Goal: Task Accomplishment & Management: Manage account settings

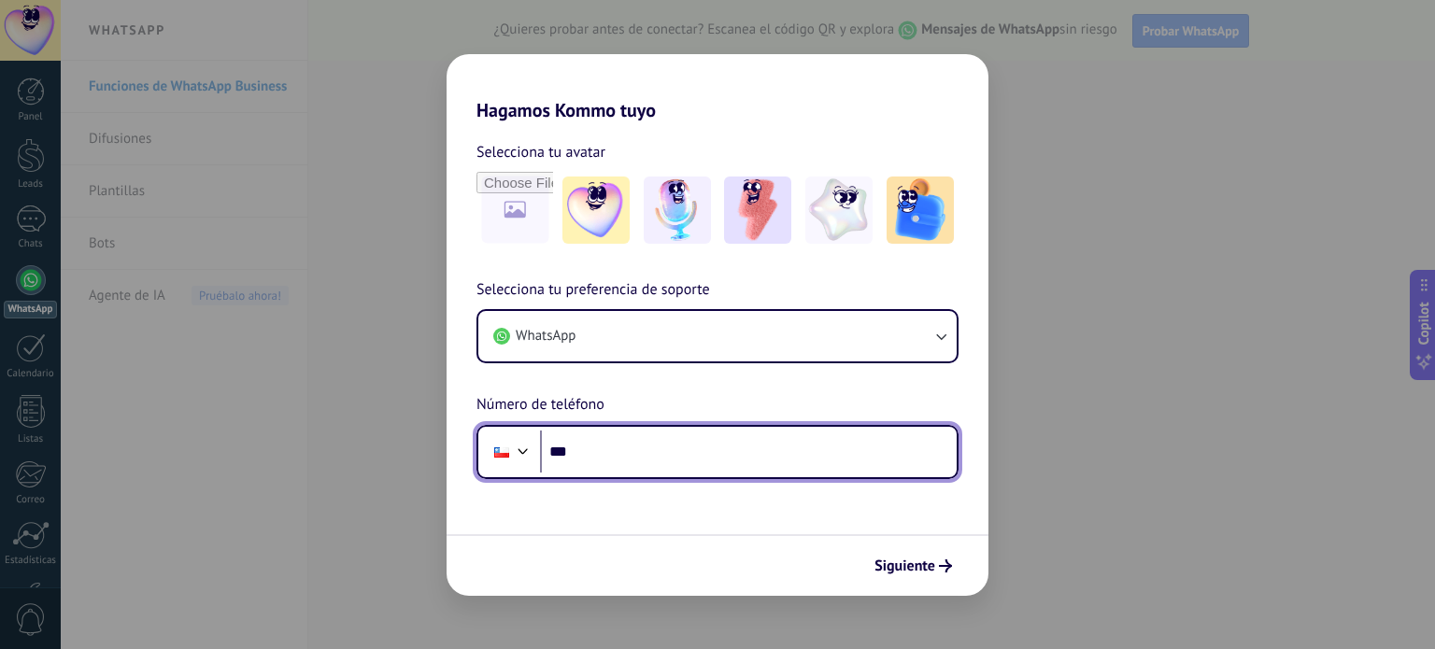
click at [635, 458] on input "***" at bounding box center [748, 452] width 417 height 43
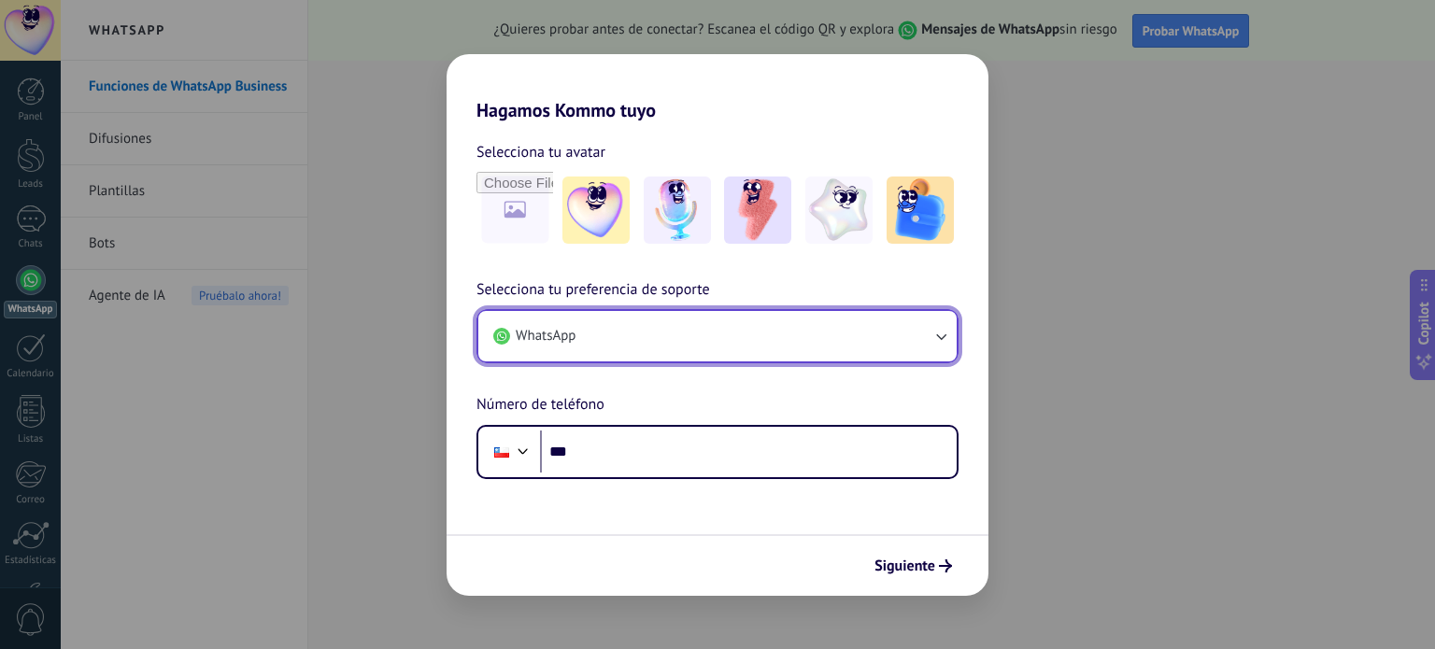
click at [802, 334] on button "WhatsApp" at bounding box center [717, 336] width 478 height 50
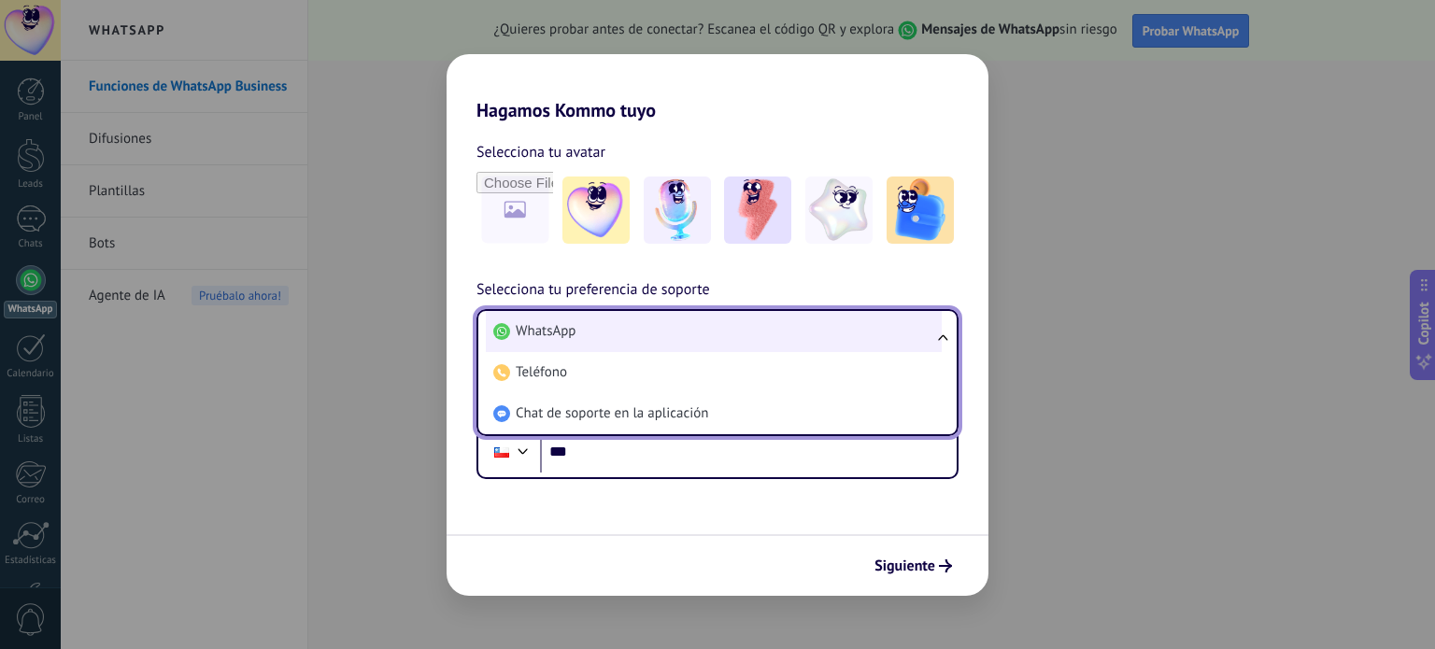
click at [803, 335] on li "WhatsApp" at bounding box center [714, 331] width 456 height 41
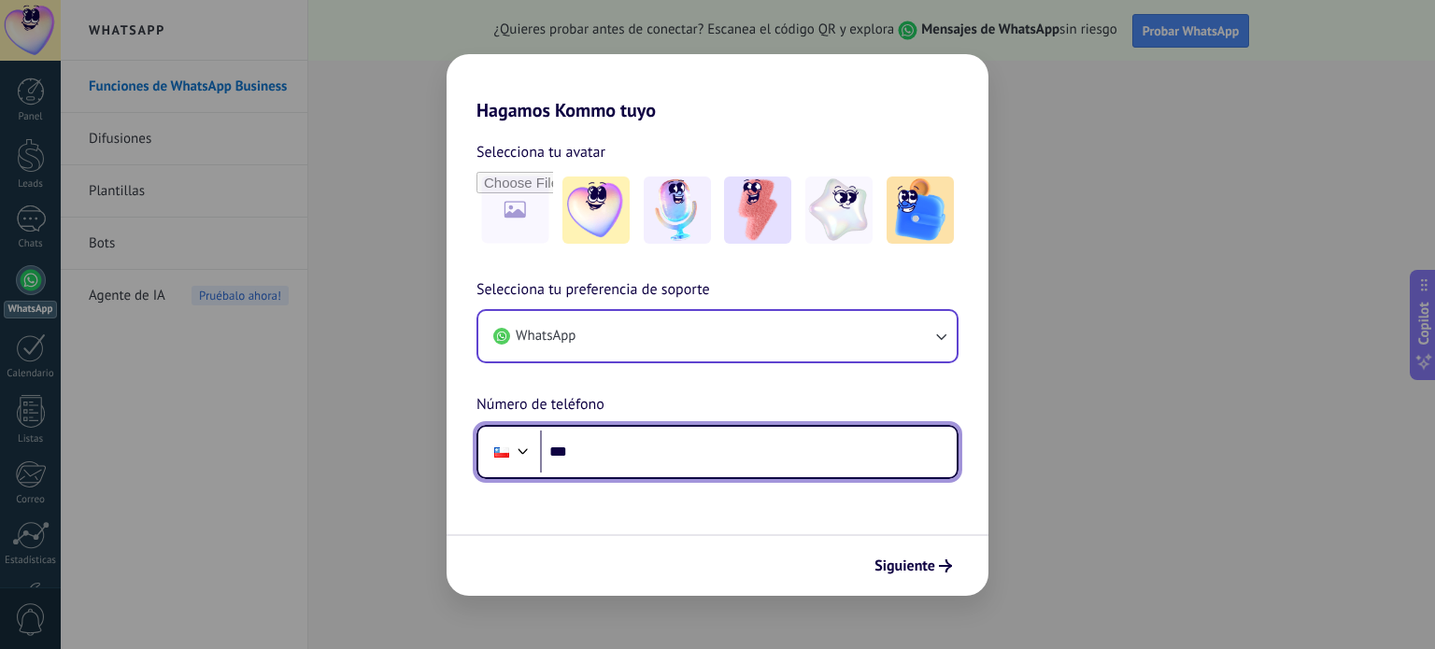
click at [714, 451] on input "***" at bounding box center [748, 452] width 417 height 43
type input "**********"
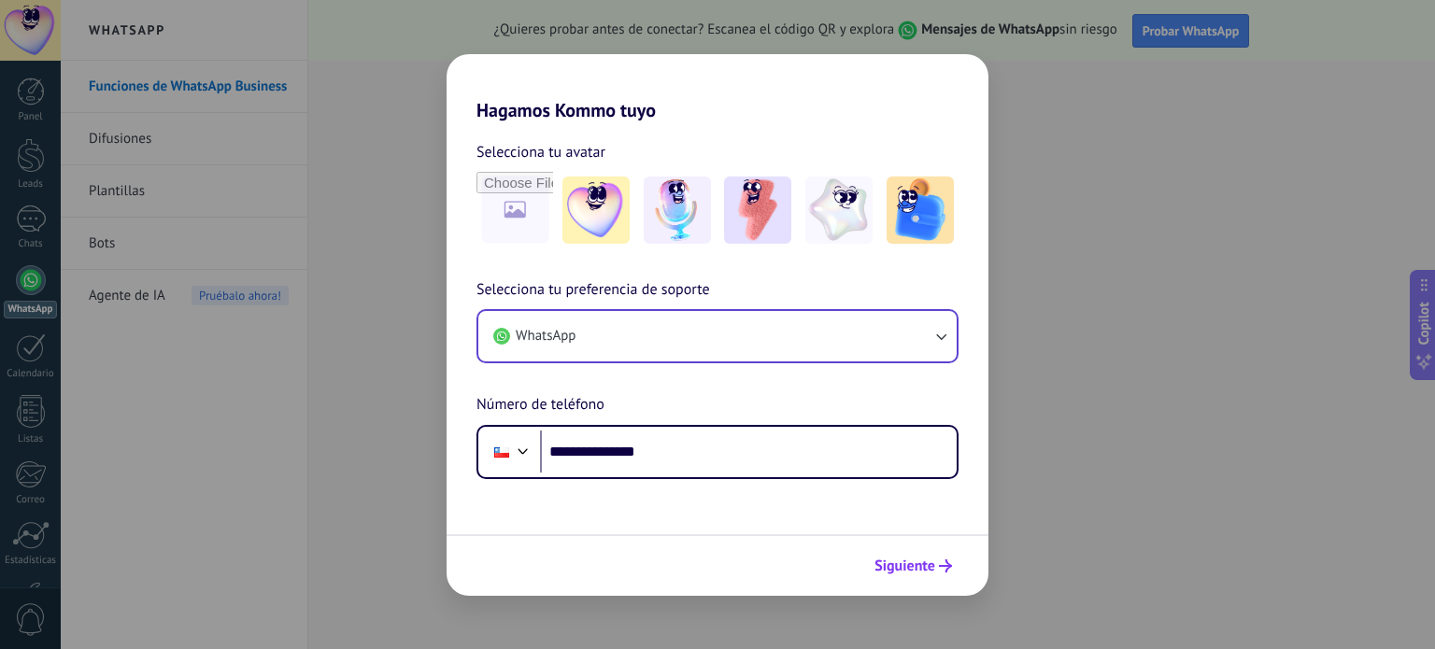
click at [903, 560] on span "Siguiente" at bounding box center [904, 566] width 61 height 13
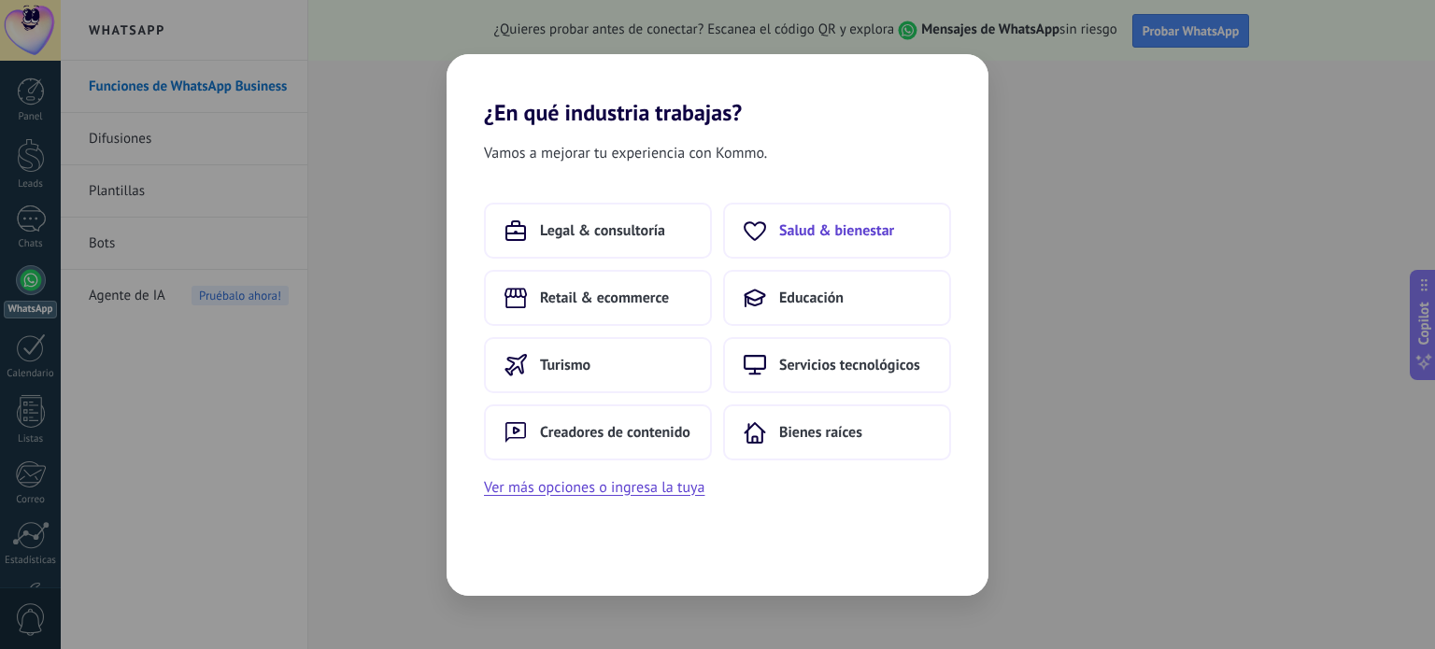
click at [848, 221] on span "Salud & bienestar" at bounding box center [836, 230] width 115 height 19
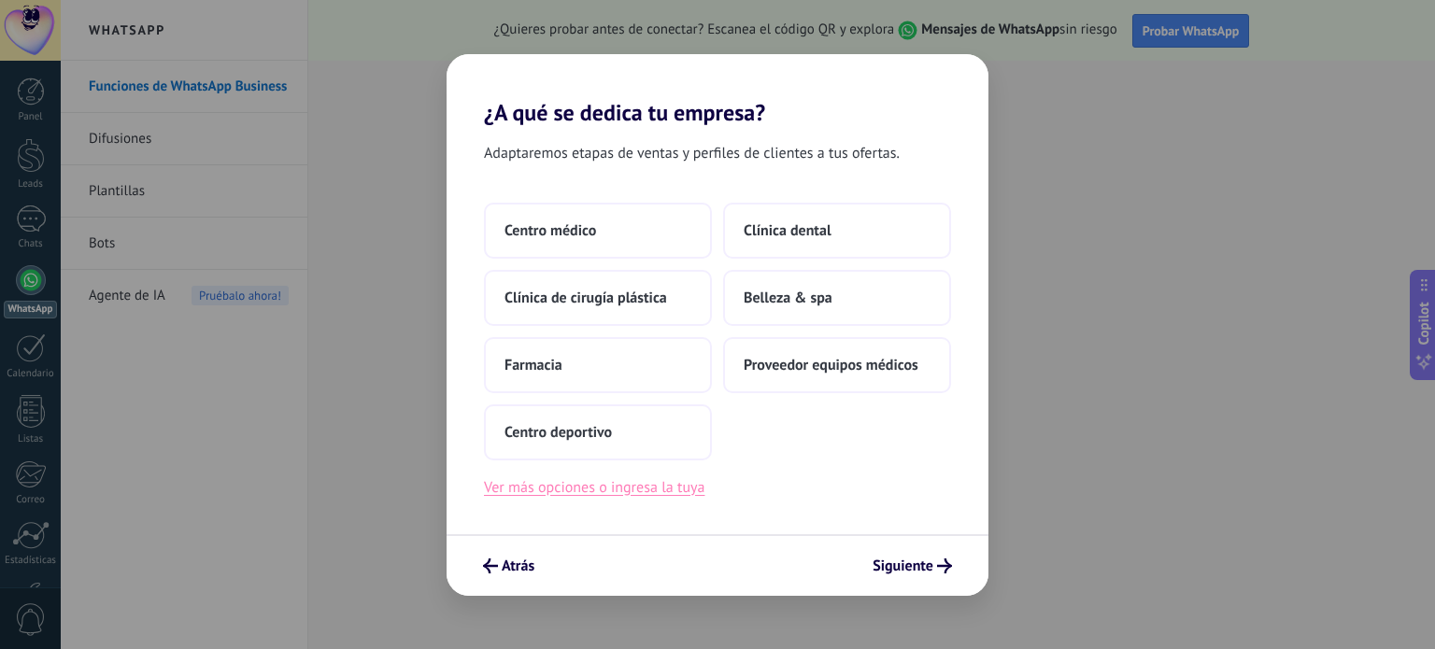
click at [689, 491] on button "Ver más opciones o ingresa la tuya" at bounding box center [594, 488] width 220 height 24
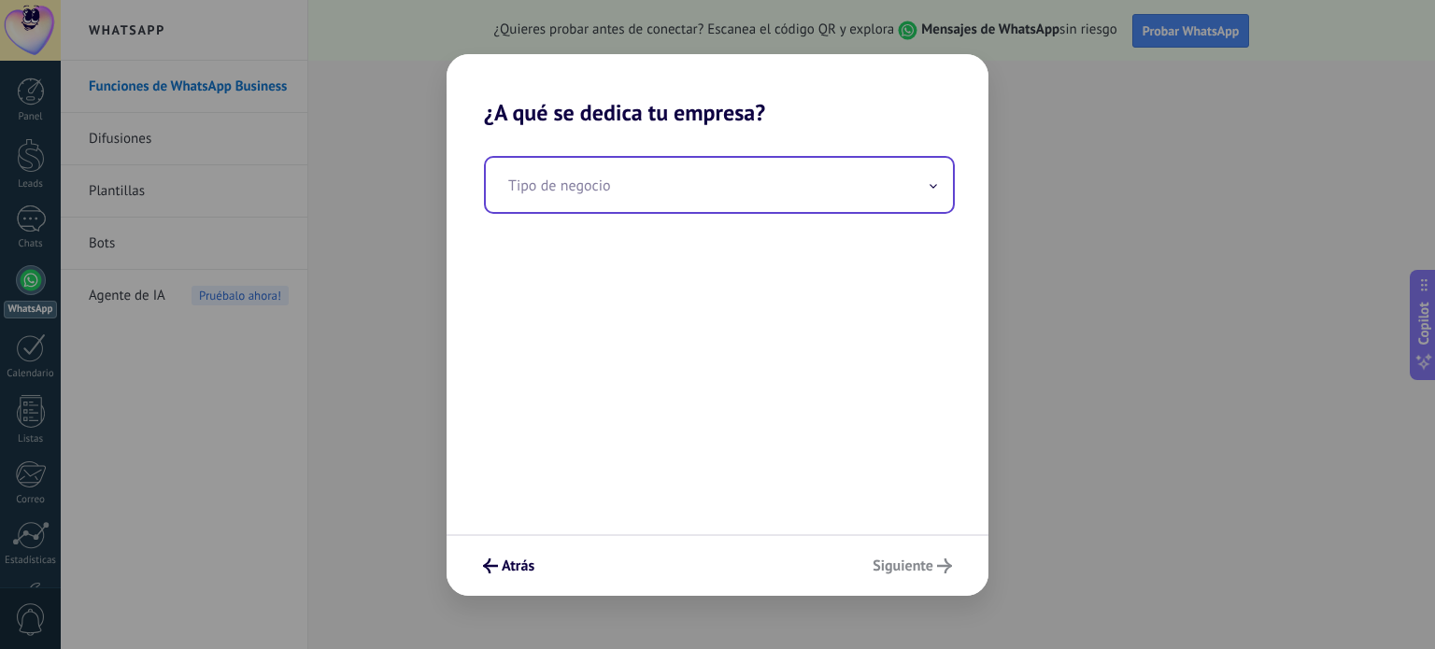
click at [750, 168] on input "text" at bounding box center [719, 185] width 467 height 54
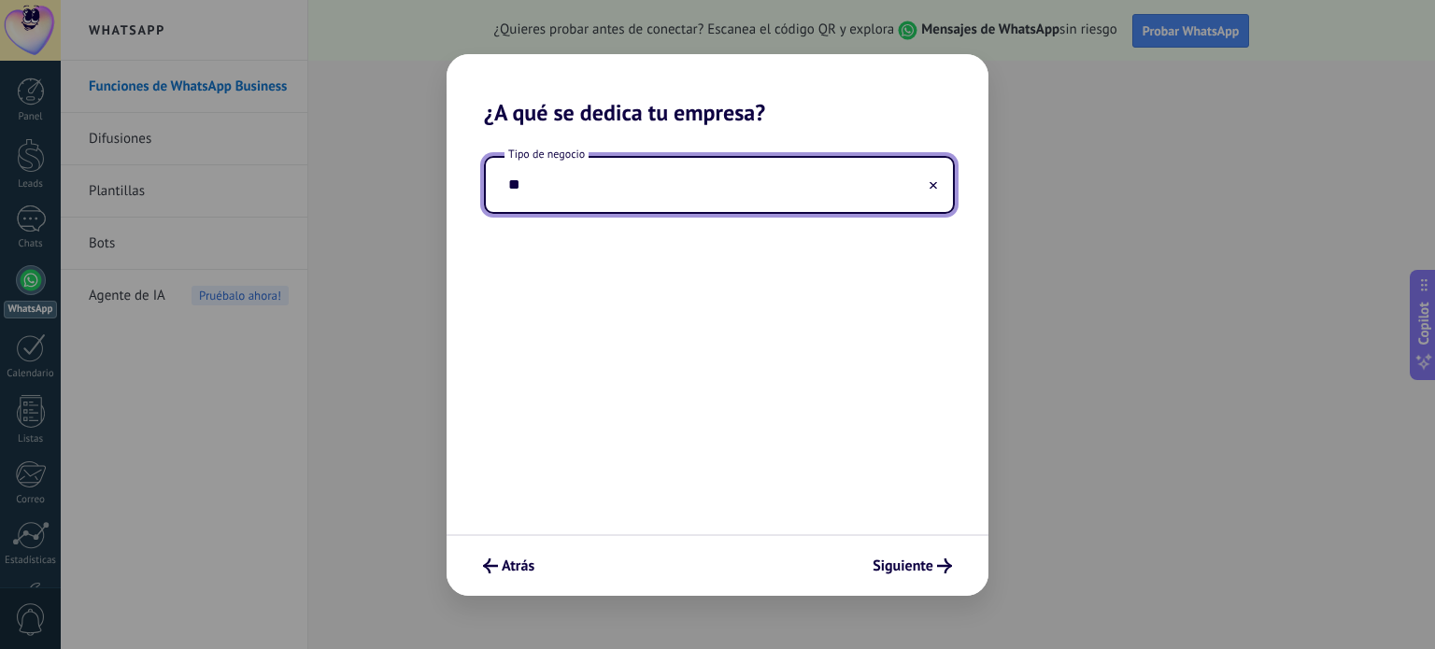
type input "*"
type input "**********"
click at [886, 586] on div "Atrás Siguiente" at bounding box center [718, 565] width 542 height 62
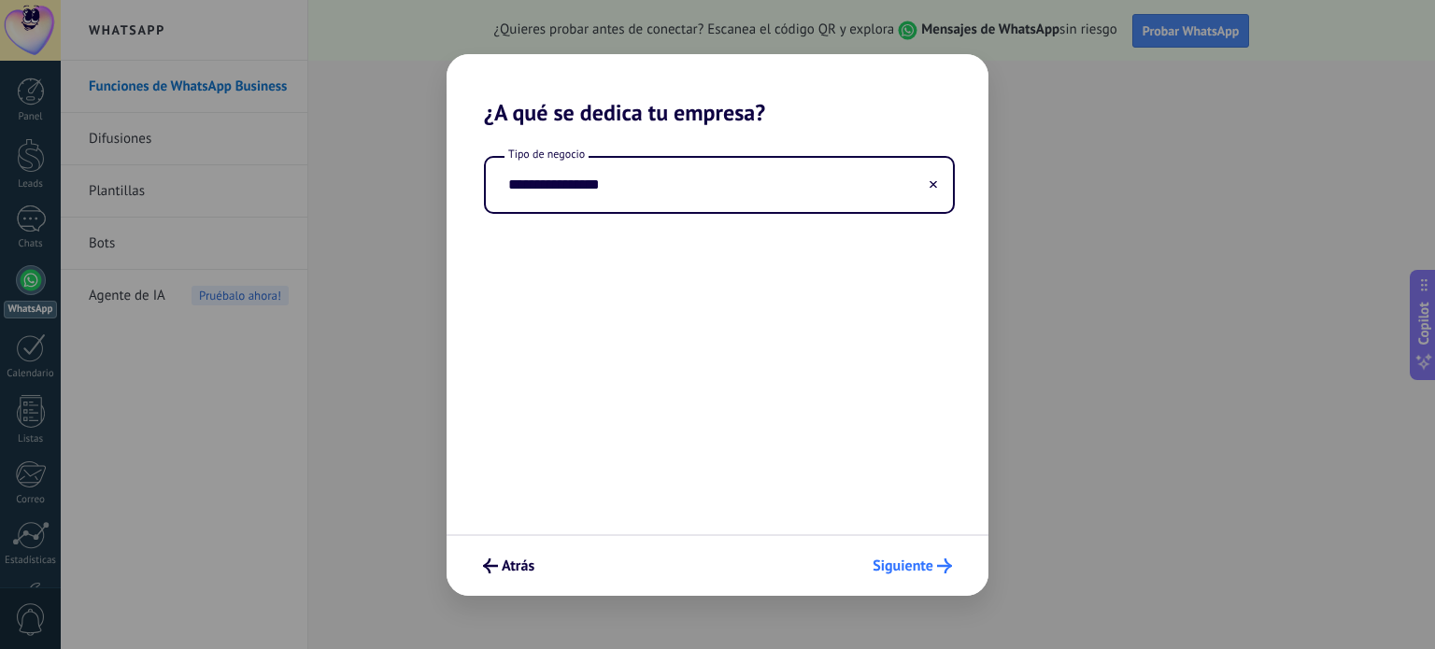
drag, startPoint x: 904, startPoint y: 547, endPoint x: 874, endPoint y: 576, distance: 41.6
click at [874, 576] on div "Atrás Siguiente" at bounding box center [718, 565] width 542 height 62
click at [874, 576] on button "Siguiente" at bounding box center [912, 566] width 96 height 32
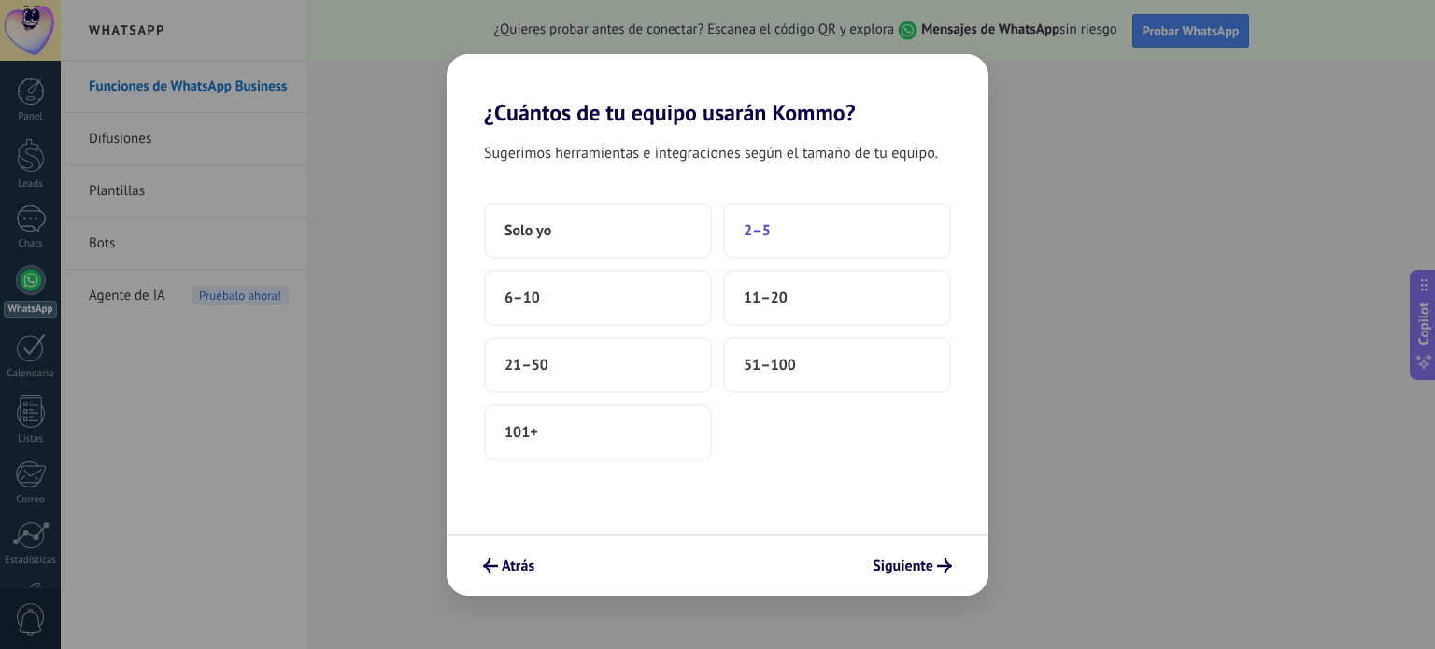
click at [810, 244] on button "2–5" at bounding box center [837, 231] width 228 height 56
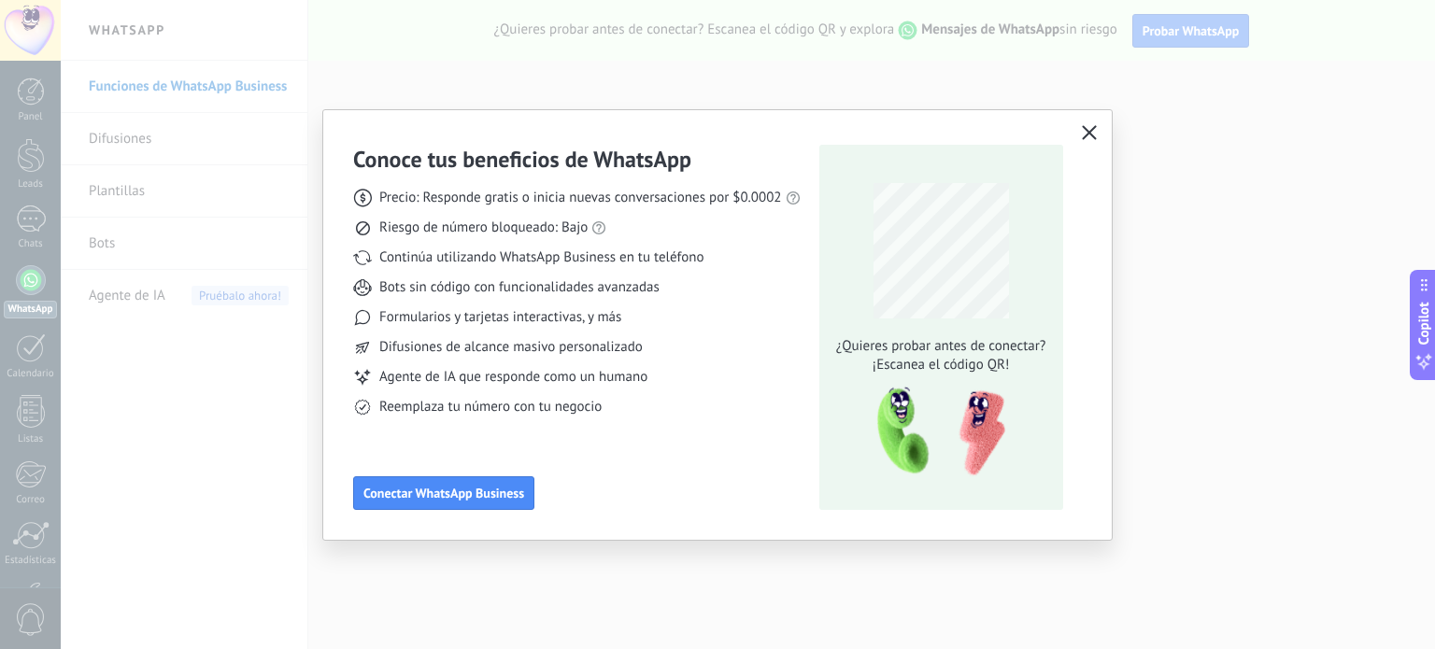
click at [1092, 126] on icon "button" at bounding box center [1089, 132] width 15 height 15
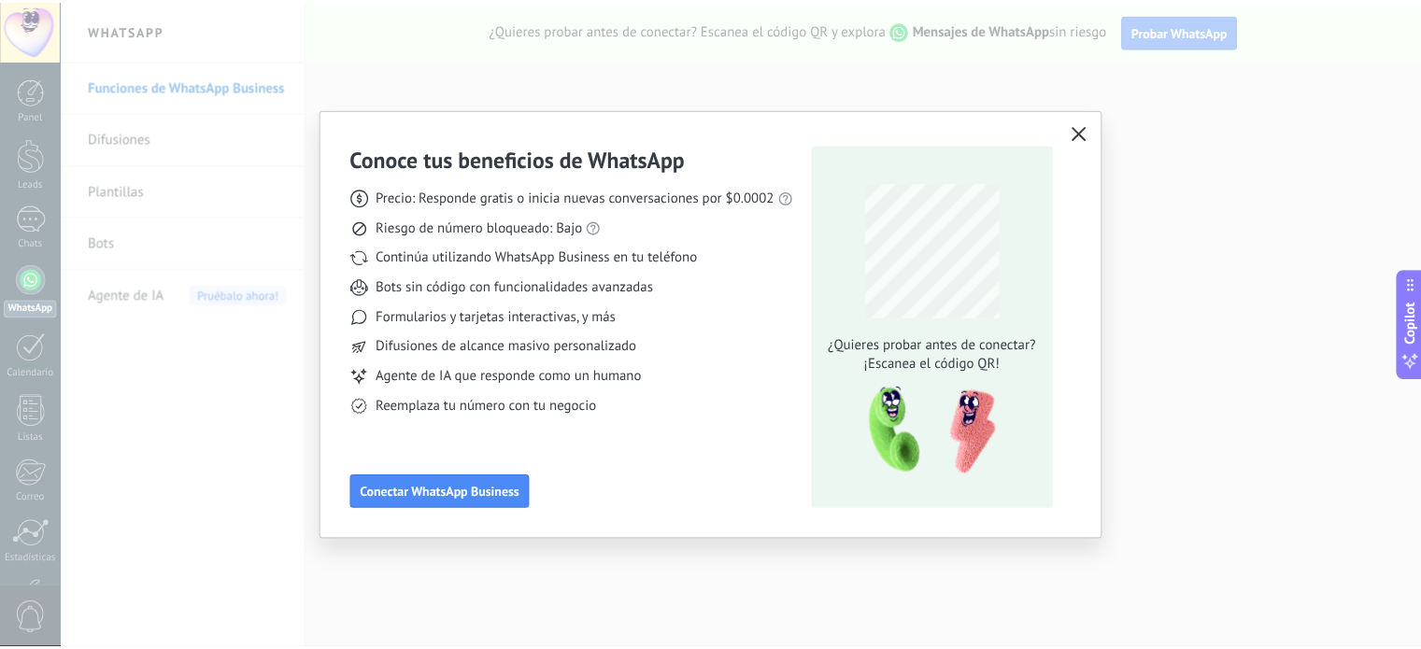
scroll to position [127, 0]
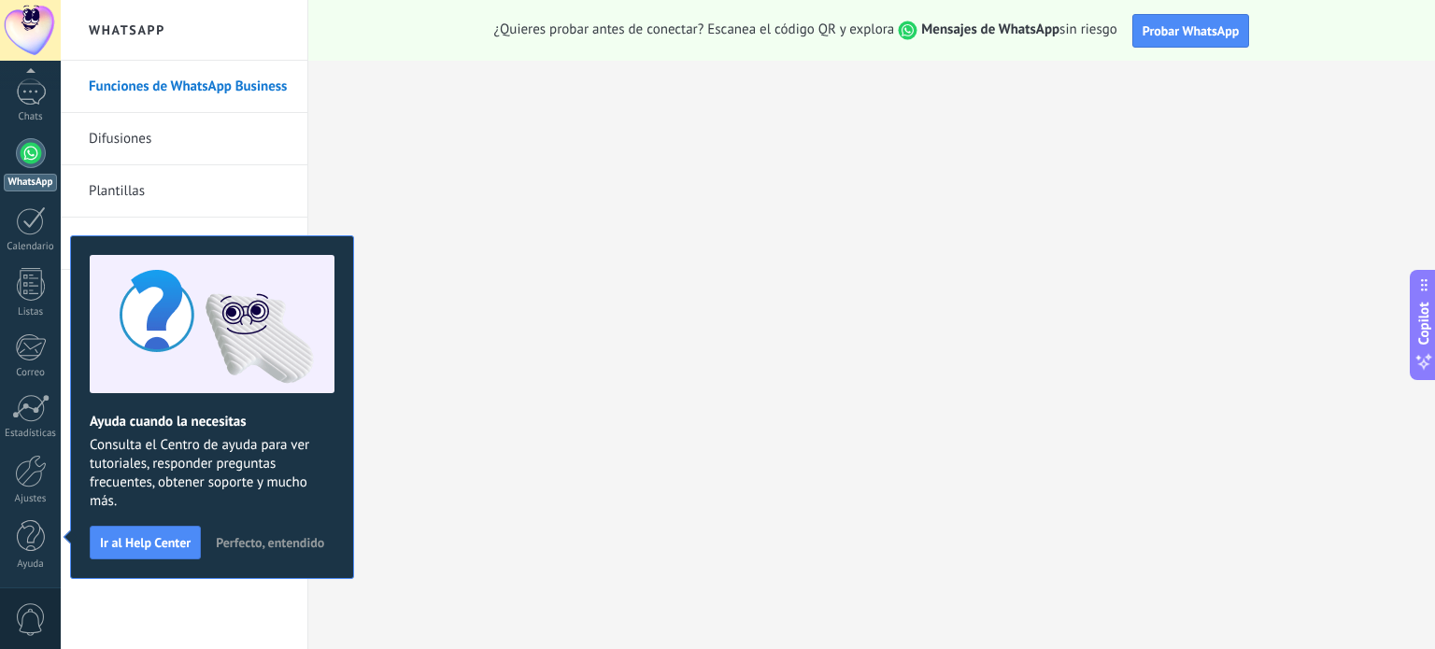
click at [280, 539] on span "Perfecto, entendido" at bounding box center [270, 542] width 108 height 13
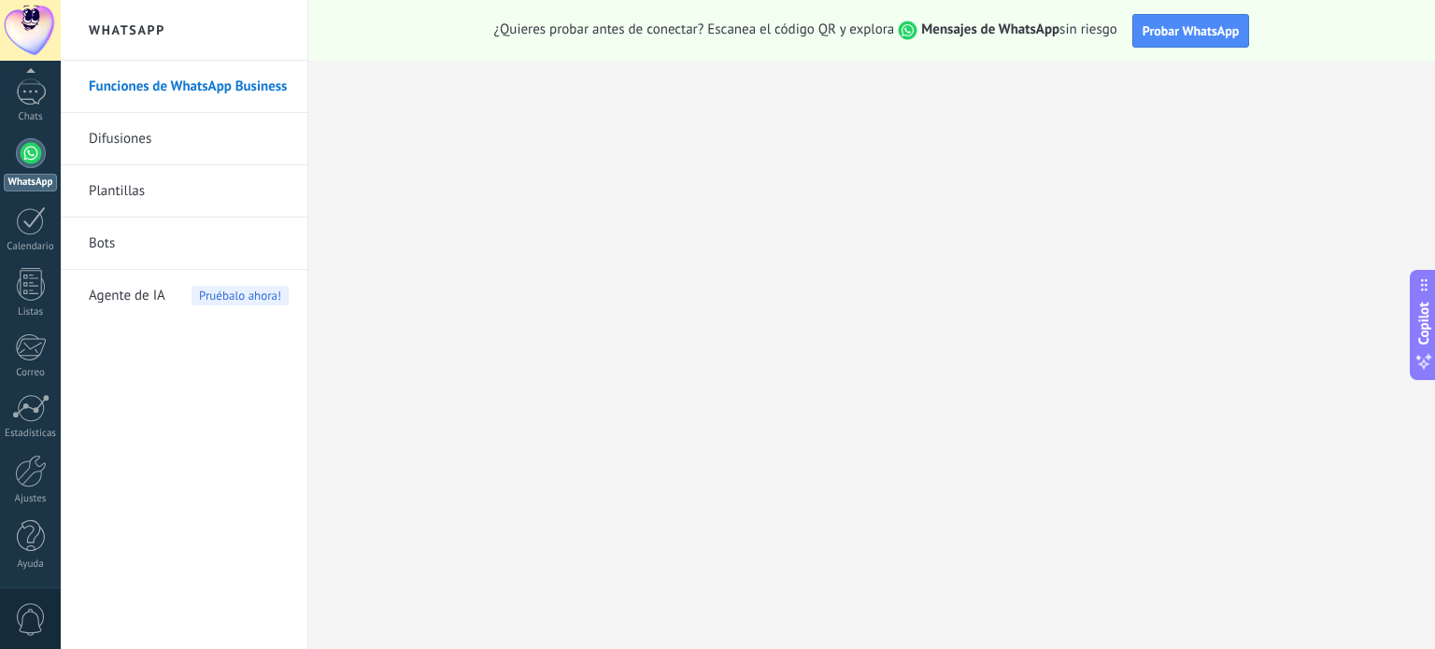
click at [127, 143] on link "Difusiones" at bounding box center [189, 139] width 200 height 52
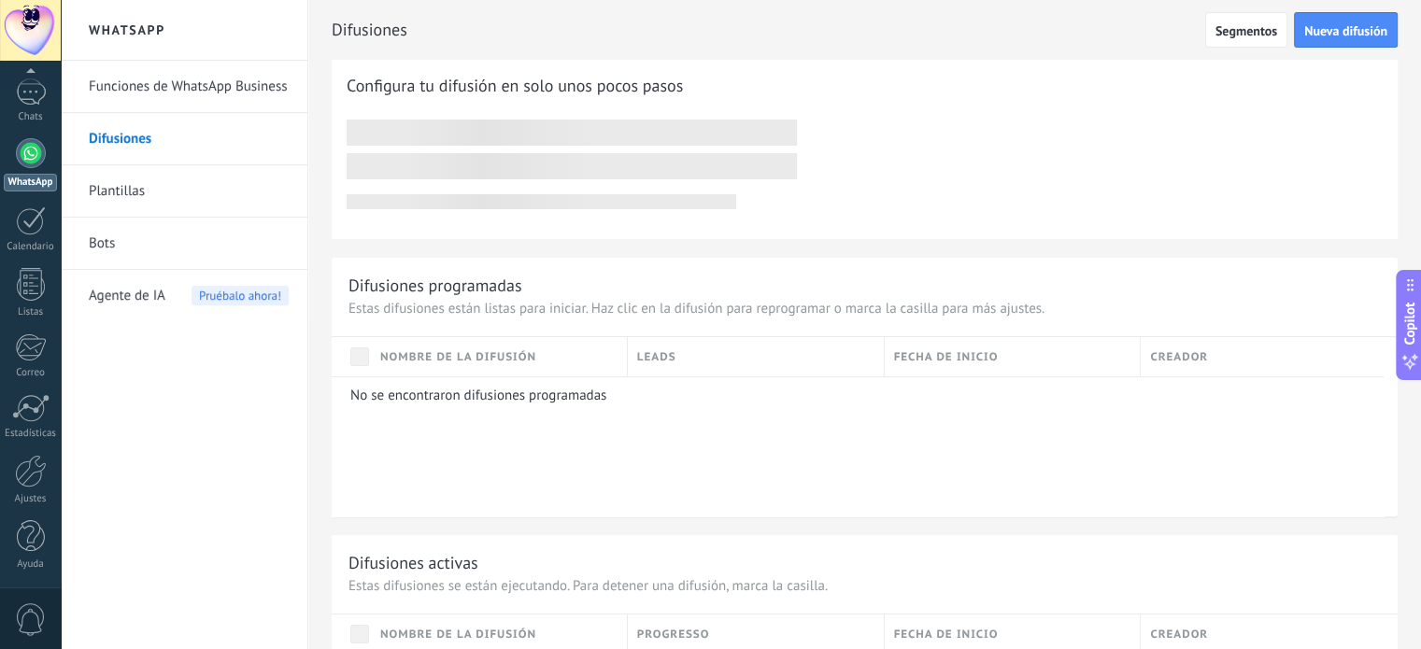
click at [157, 193] on link "Plantillas" at bounding box center [189, 191] width 200 height 52
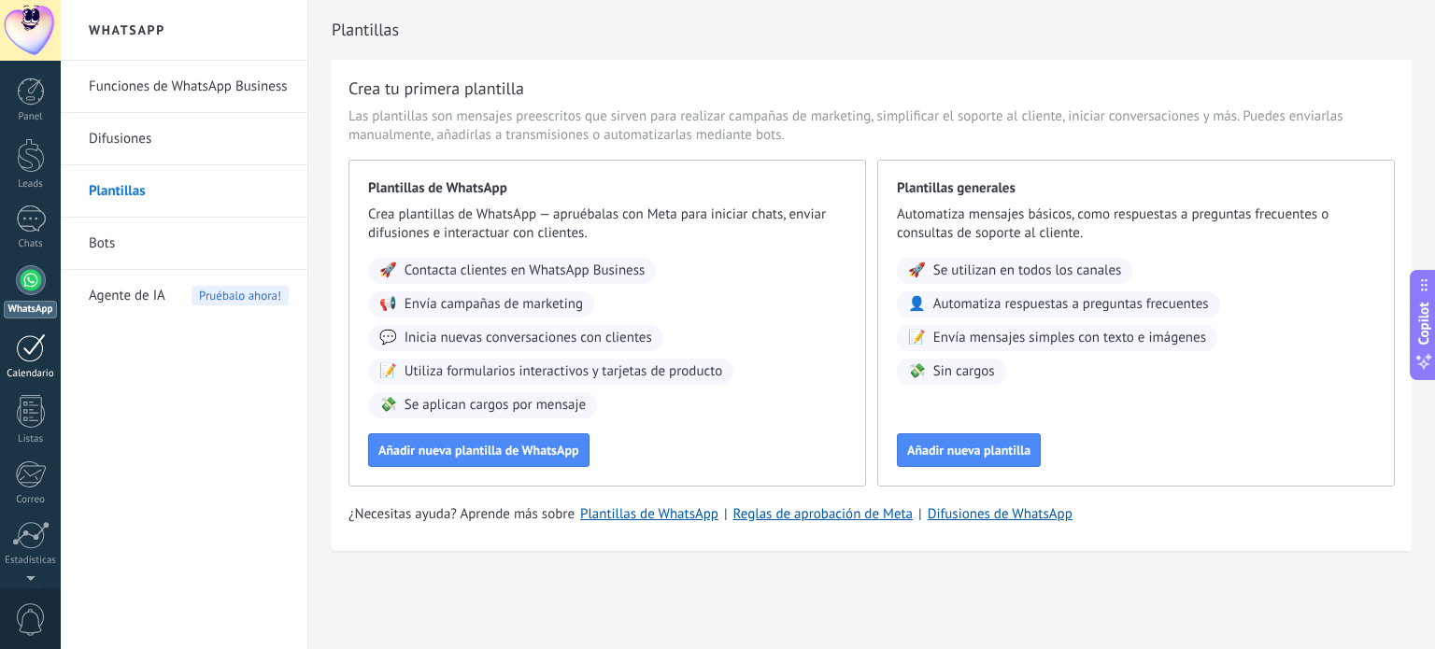
click at [32, 365] on link "Calendario" at bounding box center [30, 357] width 61 height 47
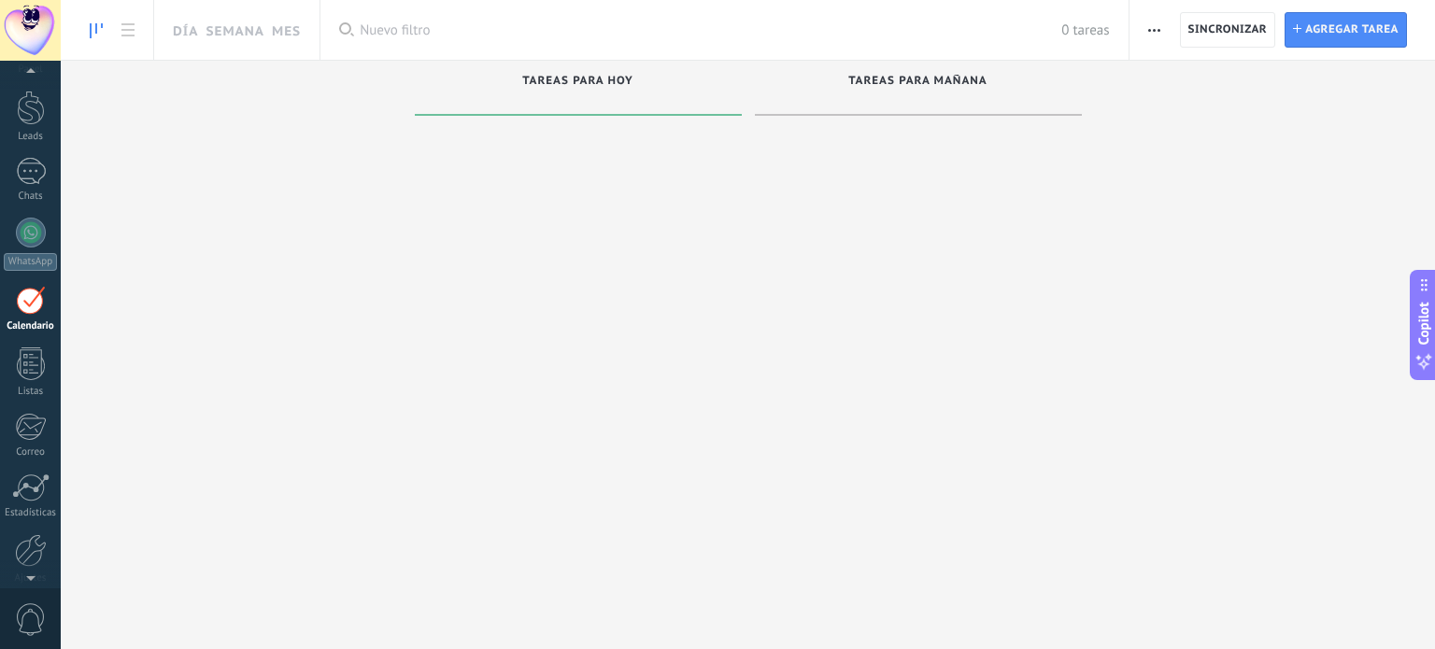
scroll to position [52, 0]
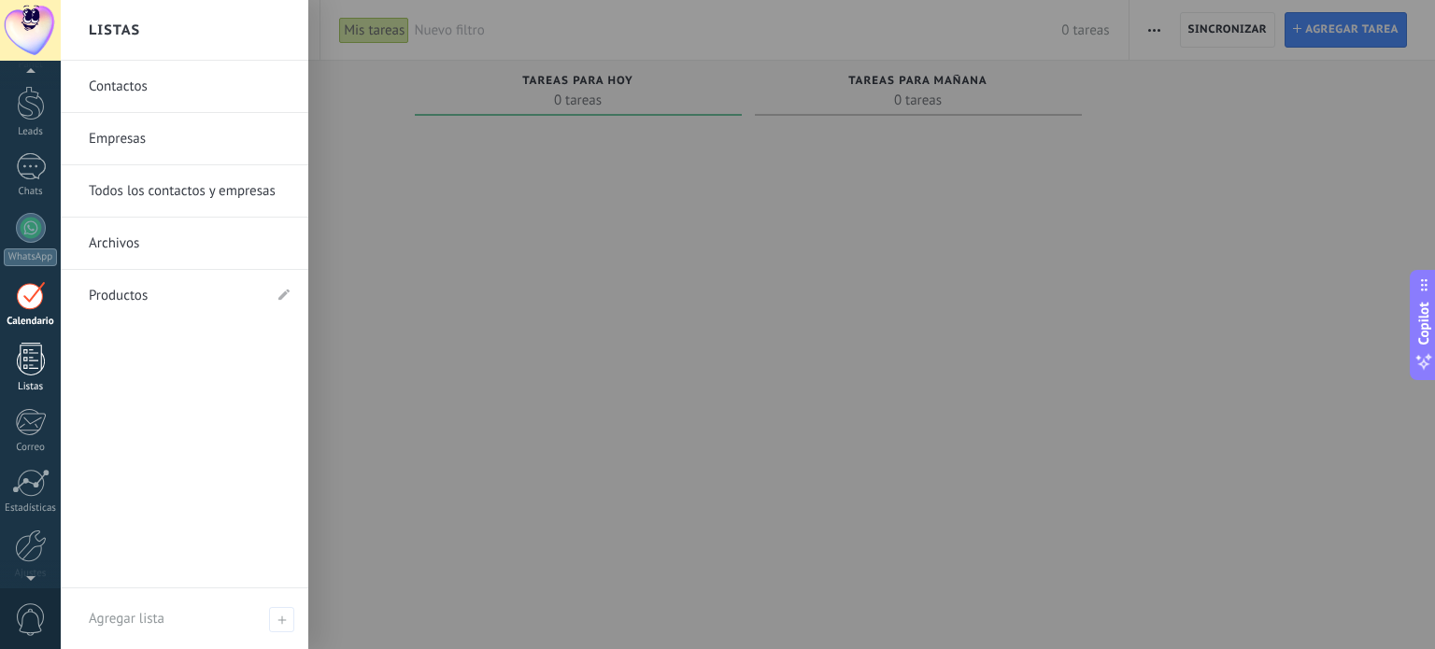
click at [28, 368] on div at bounding box center [31, 359] width 28 height 33
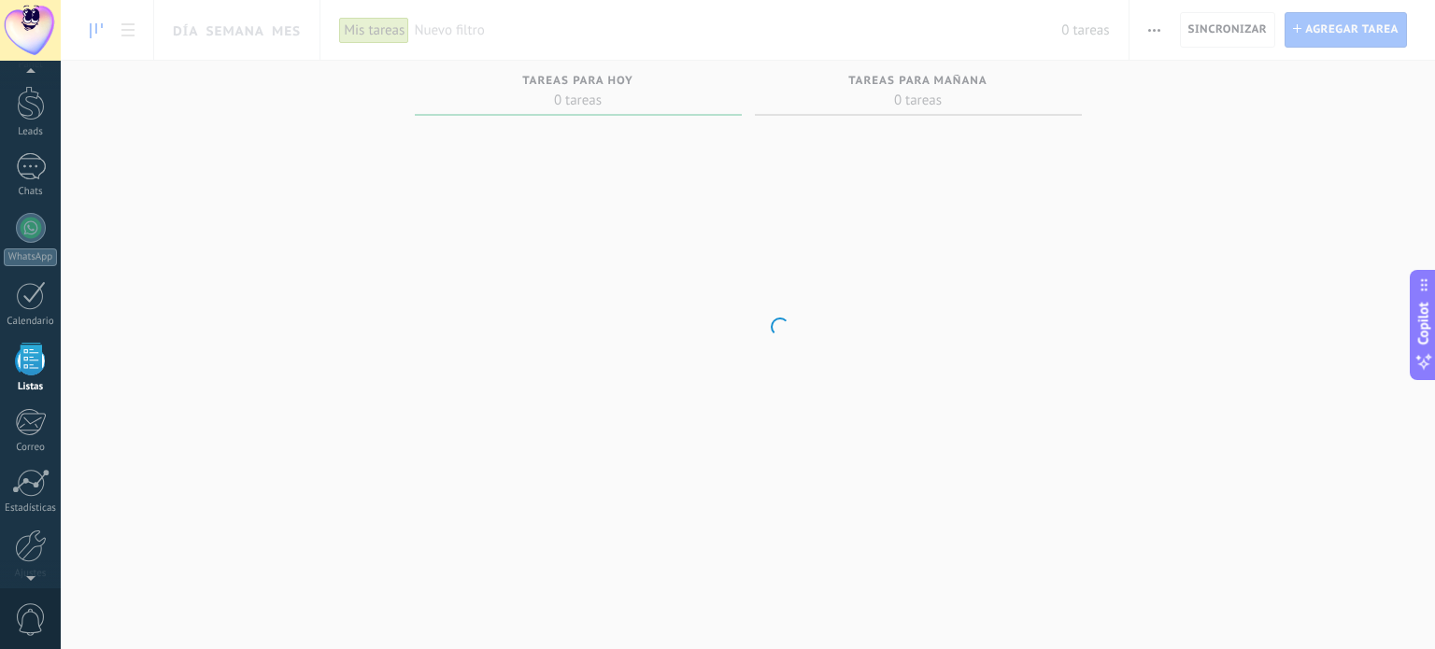
scroll to position [115, 0]
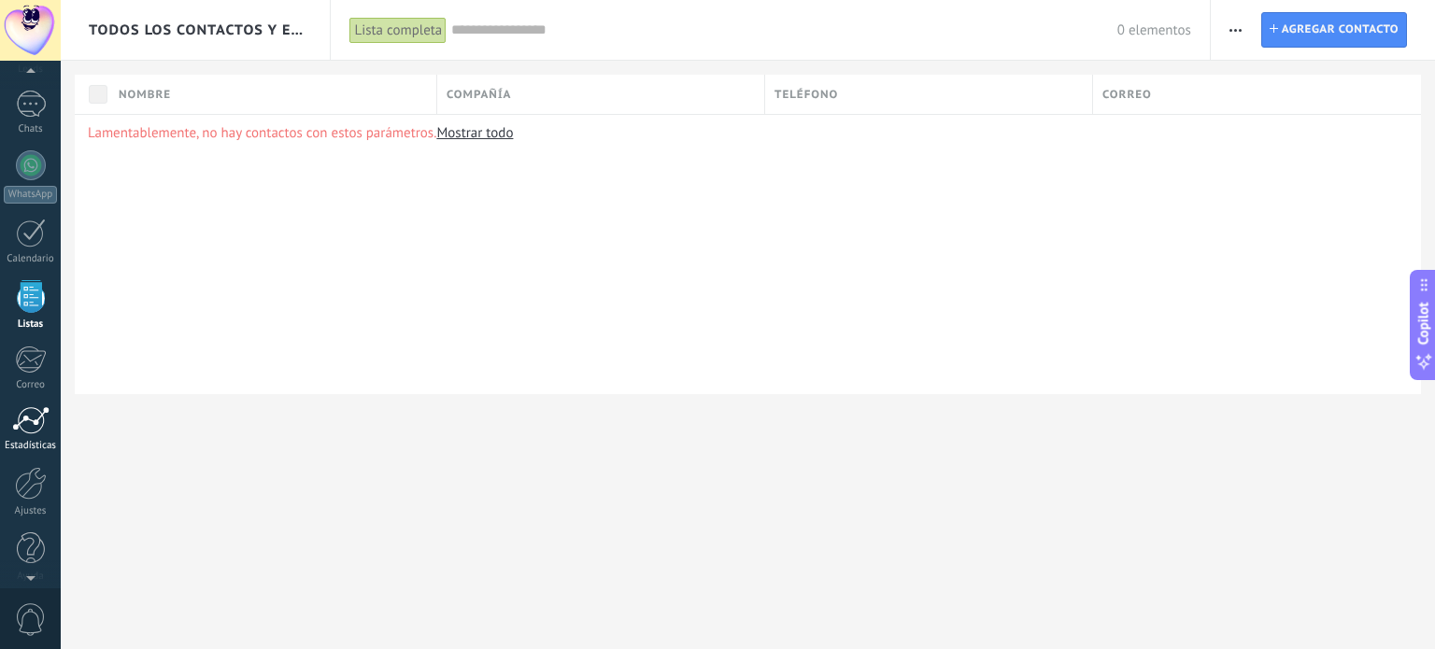
click at [26, 427] on div at bounding box center [30, 420] width 37 height 28
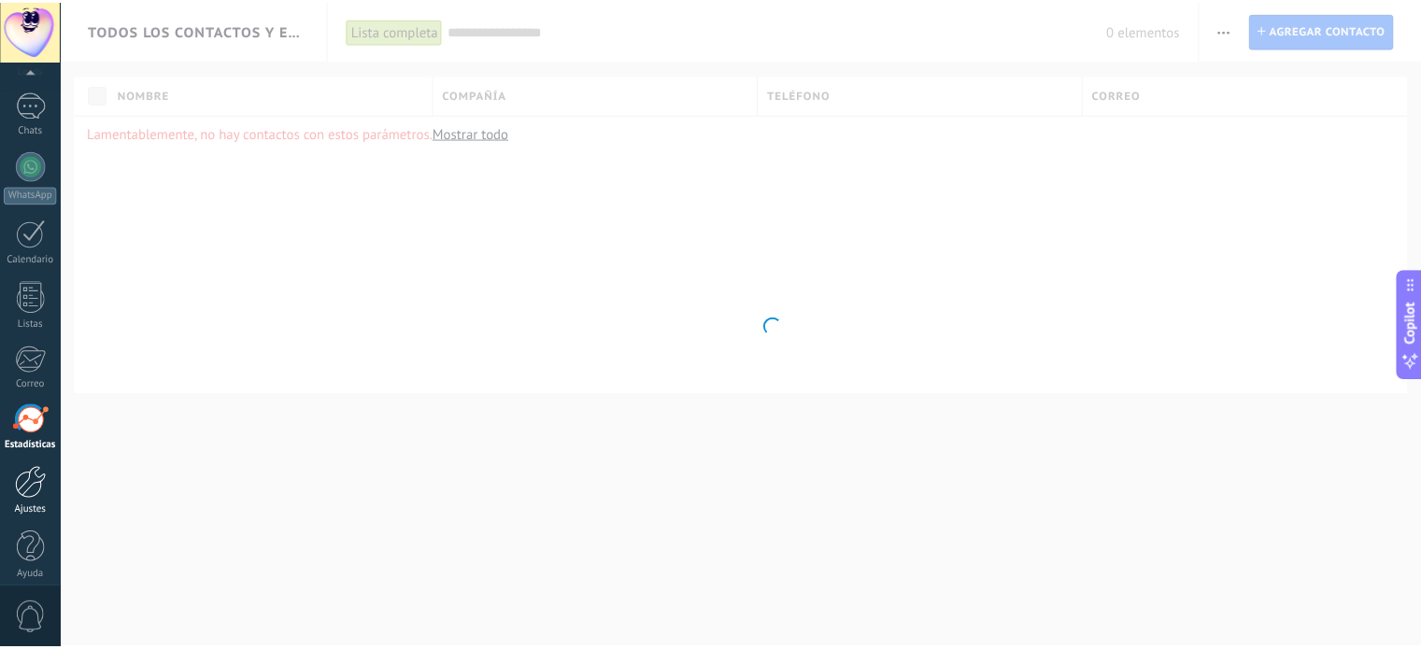
scroll to position [127, 0]
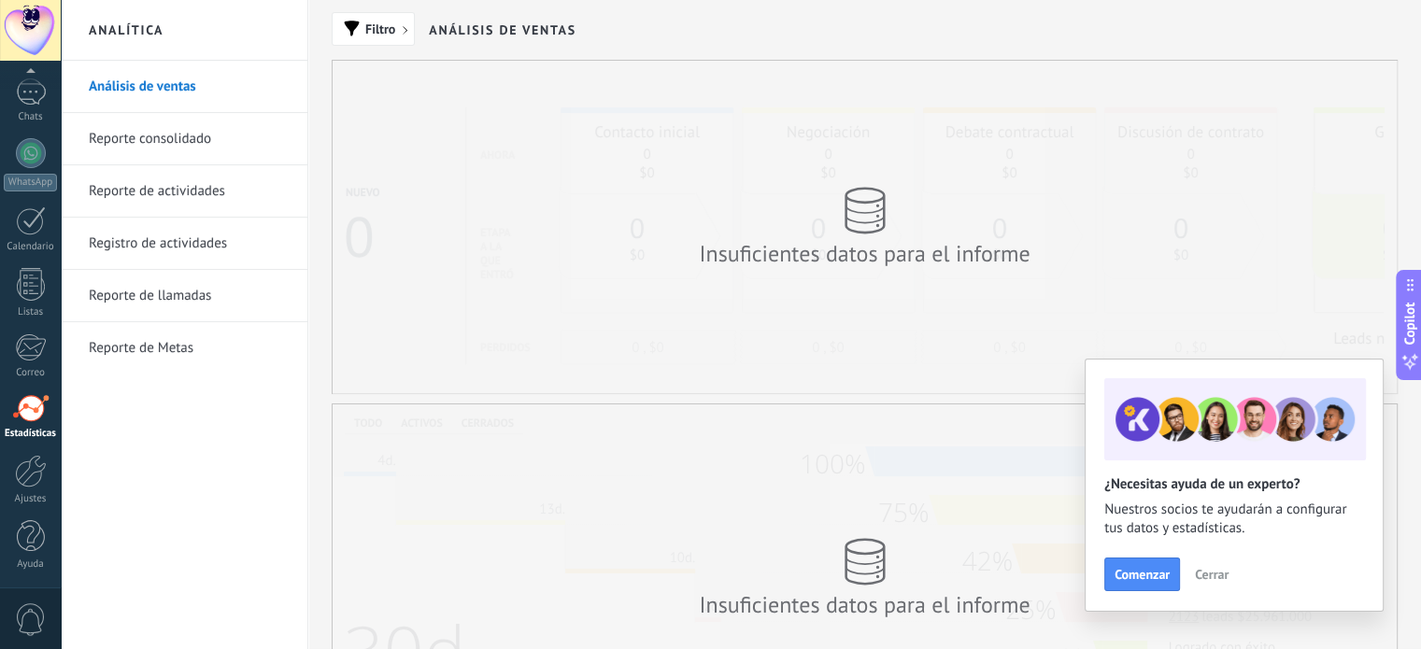
click at [1222, 581] on span "Cerrar" at bounding box center [1212, 574] width 34 height 13
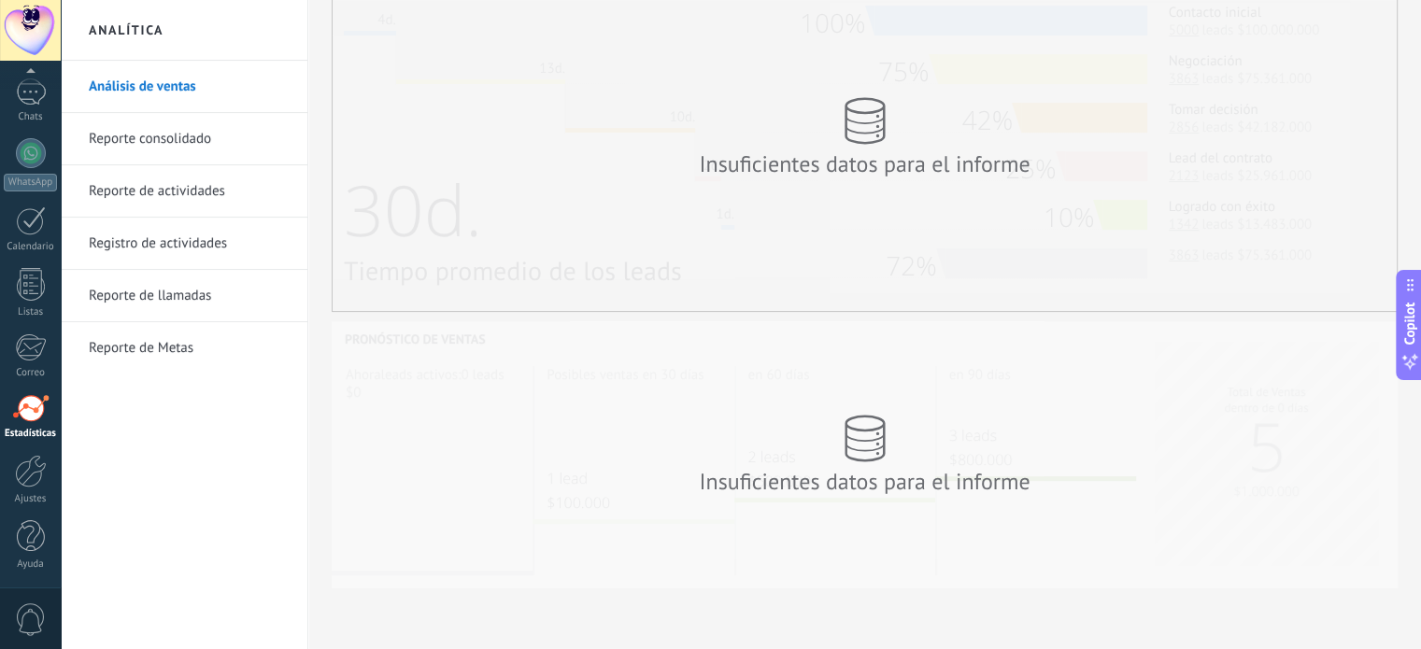
scroll to position [0, 0]
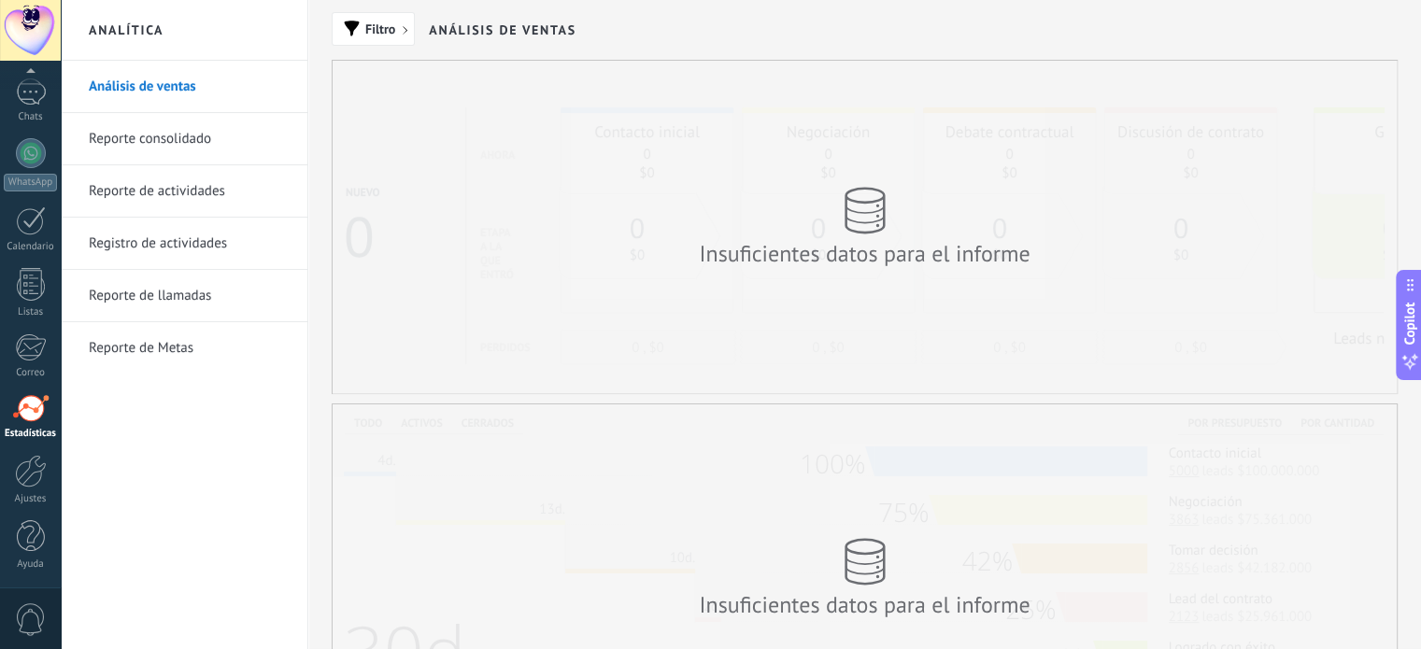
click at [516, 125] on div "Insuficientes datos para el informe" at bounding box center [865, 227] width 1064 height 333
click at [29, 152] on div at bounding box center [31, 155] width 28 height 35
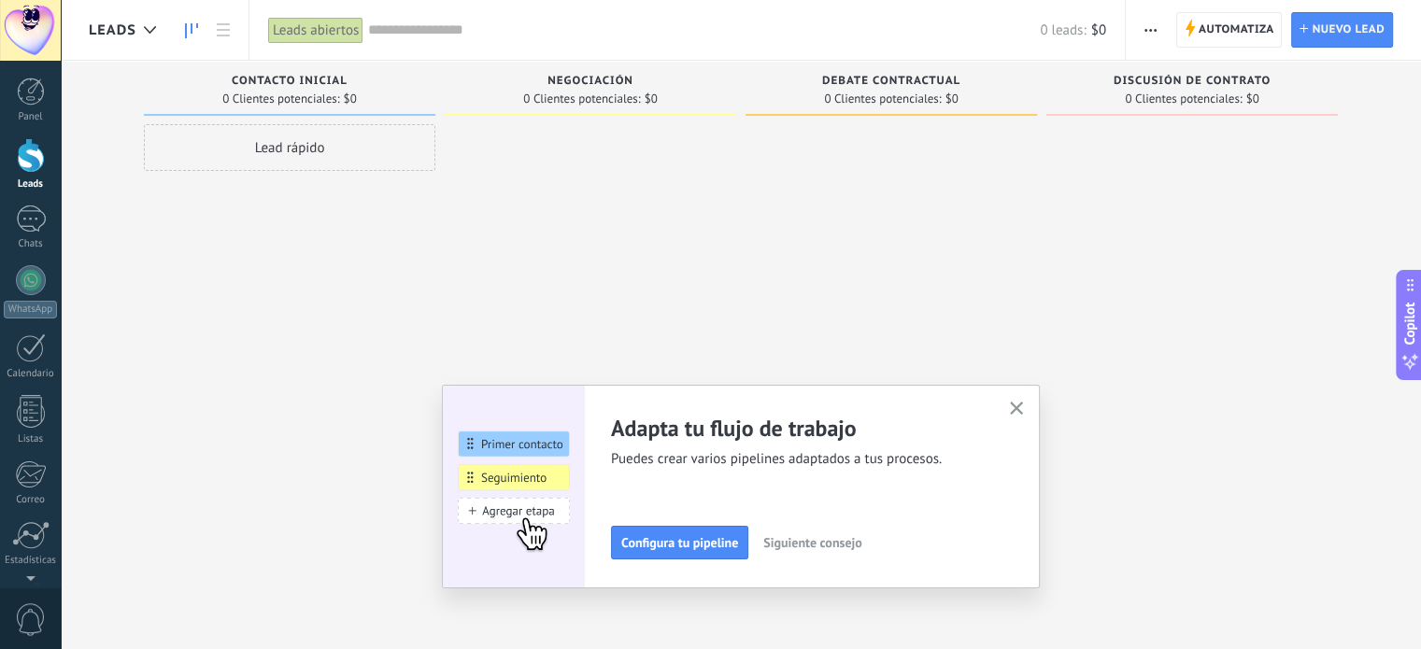
click at [841, 545] on div "Adapta tu flujo de trabajo Puedes crear varios pipelines adaptados a tus proces…" at bounding box center [741, 487] width 540 height 146
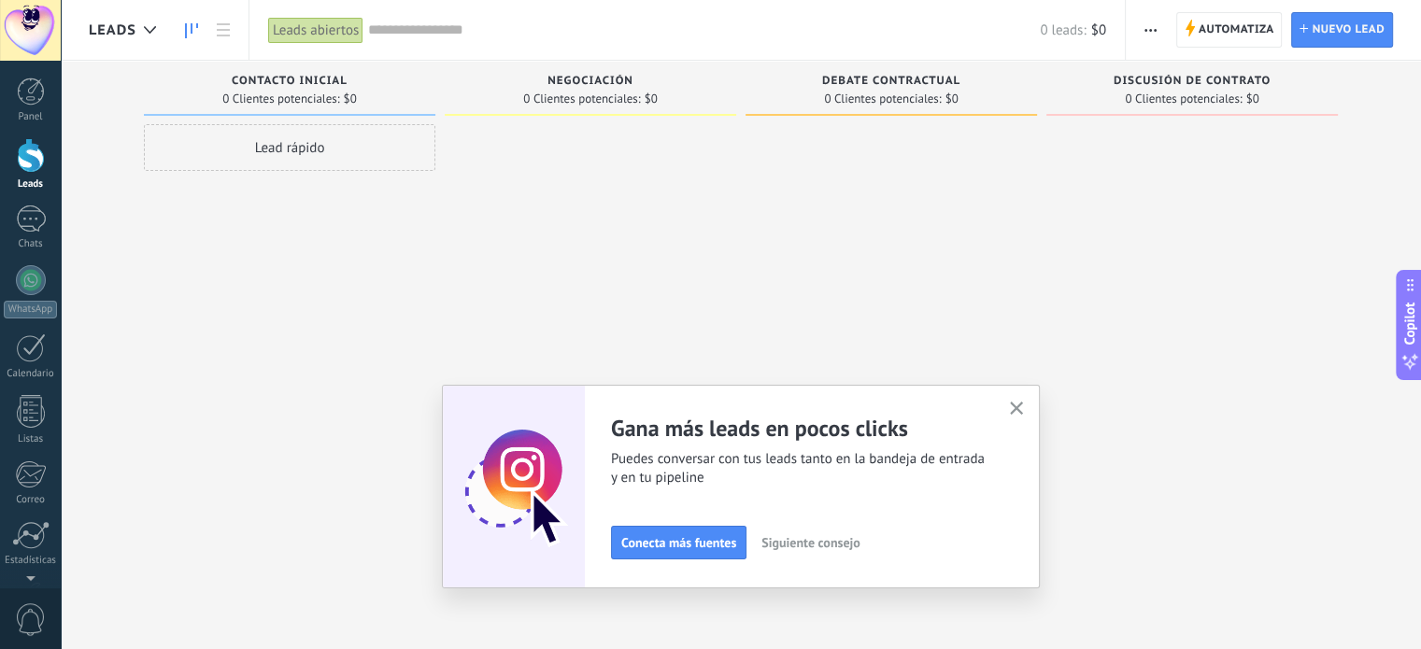
click at [841, 545] on span "Siguiente consejo" at bounding box center [810, 542] width 98 height 13
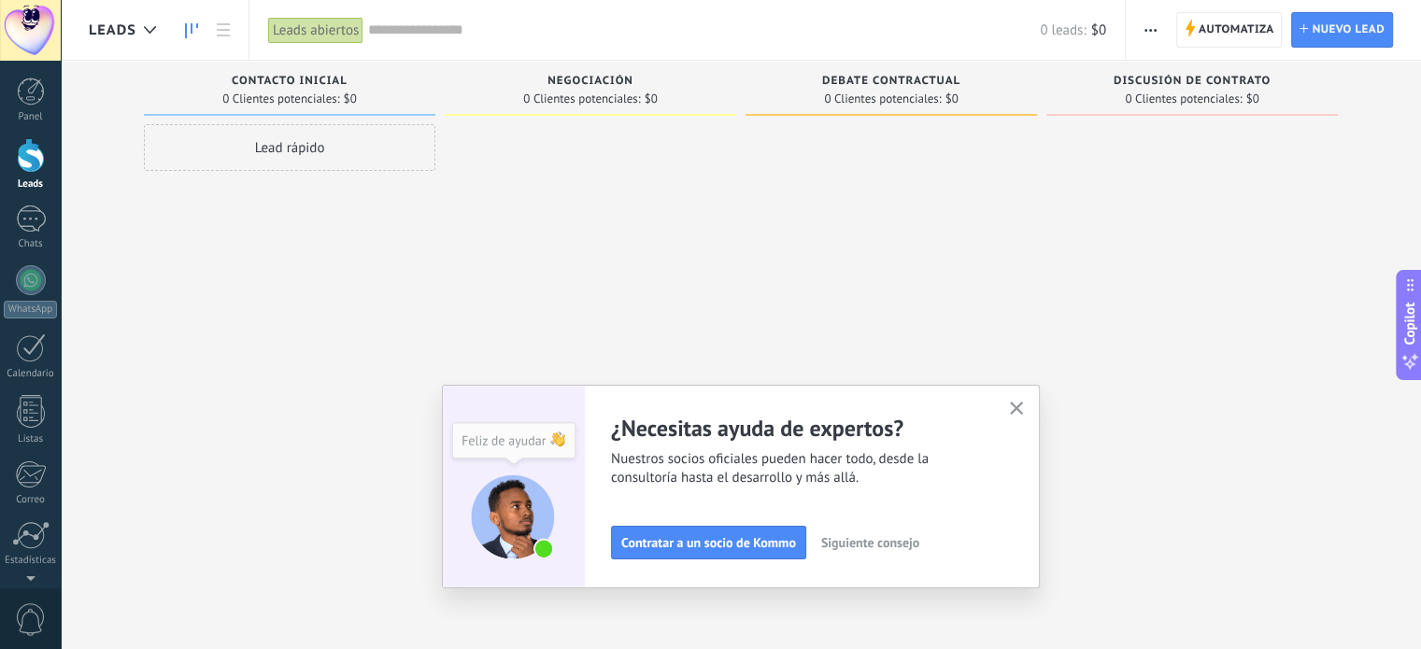
click at [853, 545] on span "Siguiente consejo" at bounding box center [870, 542] width 98 height 13
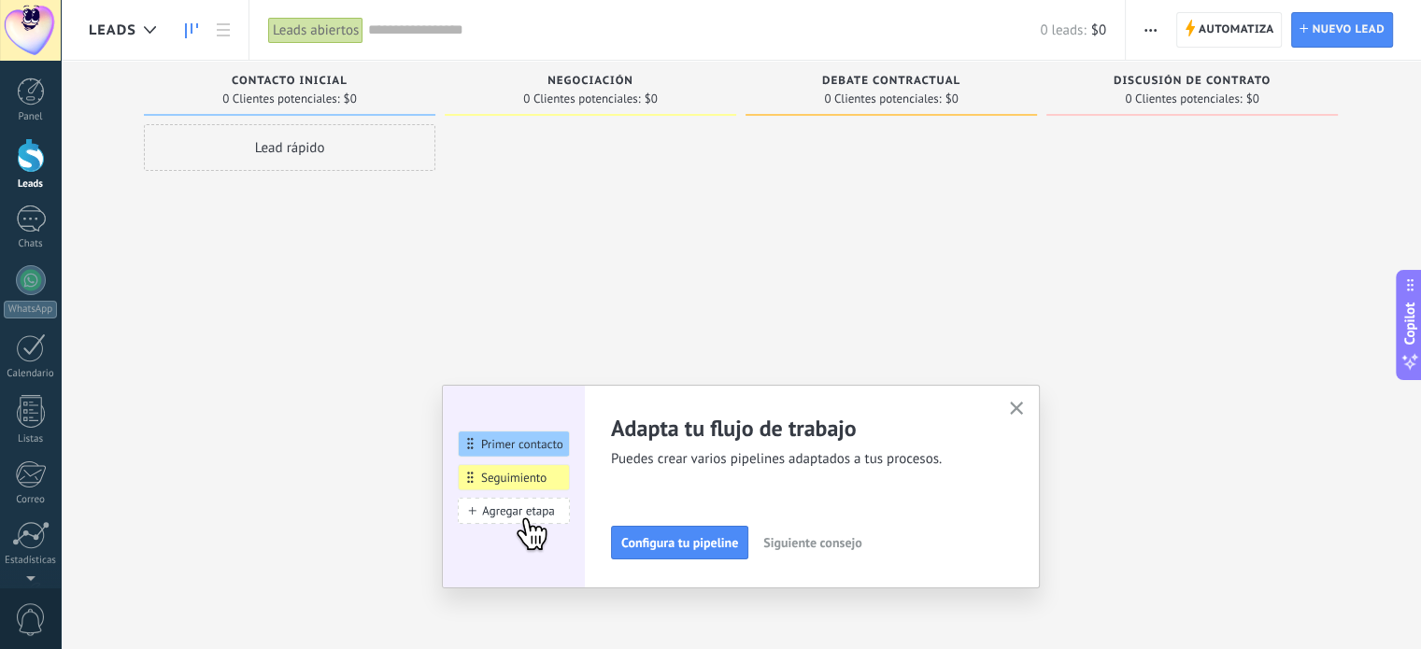
click at [853, 545] on span "Siguiente consejo" at bounding box center [812, 542] width 98 height 13
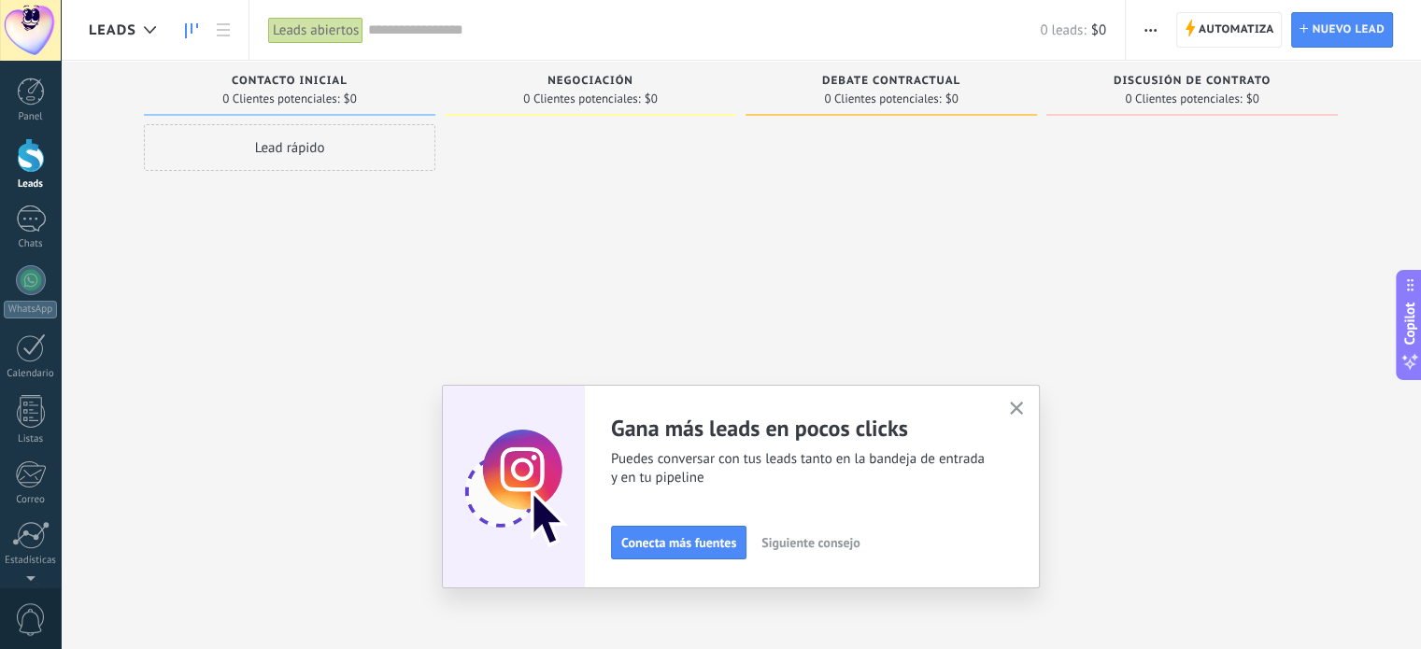
click at [853, 545] on span "Siguiente consejo" at bounding box center [810, 542] width 98 height 13
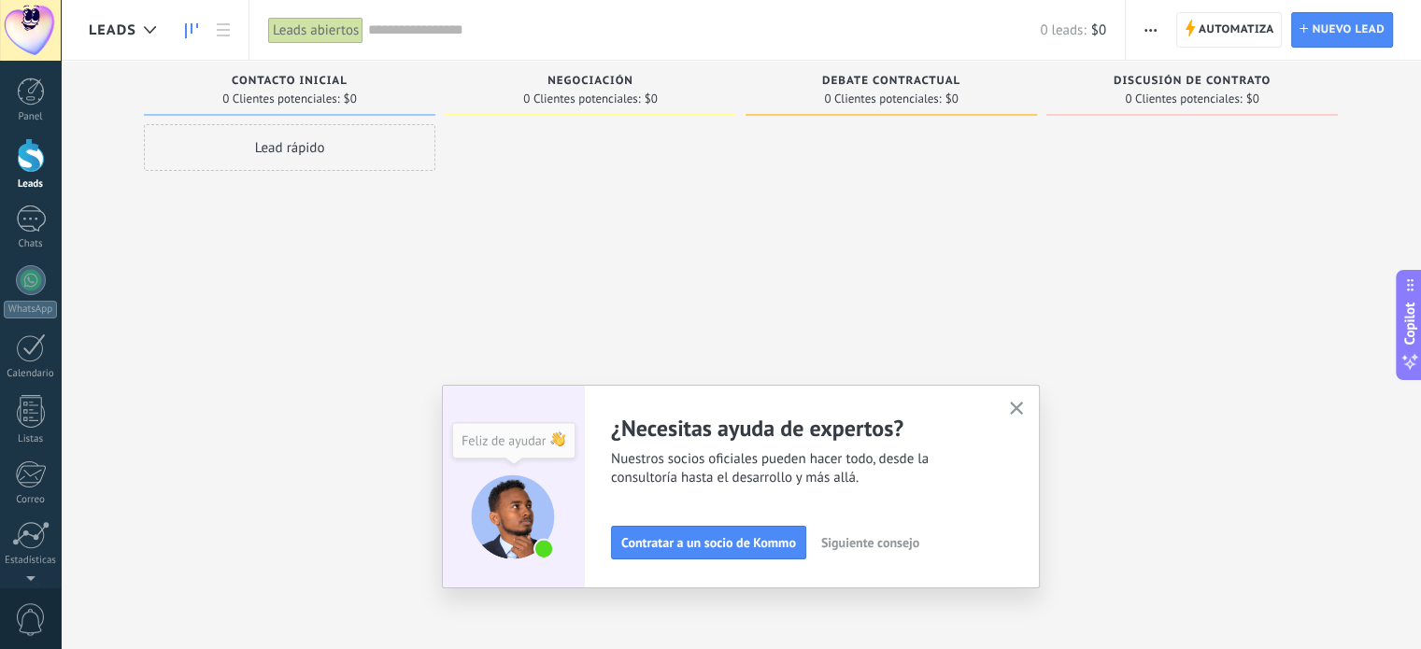
click at [853, 545] on span "Siguiente consejo" at bounding box center [870, 542] width 98 height 13
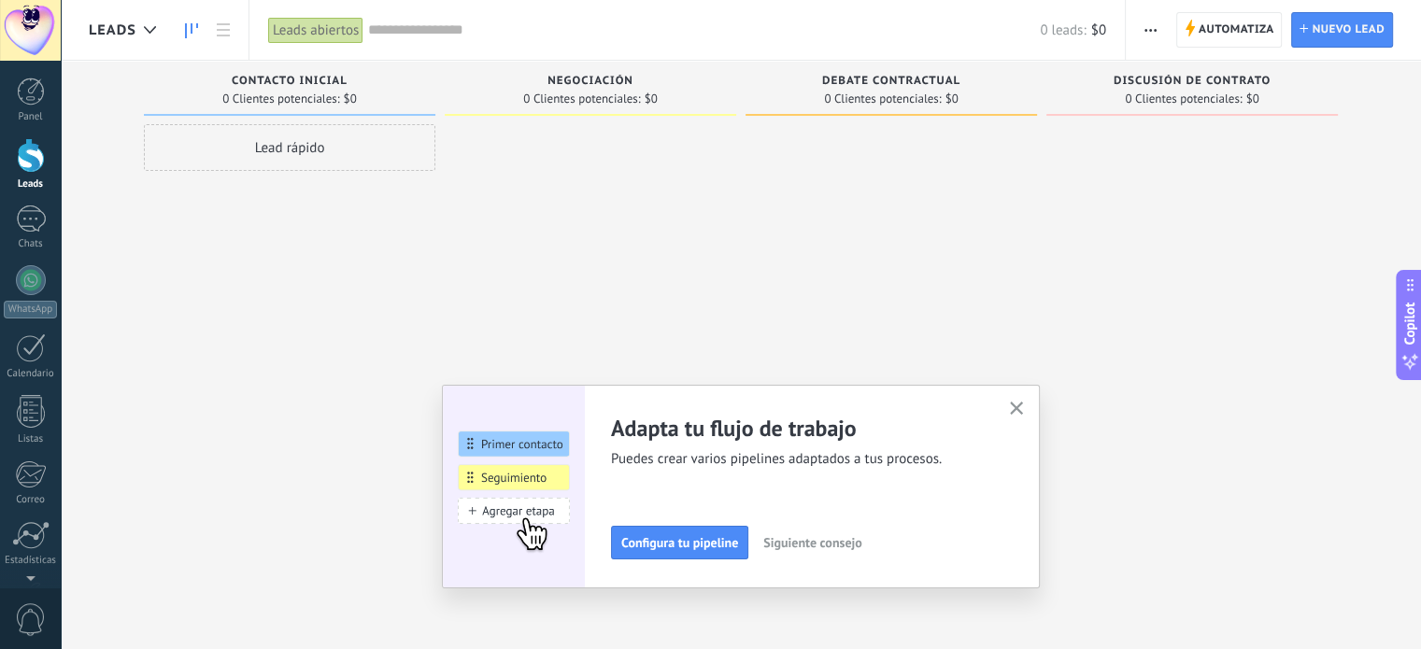
click at [853, 545] on span "Siguiente consejo" at bounding box center [812, 542] width 98 height 13
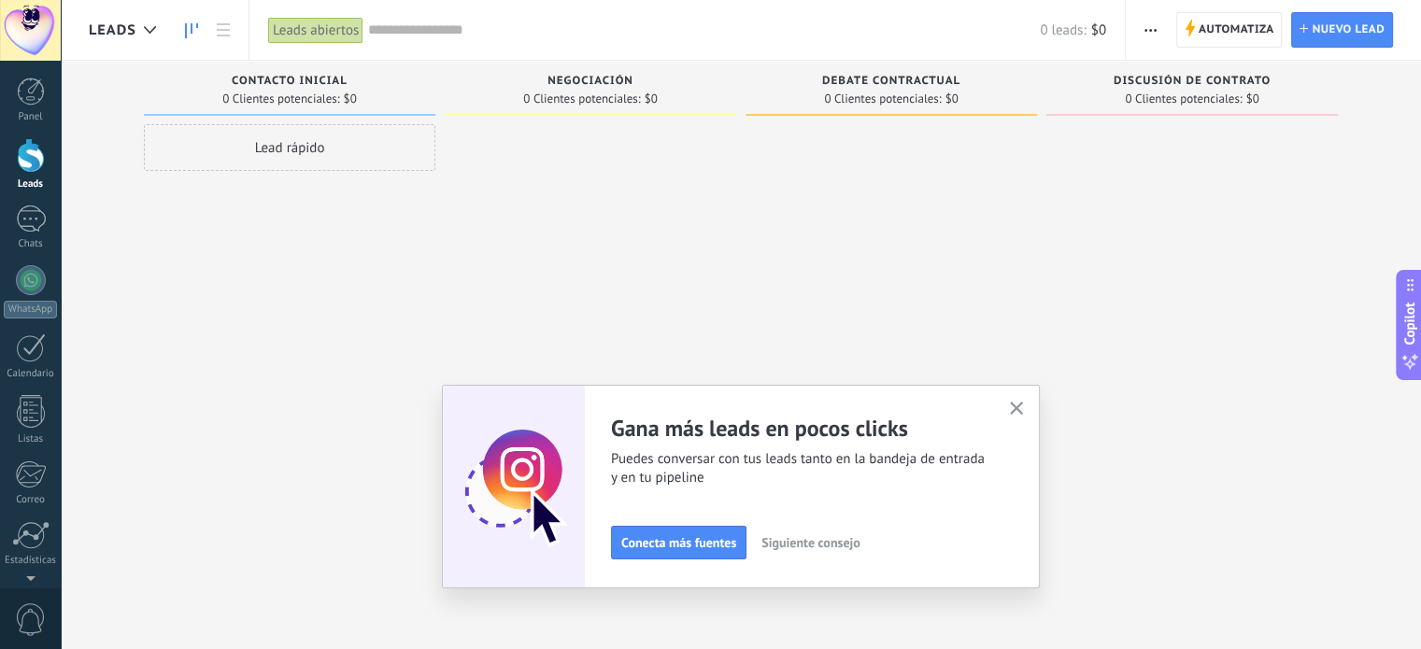
click at [1017, 412] on icon "button" at bounding box center [1017, 409] width 14 height 14
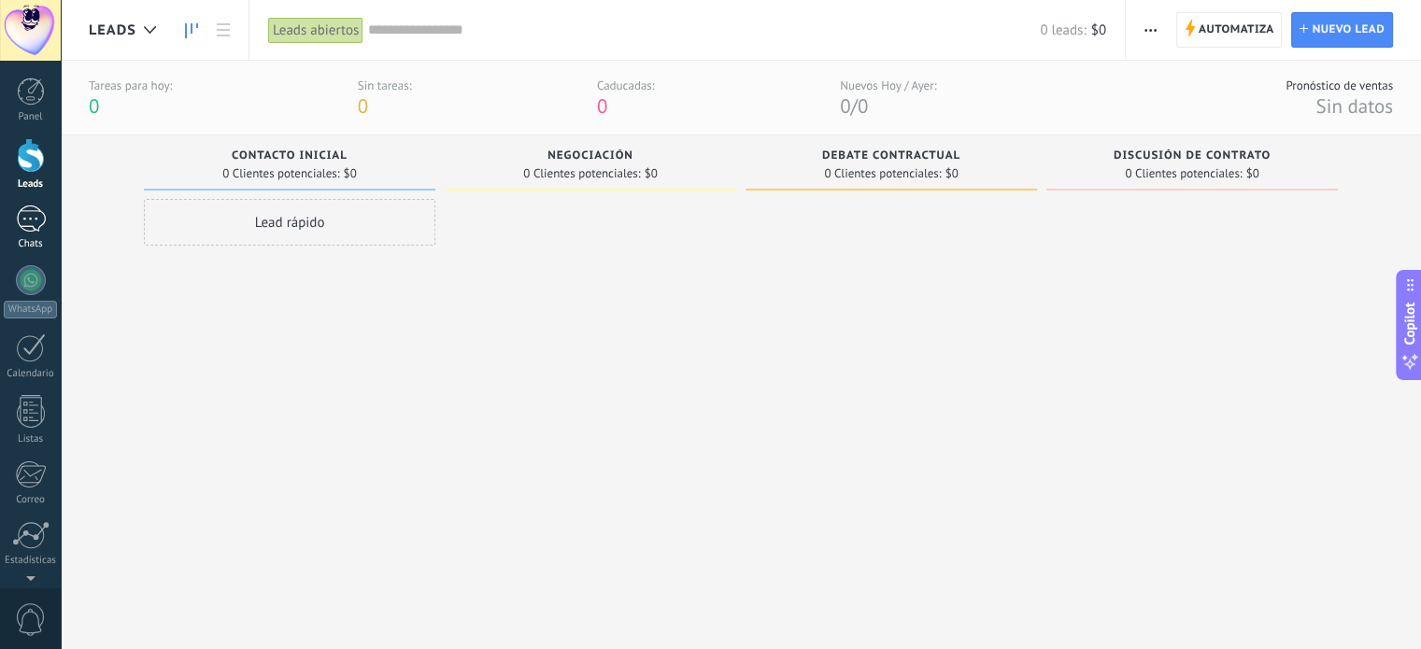
click at [10, 227] on link "Chats" at bounding box center [30, 228] width 61 height 45
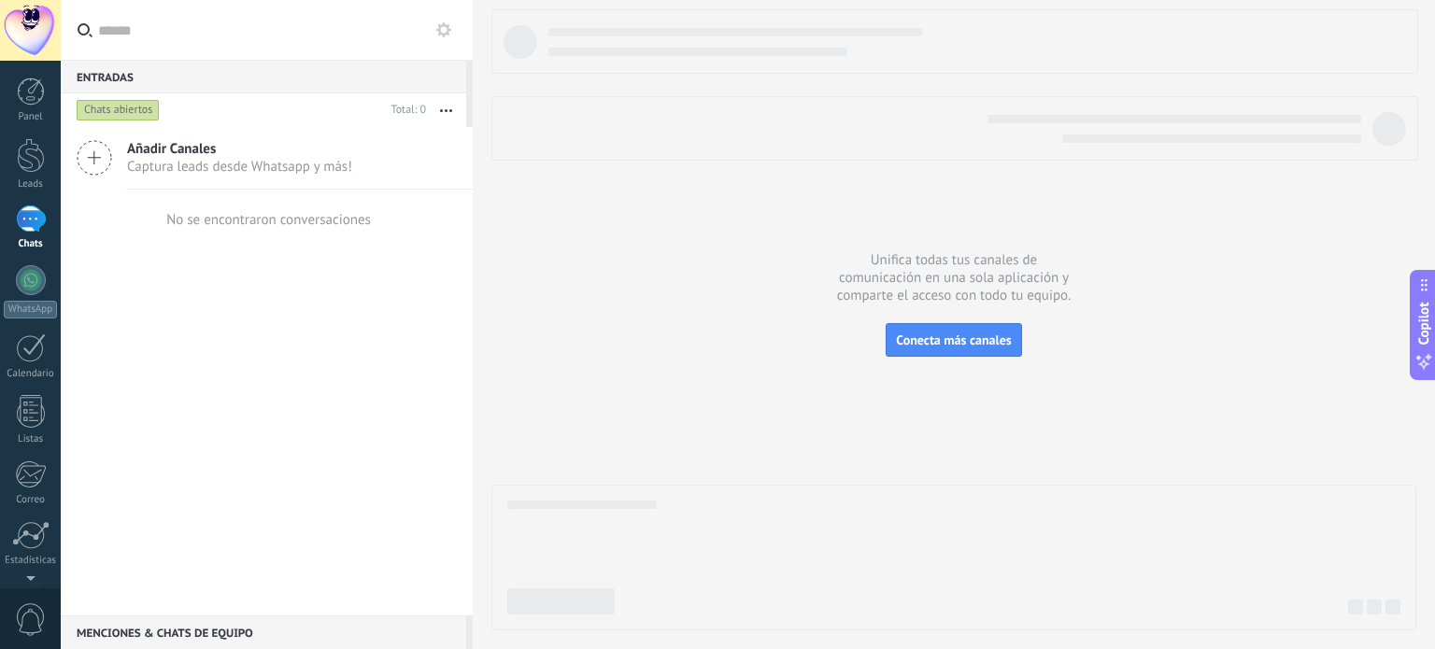
click at [259, 160] on span "Captura leads desde Whatsapp y más!" at bounding box center [239, 167] width 225 height 18
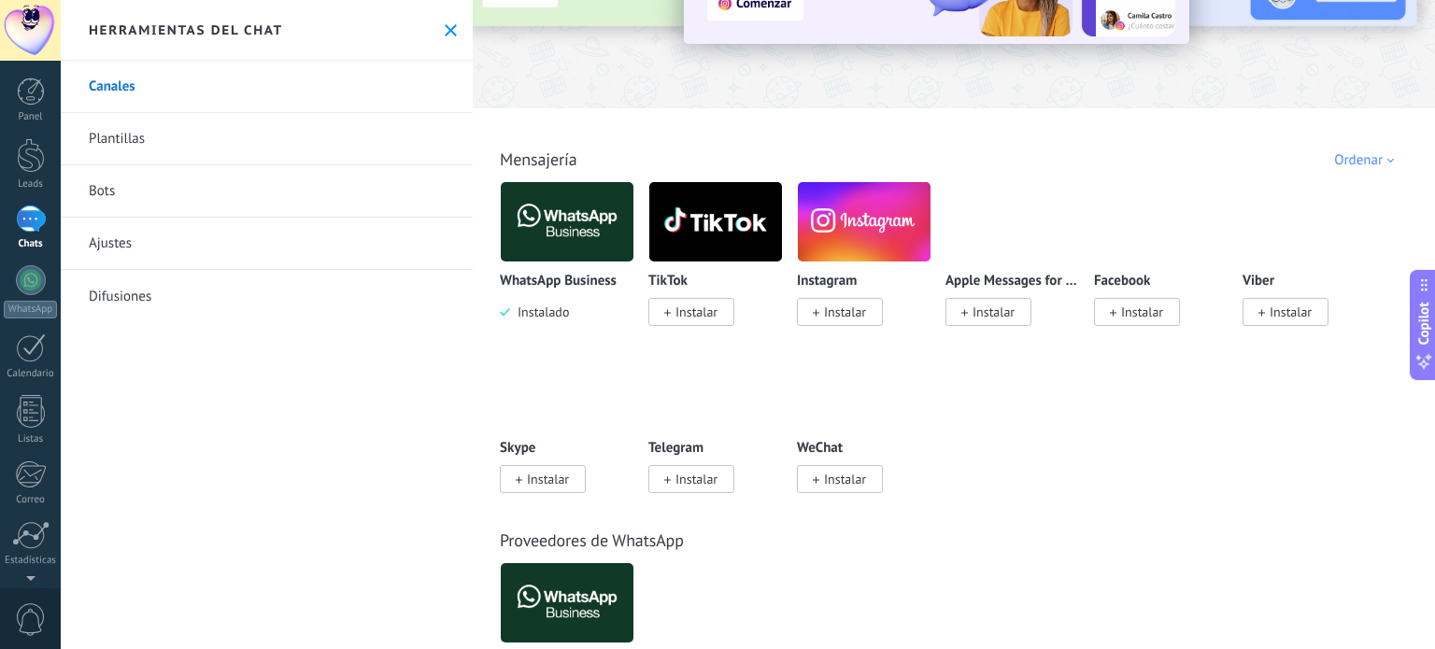
scroll to position [197, 0]
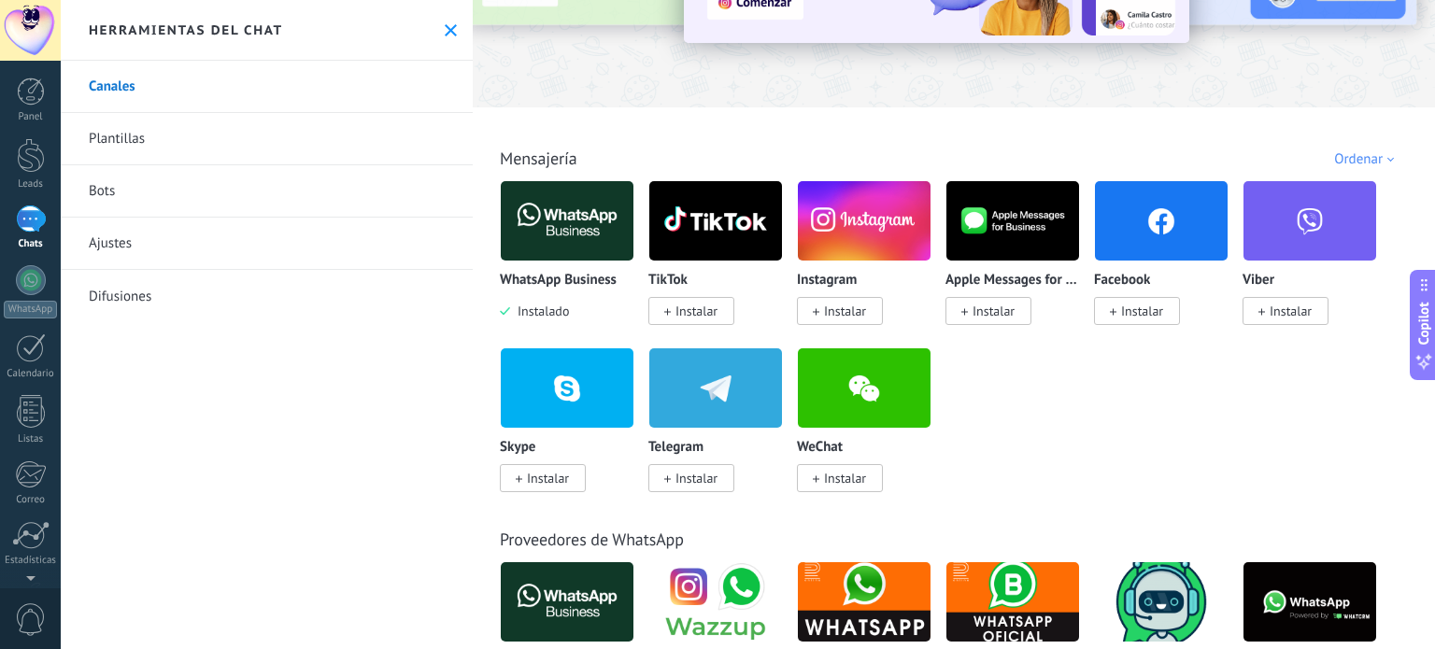
click at [843, 313] on span "Instalar" at bounding box center [845, 311] width 42 height 17
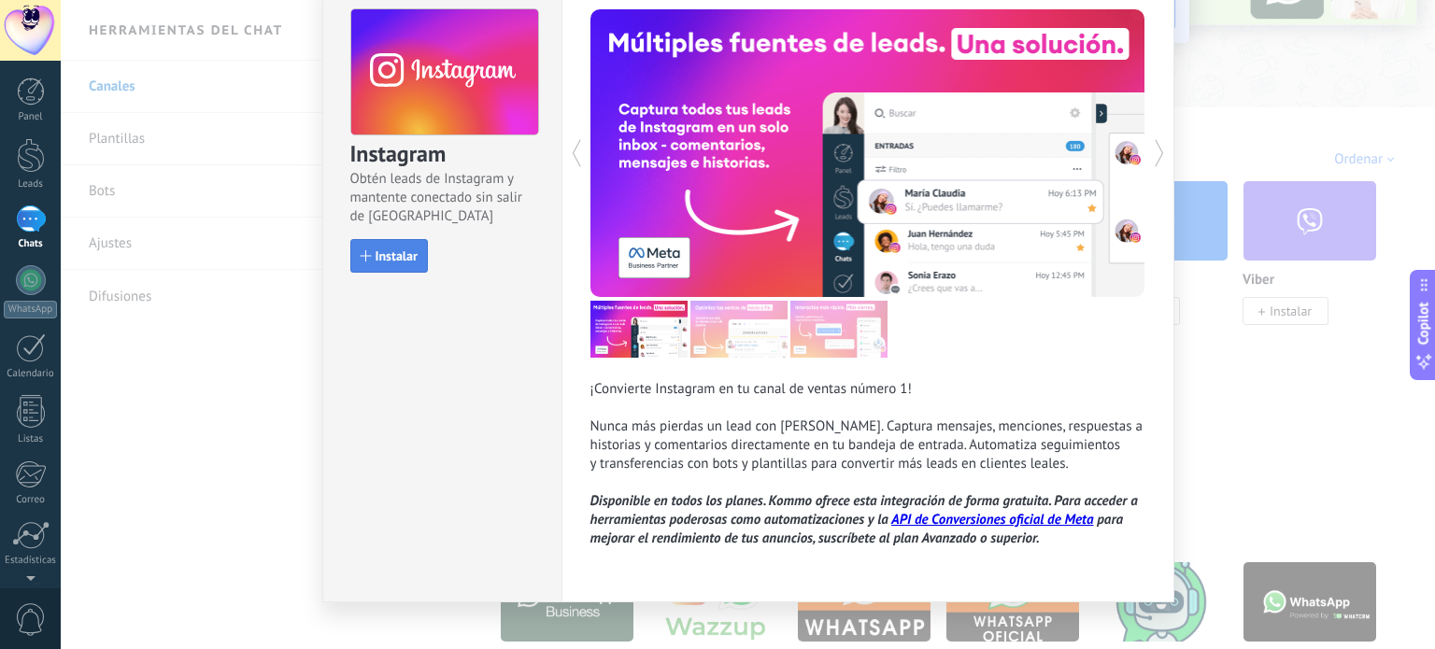
click at [392, 255] on span "Instalar" at bounding box center [397, 255] width 42 height 13
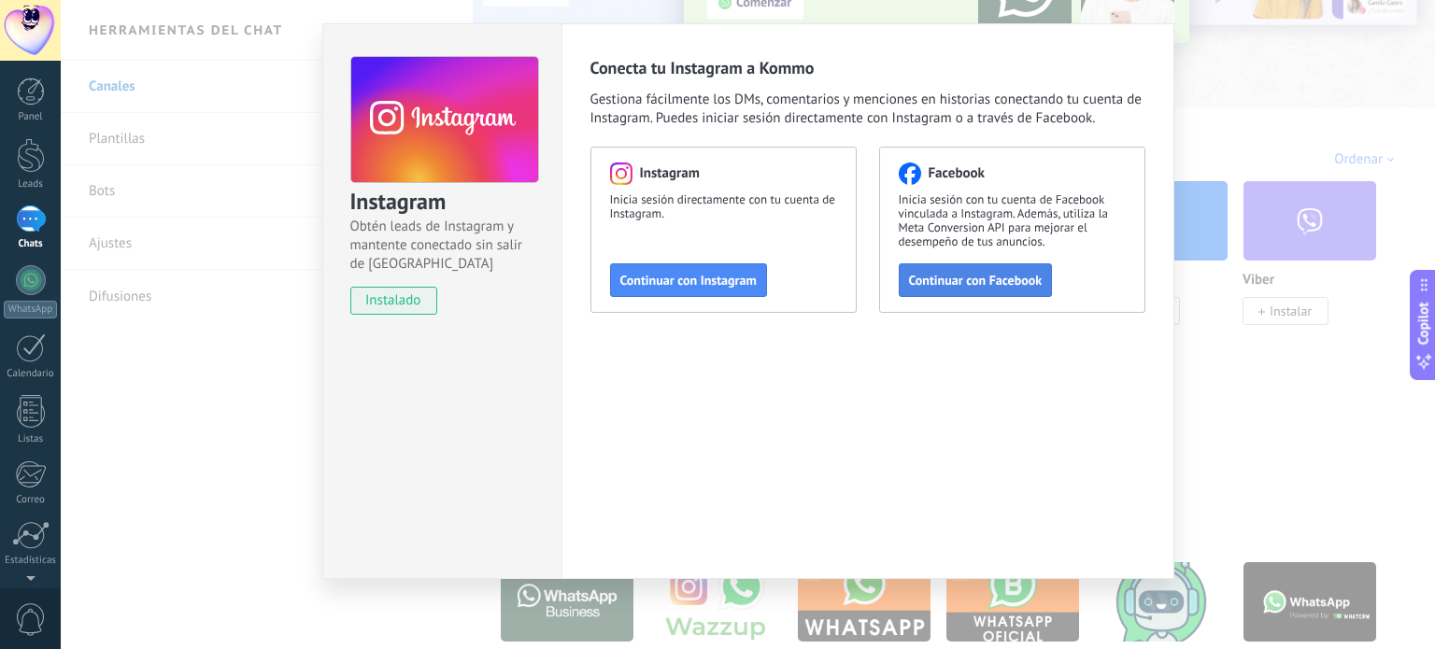
click at [958, 284] on span "Continuar con Facebook" at bounding box center [976, 280] width 134 height 13
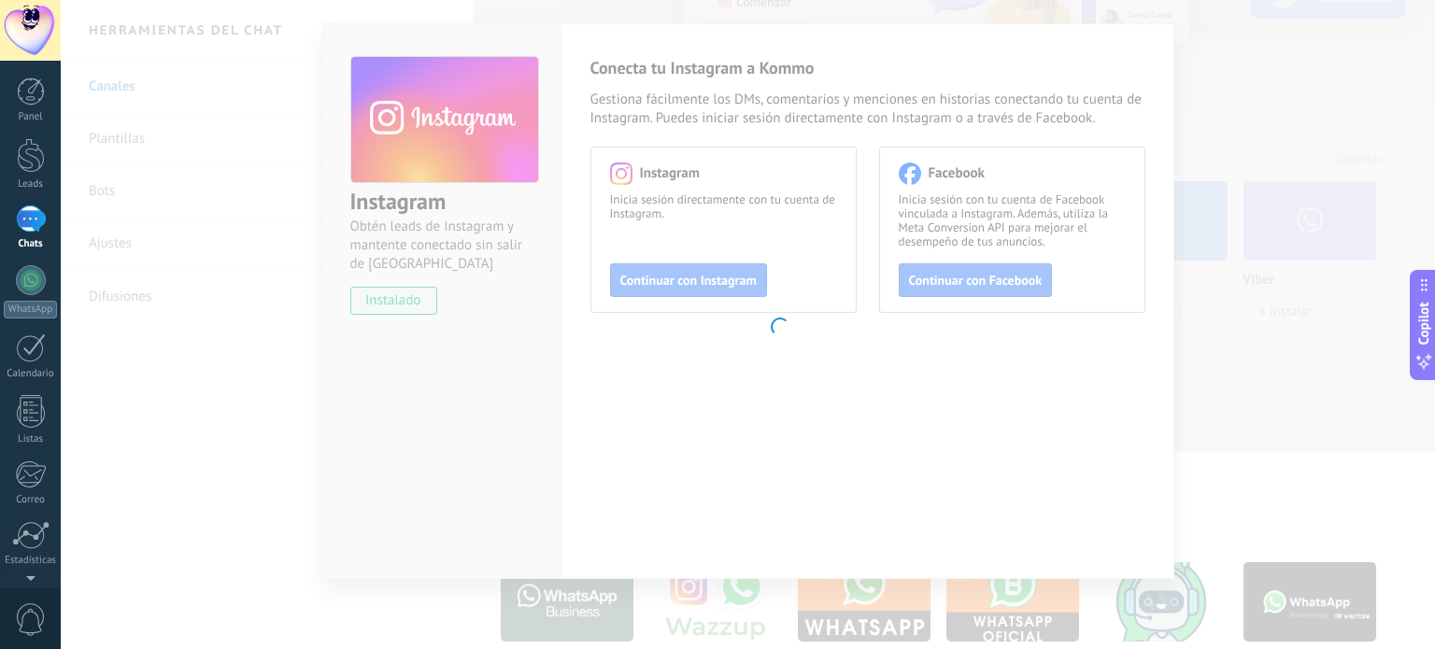
click at [1212, 77] on body ".abccls-1,.abccls-2{fill-rule:evenodd}.abccls-2{fill:#fff} .abfcls-1{fill:none}…" at bounding box center [717, 324] width 1435 height 649
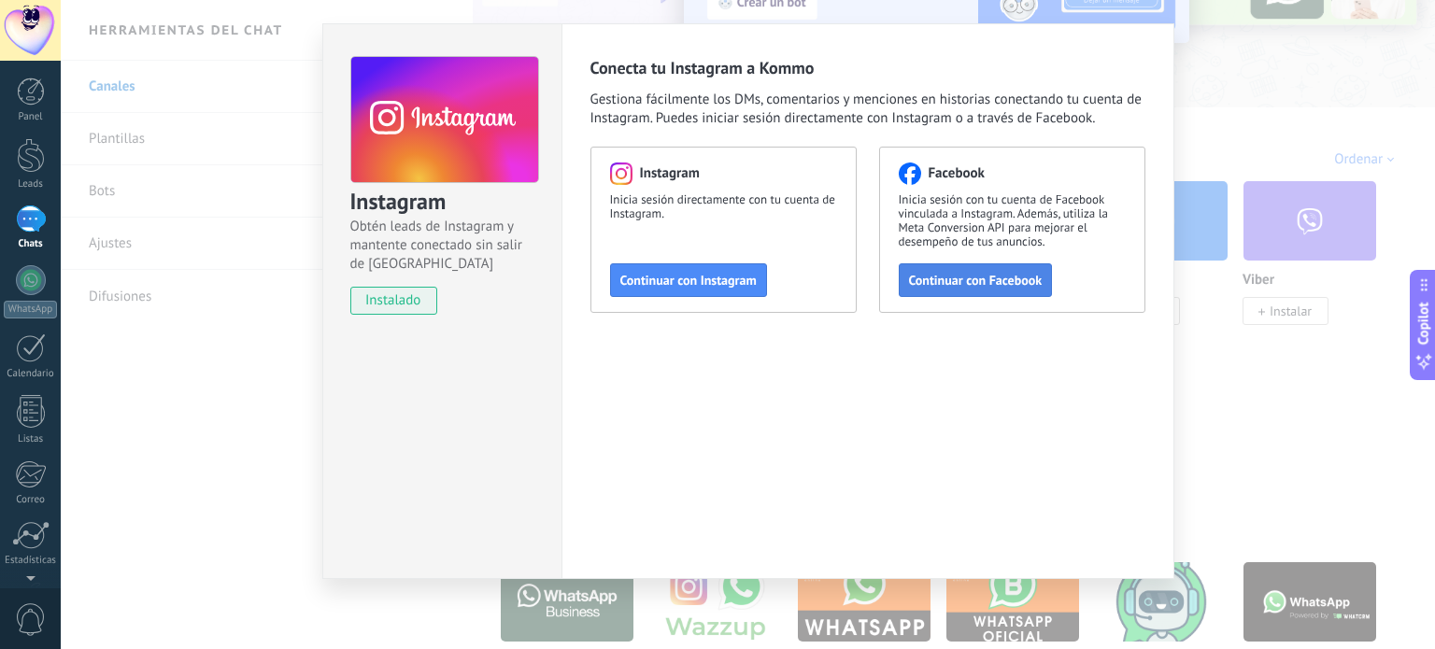
click at [1005, 266] on button "Continuar con Facebook" at bounding box center [976, 280] width 154 height 34
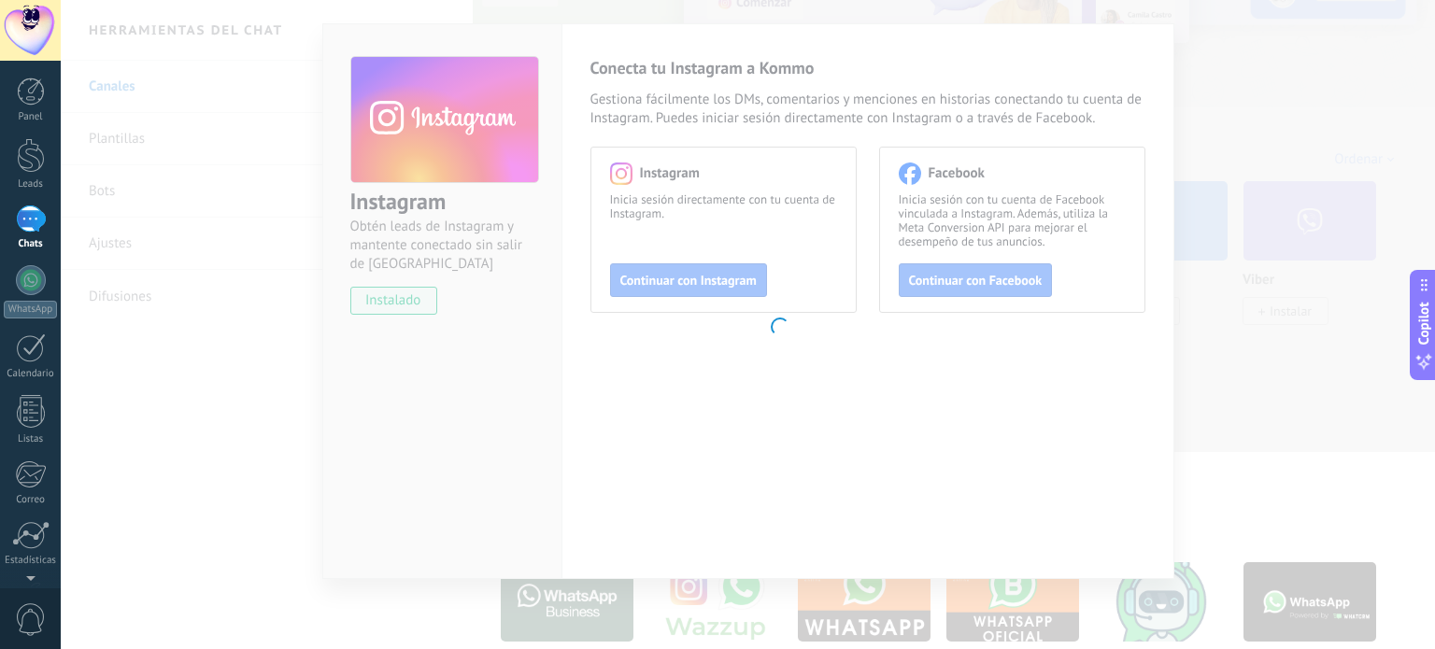
click at [1235, 245] on body ".abccls-1,.abccls-2{fill-rule:evenodd}.abccls-2{fill:#fff} .abfcls-1{fill:none}…" at bounding box center [717, 324] width 1435 height 649
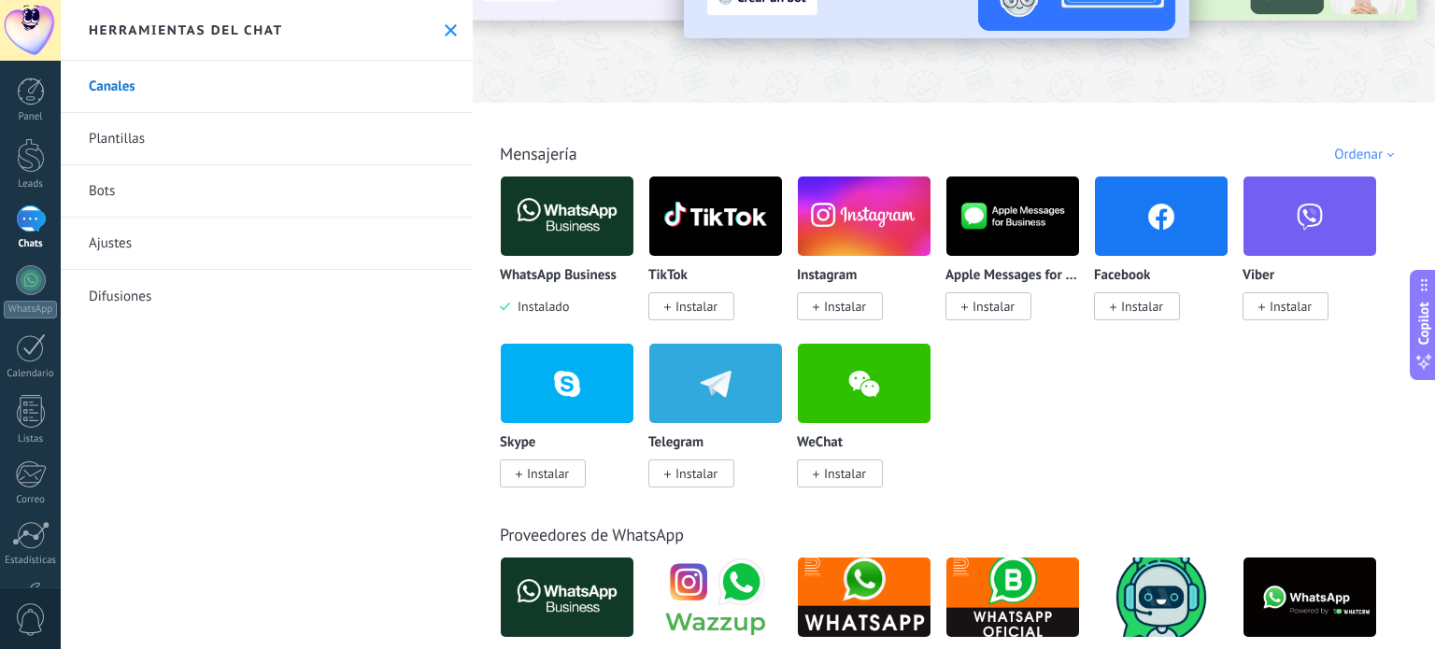
scroll to position [198, 0]
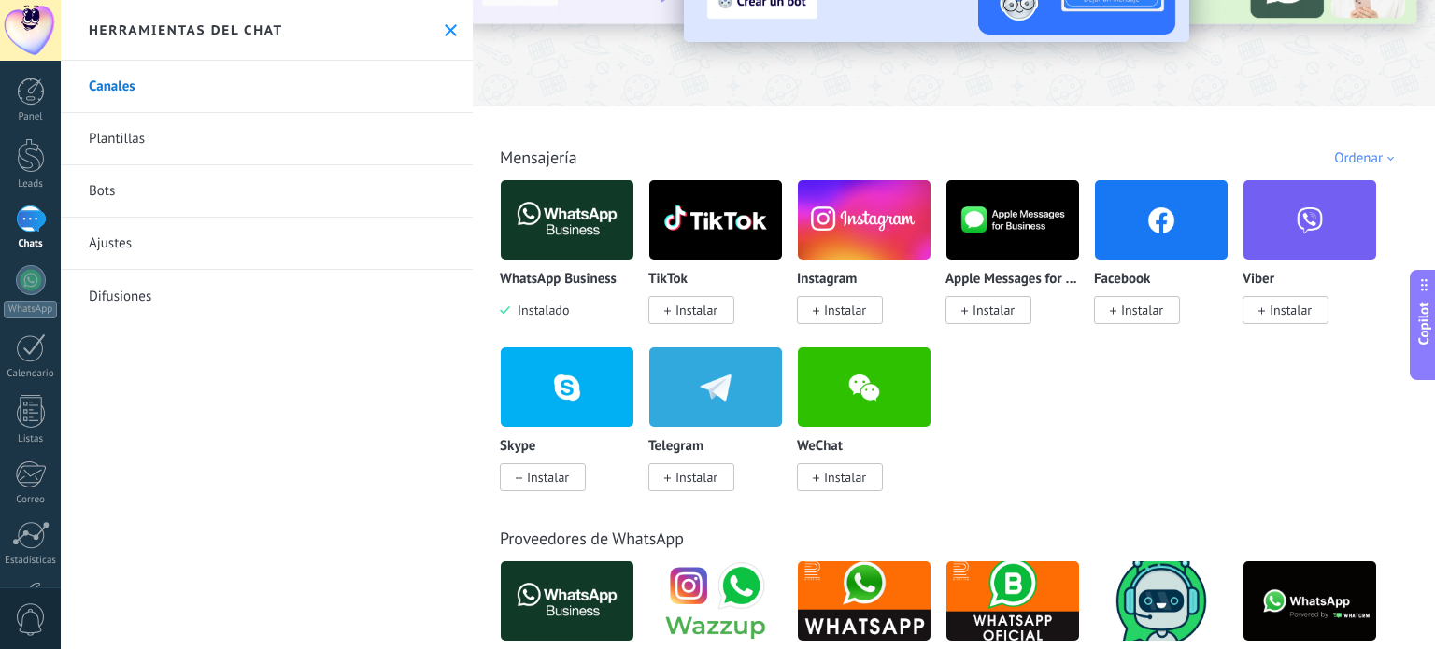
click at [570, 228] on img at bounding box center [567, 220] width 133 height 91
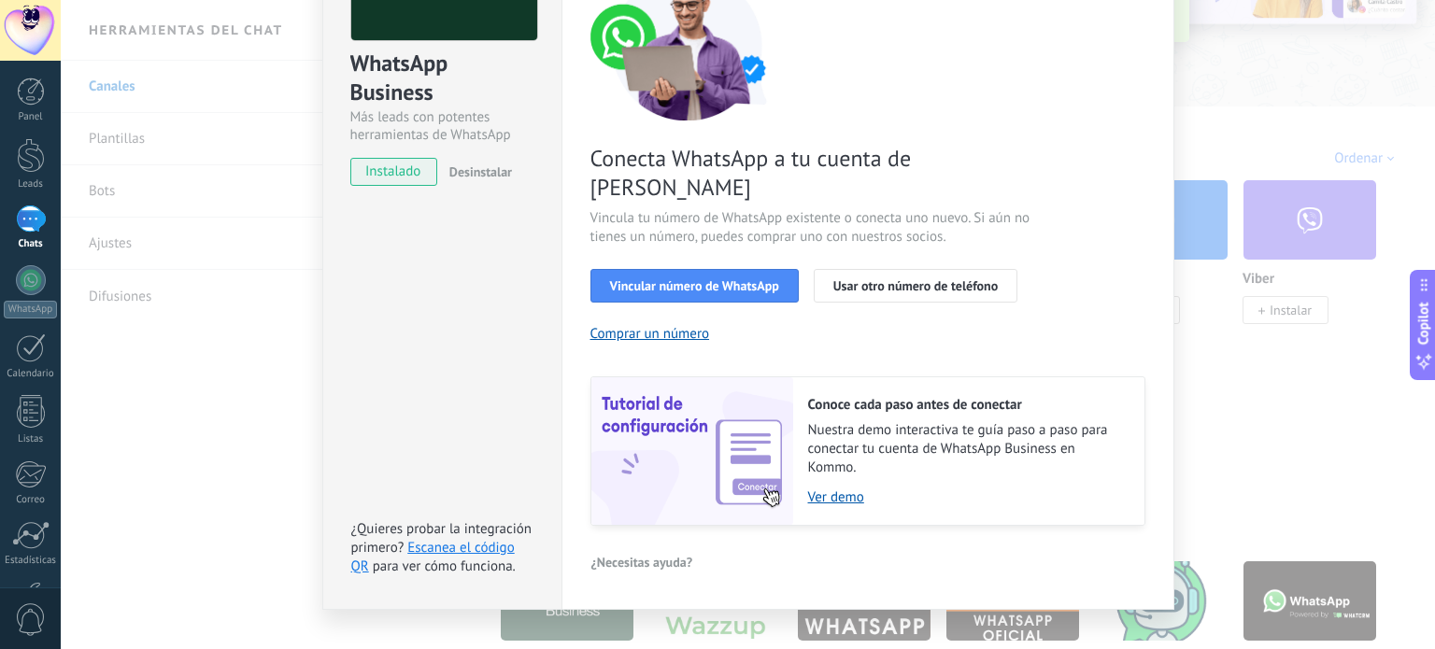
scroll to position [0, 0]
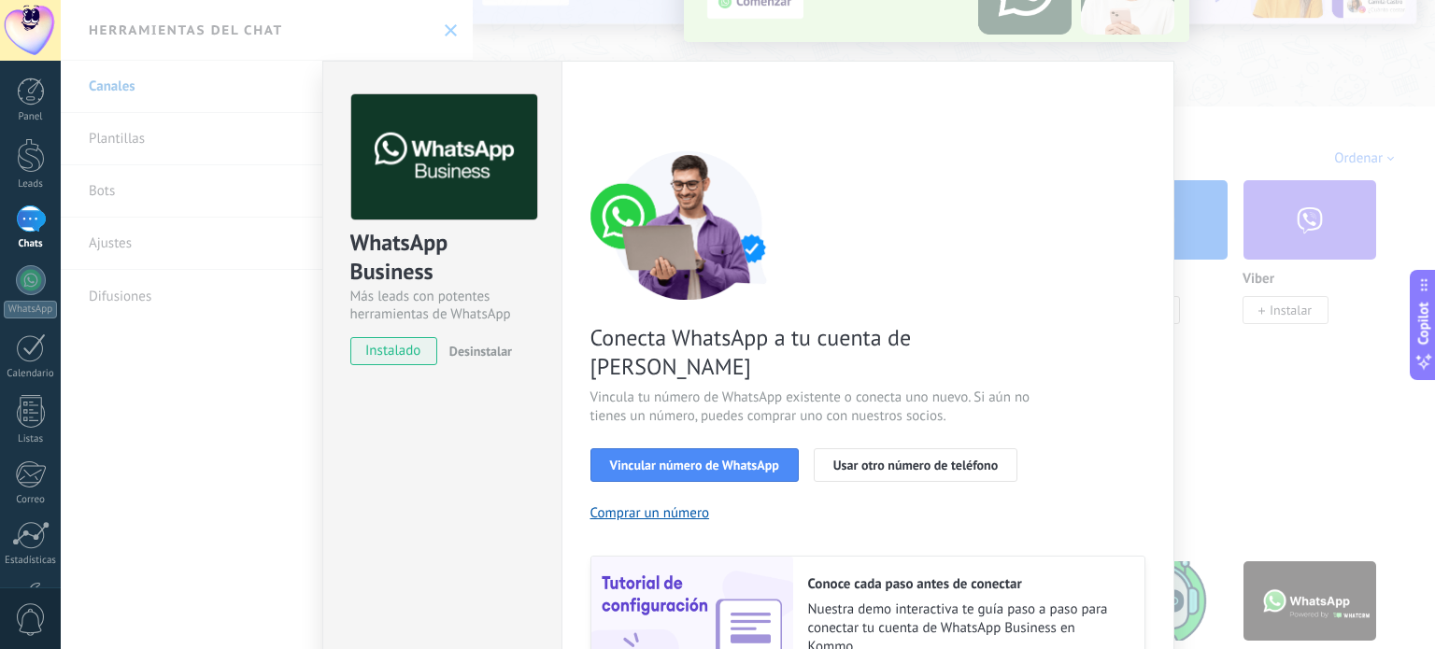
click at [1227, 97] on div "WhatsApp Business Más leads con potentes herramientas de WhatsApp instalado Des…" at bounding box center [748, 324] width 1374 height 649
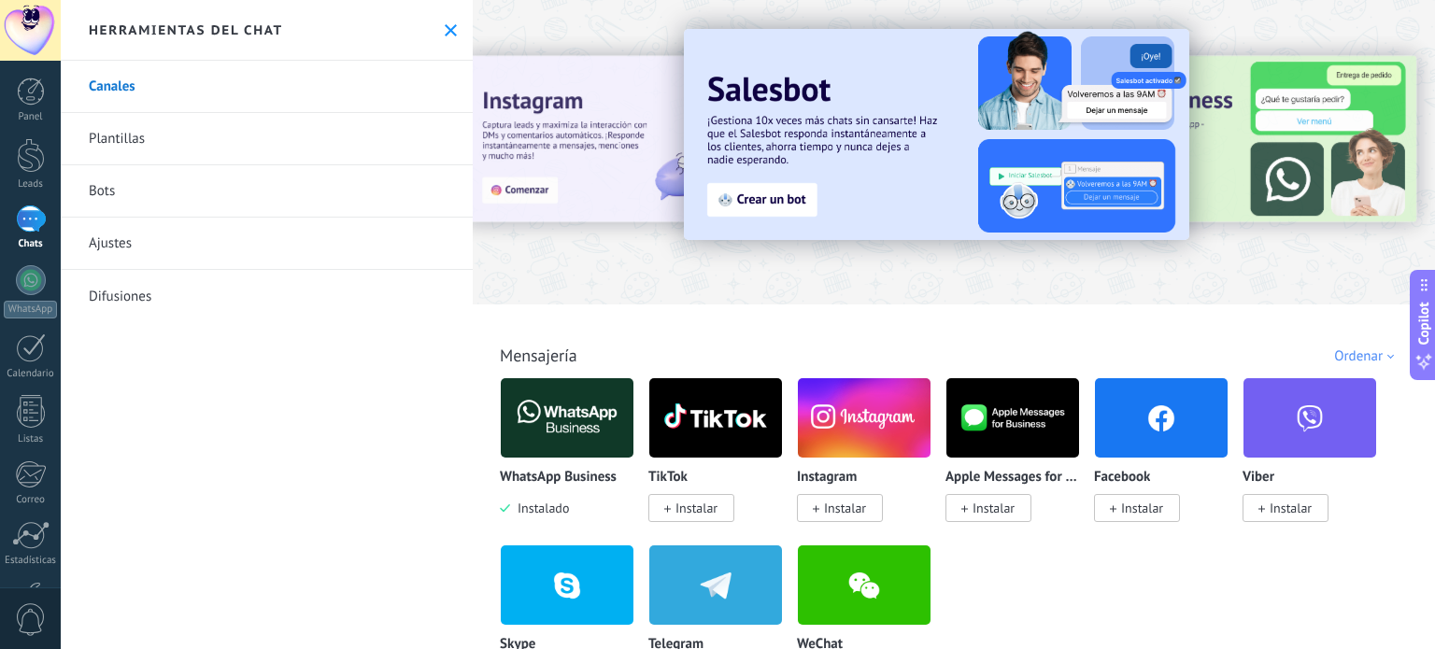
click at [1138, 511] on span "Instalar" at bounding box center [1142, 508] width 42 height 17
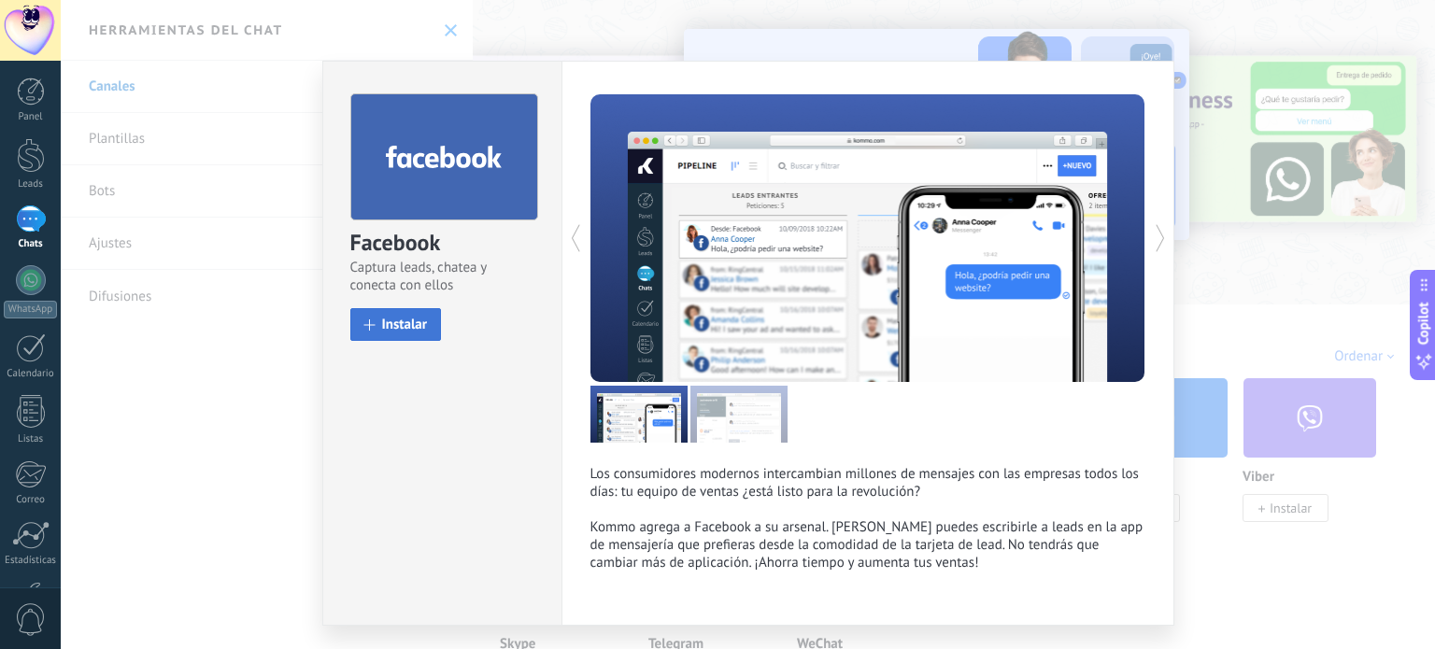
click at [382, 331] on span "Instalar" at bounding box center [405, 325] width 46 height 14
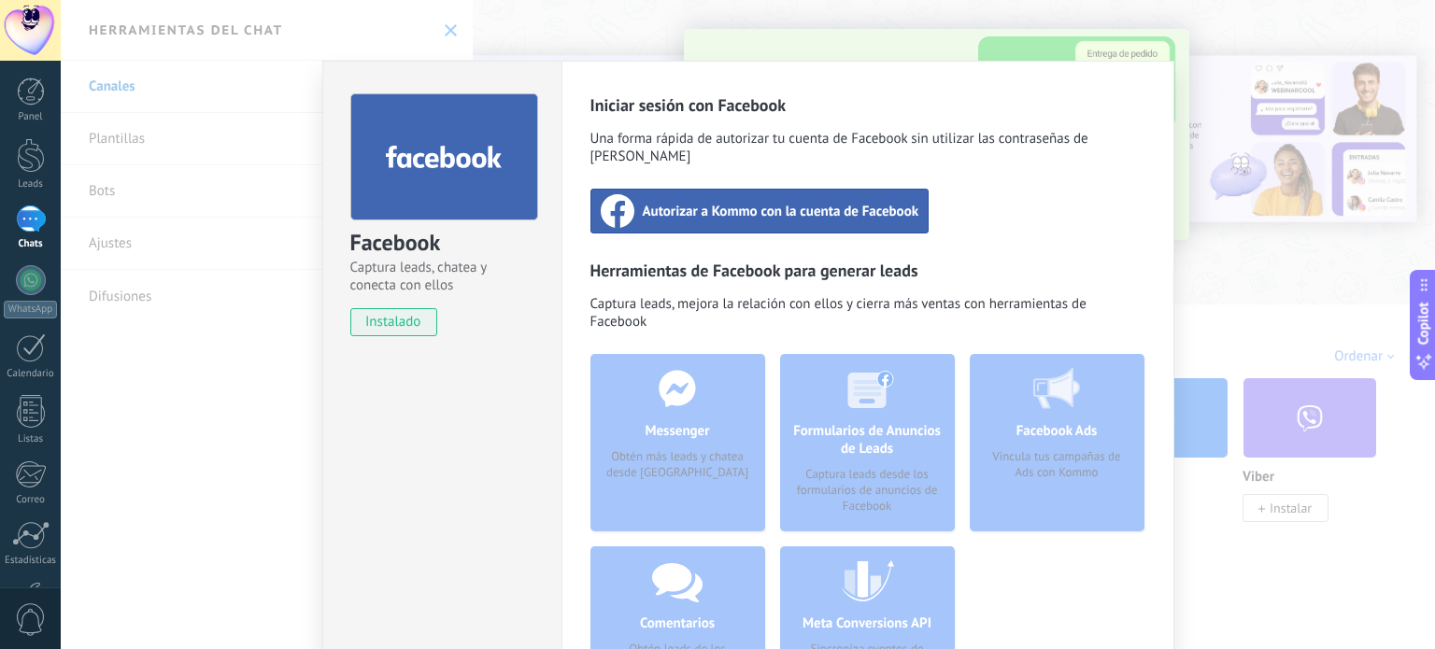
click at [827, 202] on span "Autorizar a Kommo con la cuenta de Facebook" at bounding box center [781, 211] width 277 height 19
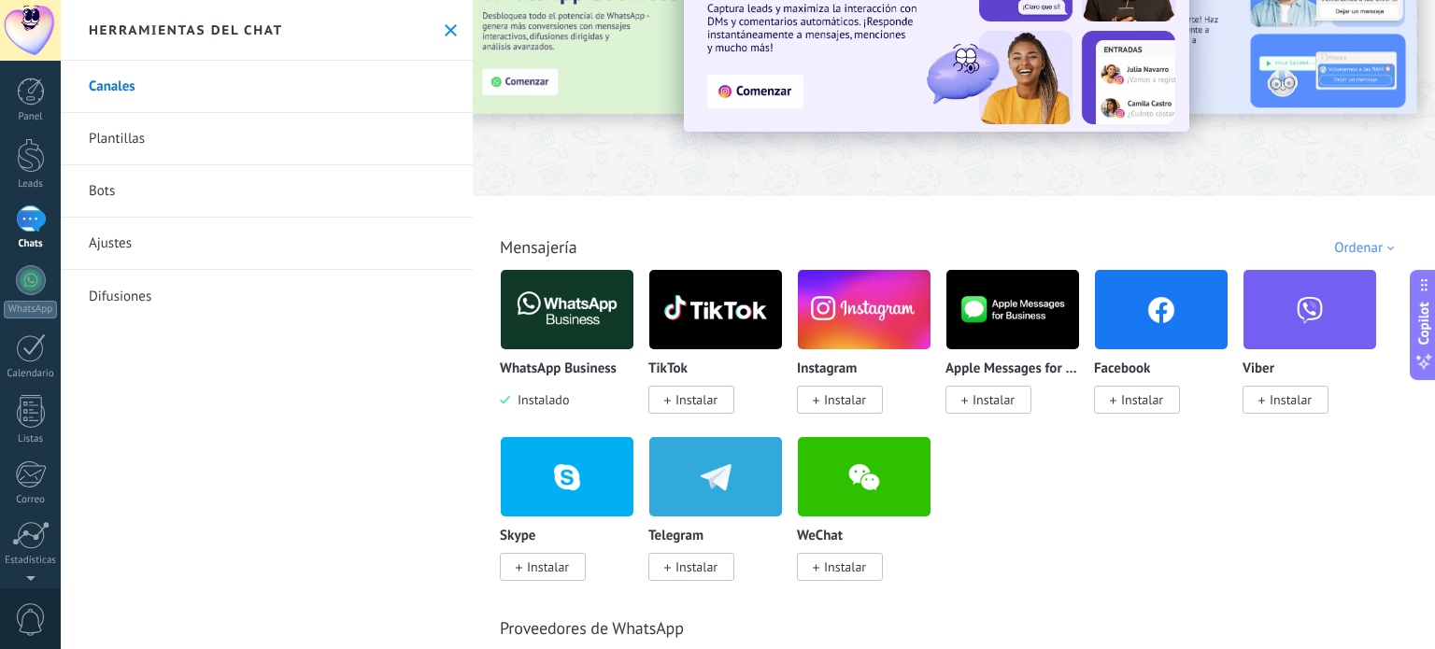
scroll to position [103, 0]
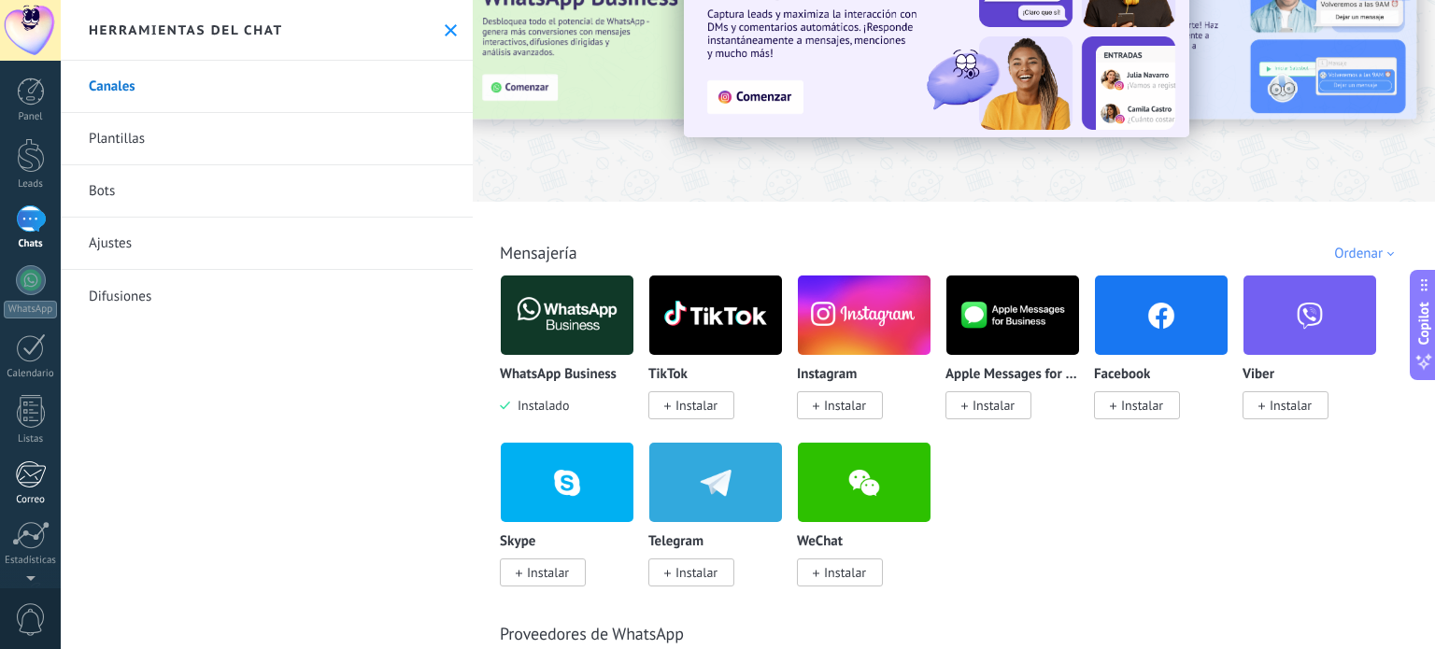
click at [31, 480] on div at bounding box center [30, 475] width 31 height 28
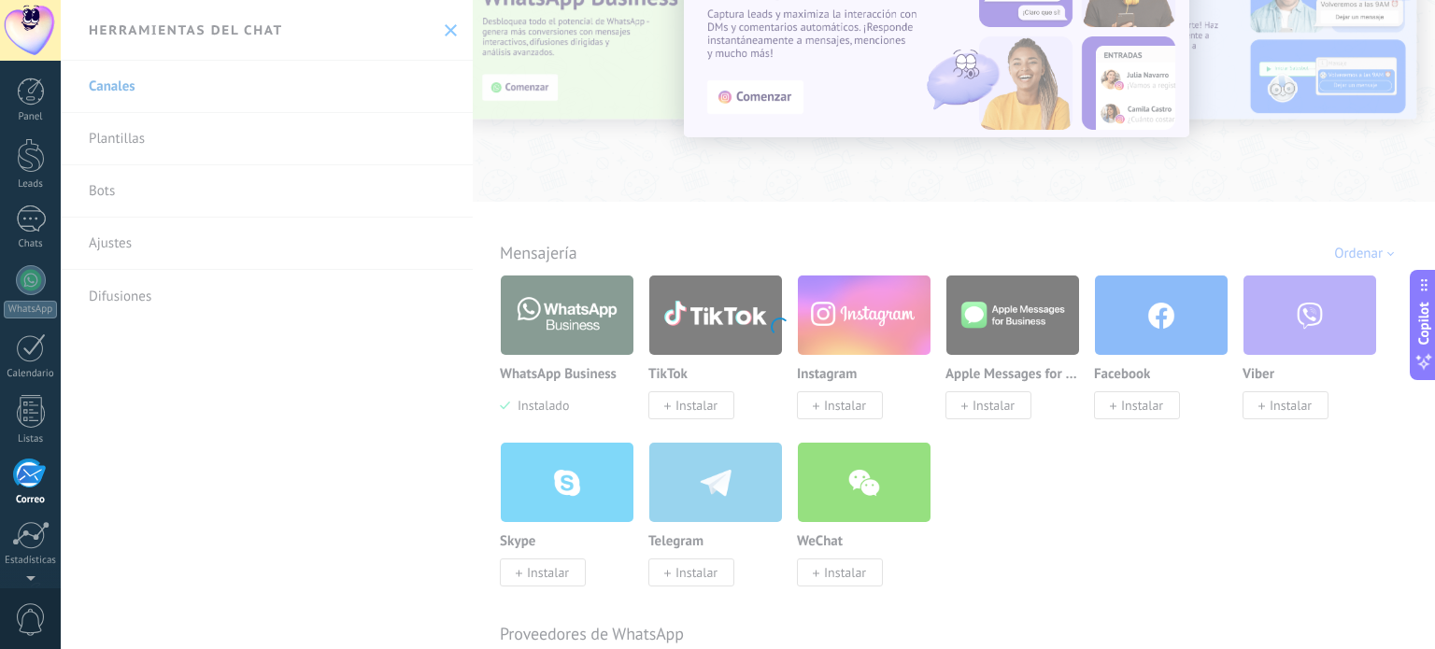
scroll to position [127, 0]
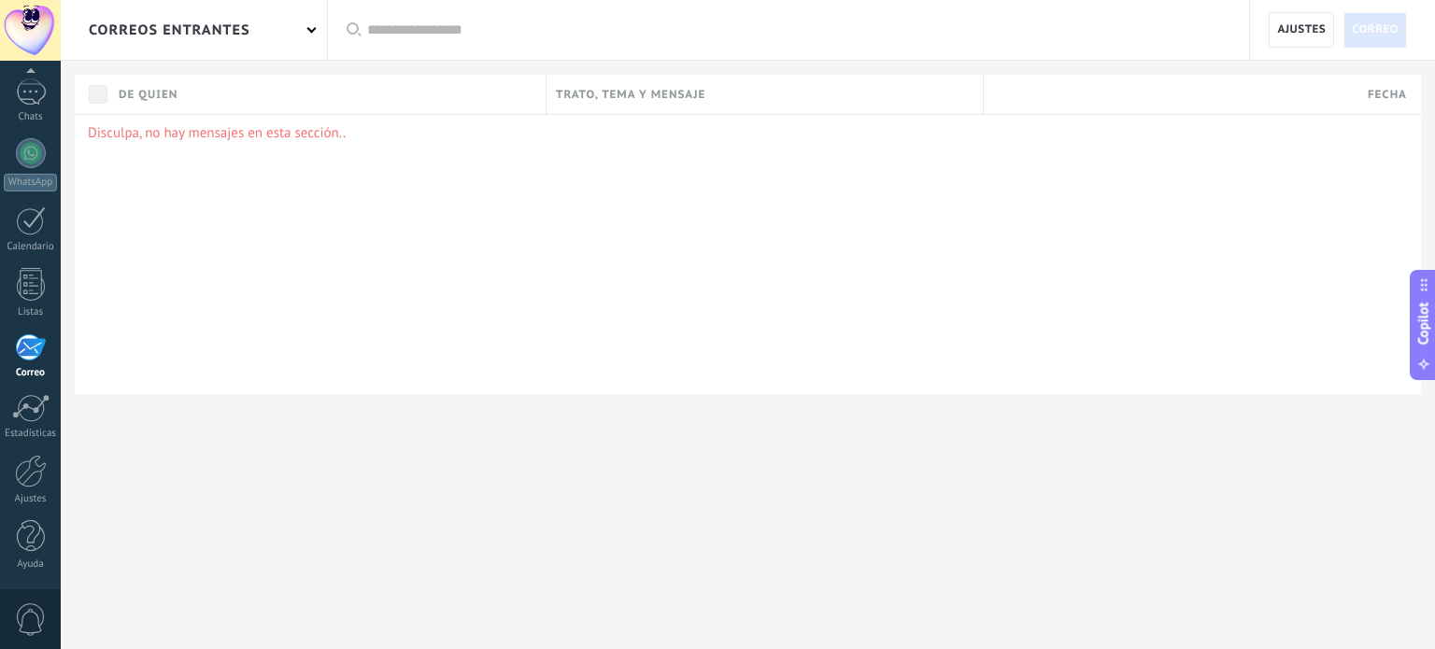
click at [292, 33] on div "correos entrantes" at bounding box center [194, 30] width 266 height 60
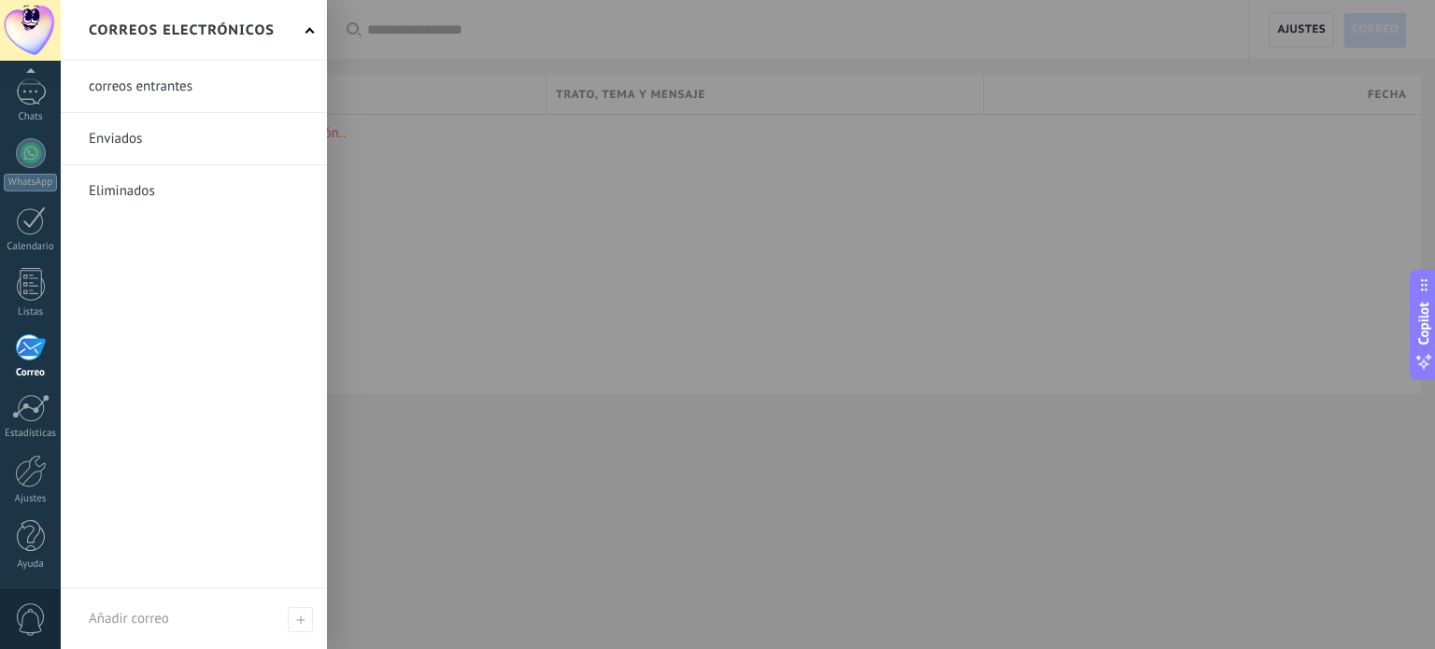
click at [420, 92] on div at bounding box center [778, 324] width 1435 height 649
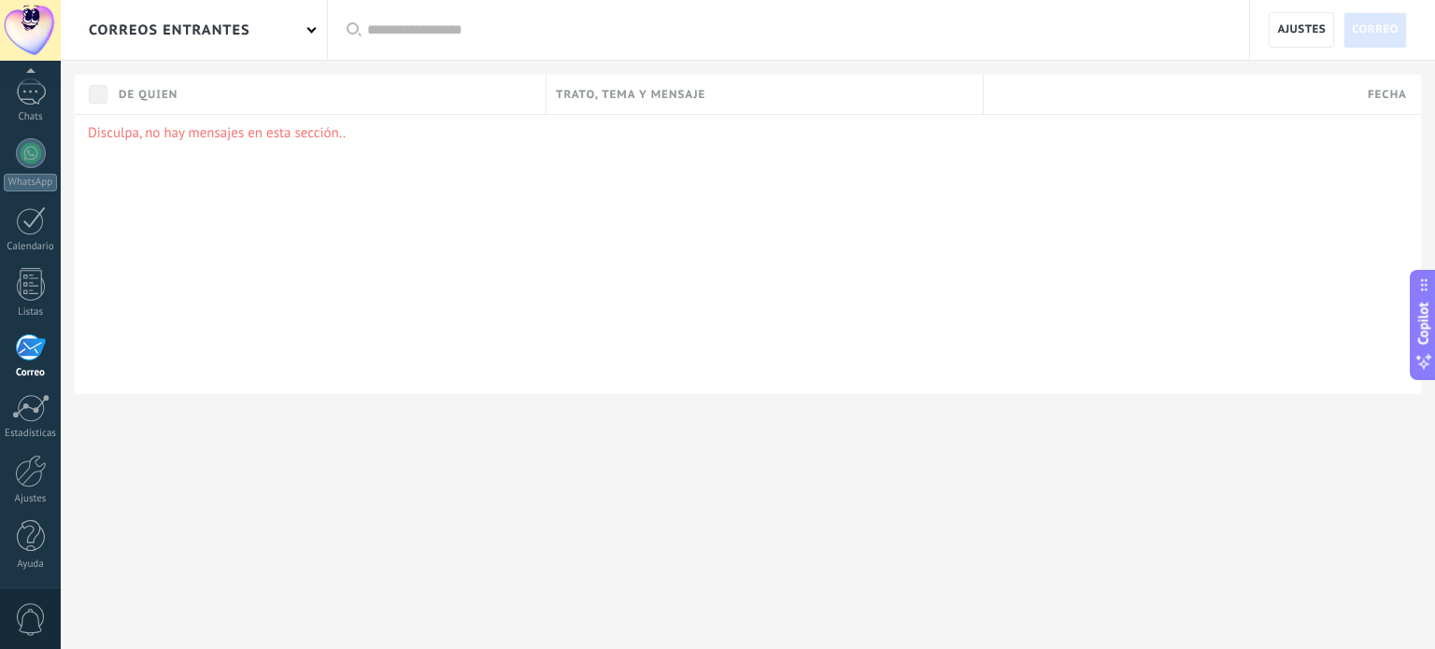
click at [302, 40] on div "correos entrantes" at bounding box center [194, 30] width 266 height 60
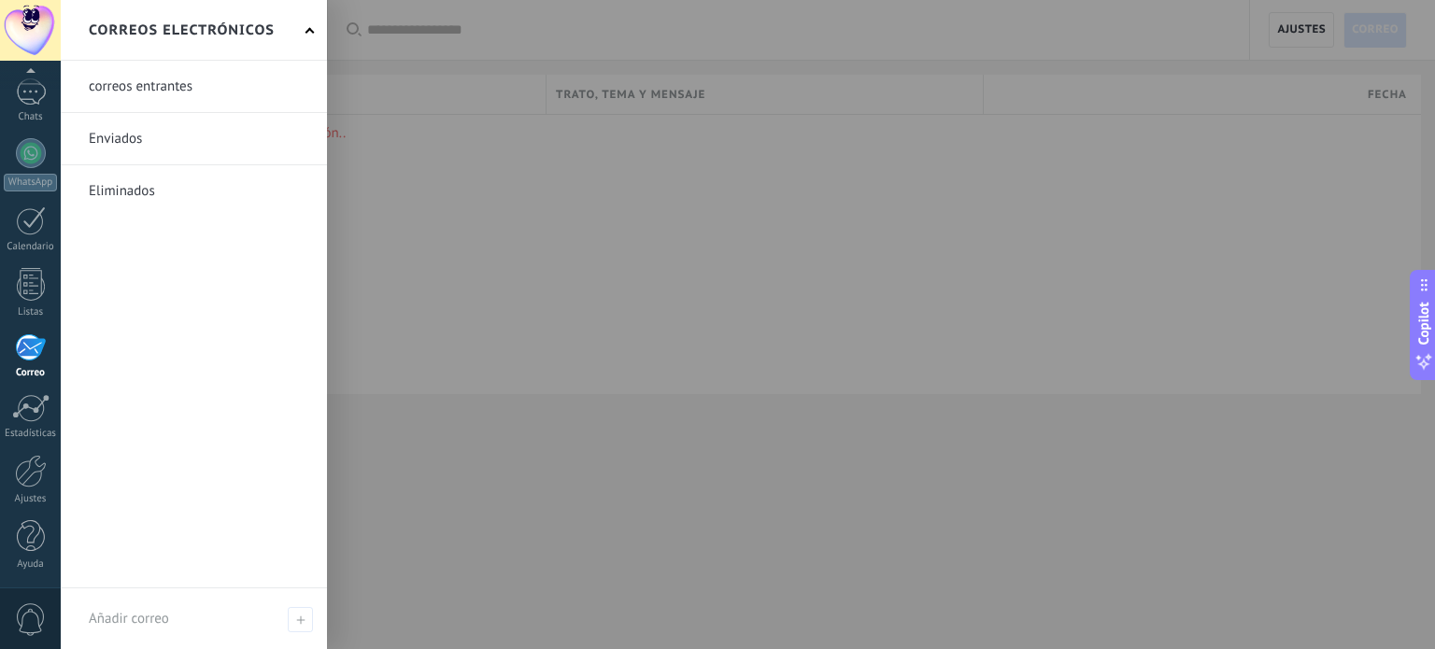
click at [437, 207] on div at bounding box center [778, 324] width 1435 height 649
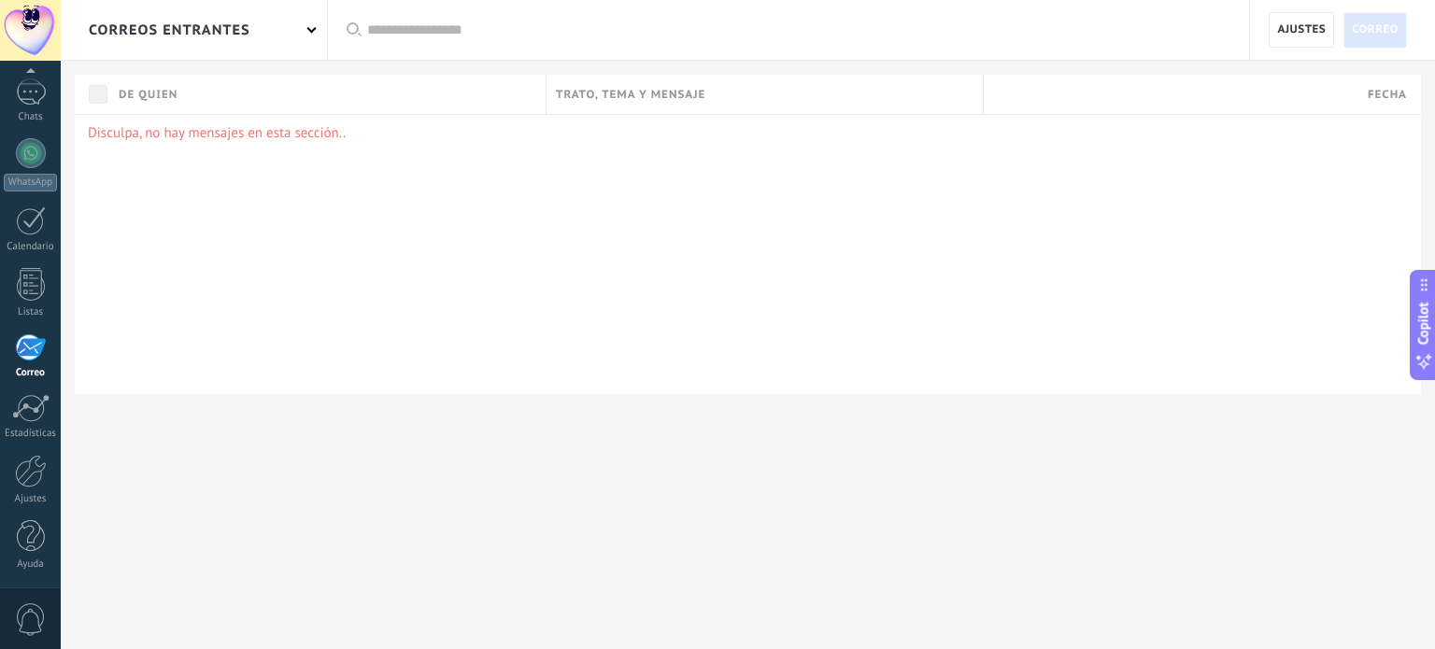
click at [258, 29] on div "correos entrantes" at bounding box center [194, 30] width 266 height 60
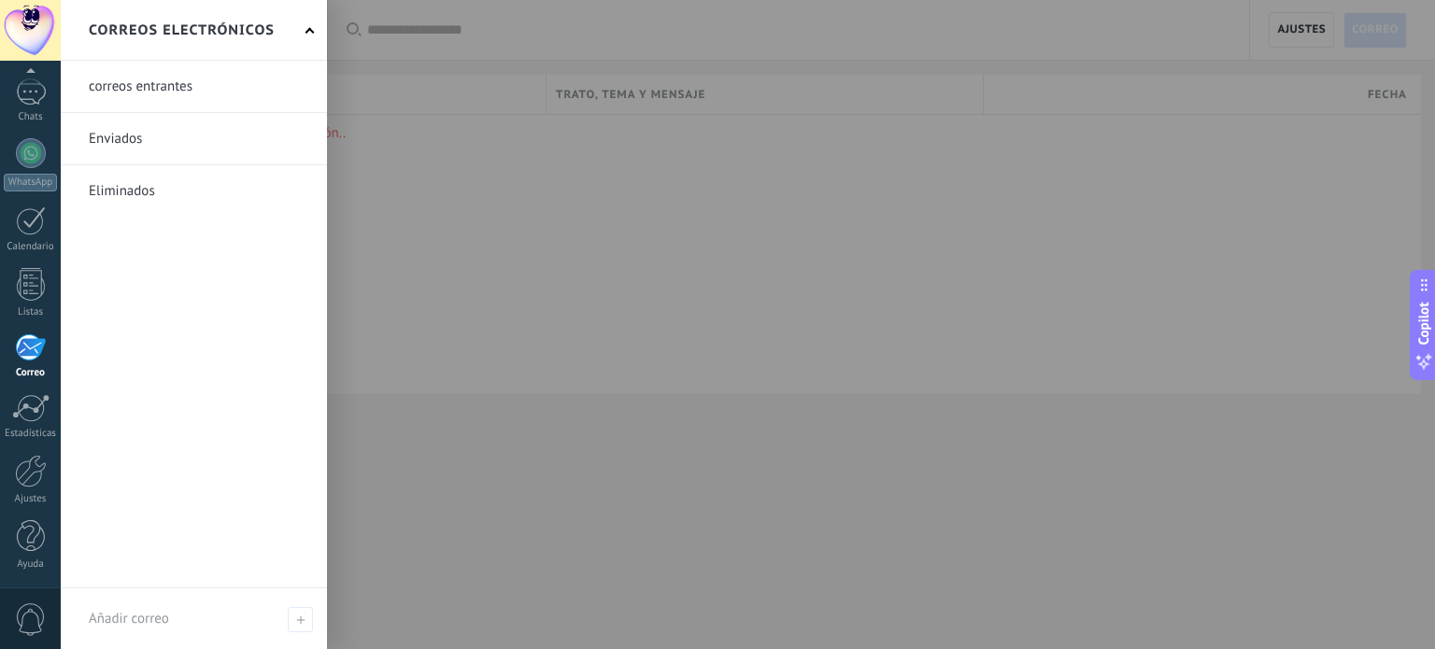
click at [259, 29] on h2 "Correos electrónicos" at bounding box center [182, 30] width 186 height 59
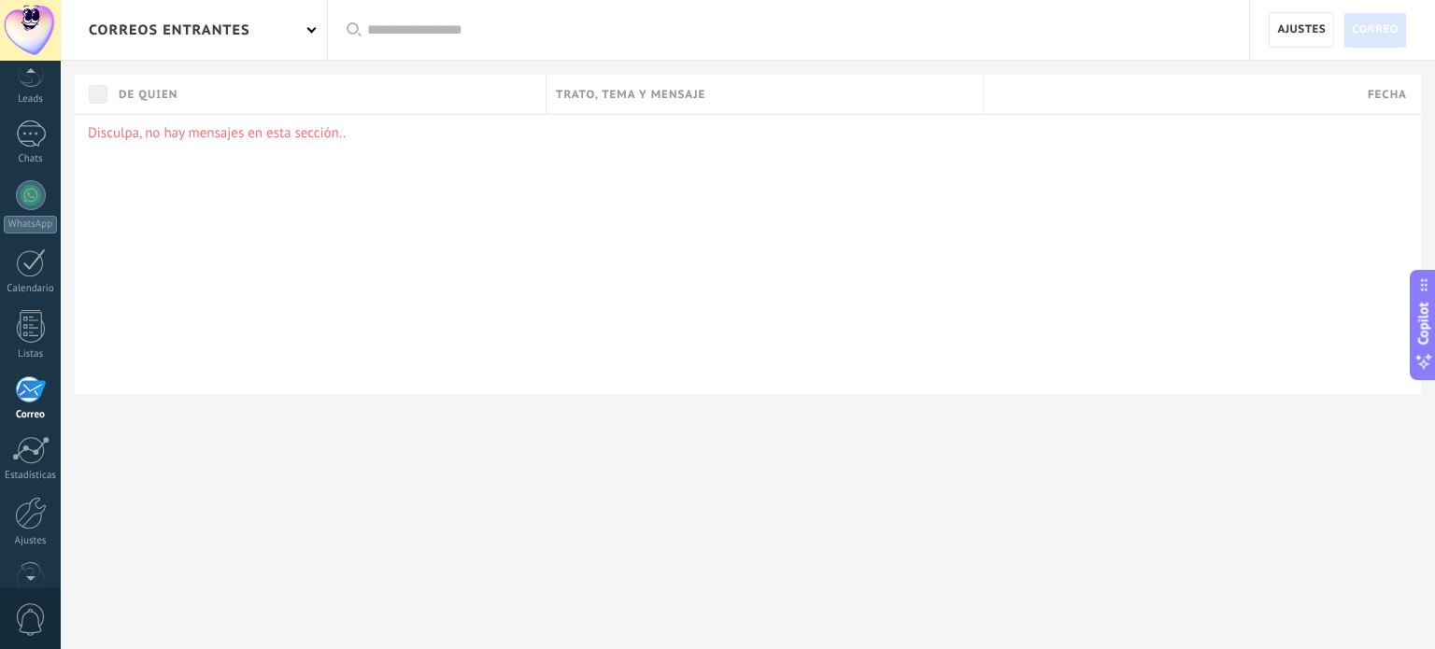
click at [30, 87] on div at bounding box center [30, 75] width 61 height 28
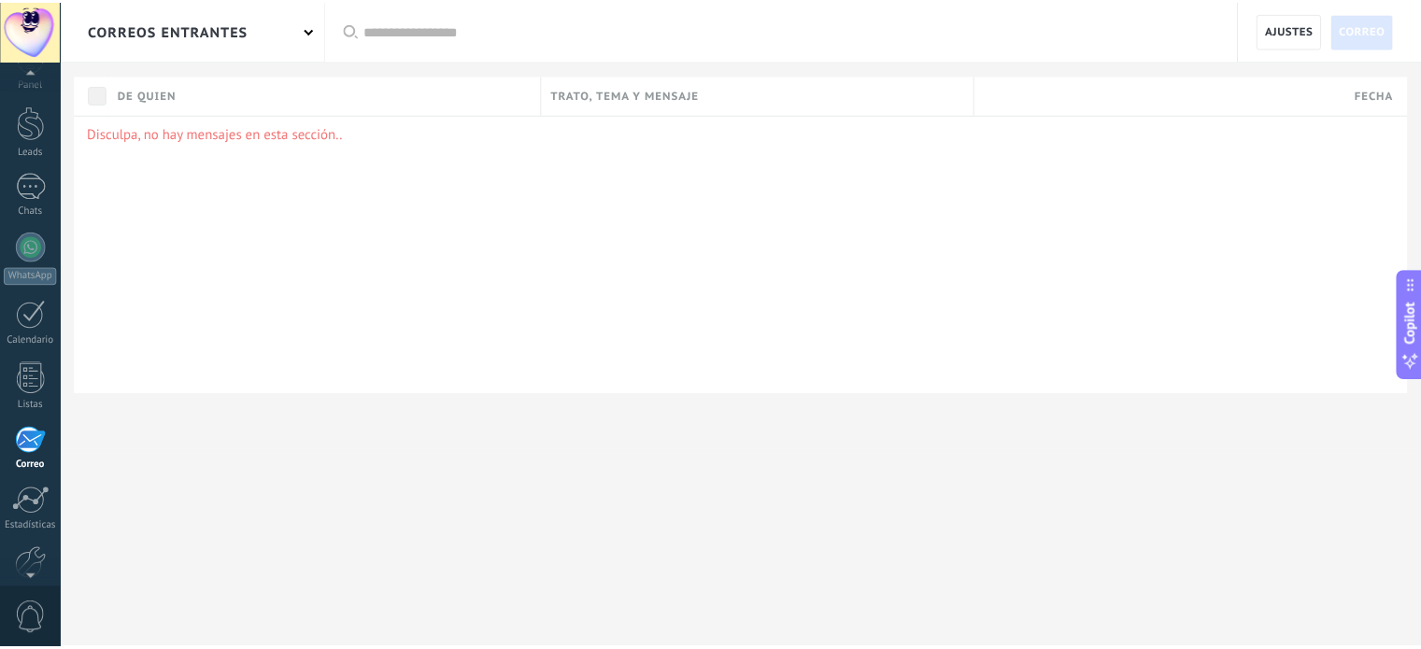
scroll to position [0, 0]
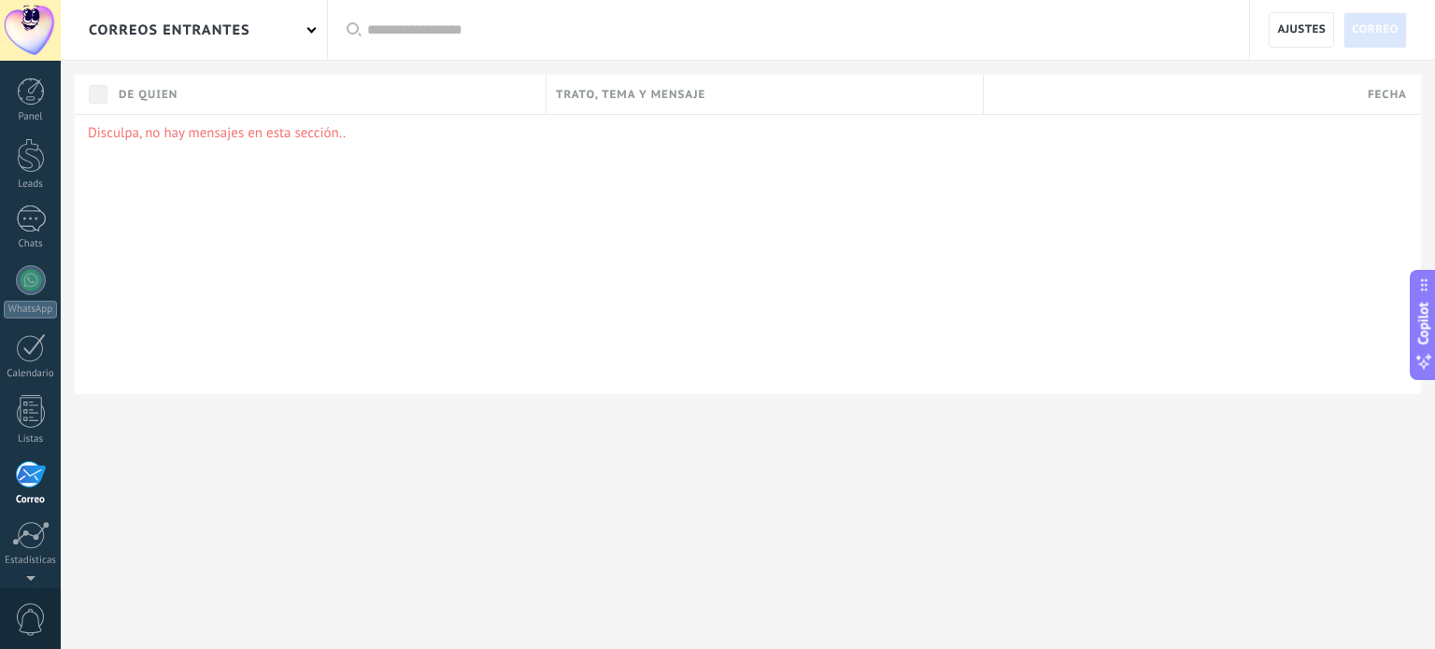
click at [33, 64] on div "Panel Leads Chats WhatsApp Clientes" at bounding box center [60, 325] width 121 height 528
click at [34, 92] on div at bounding box center [31, 92] width 28 height 28
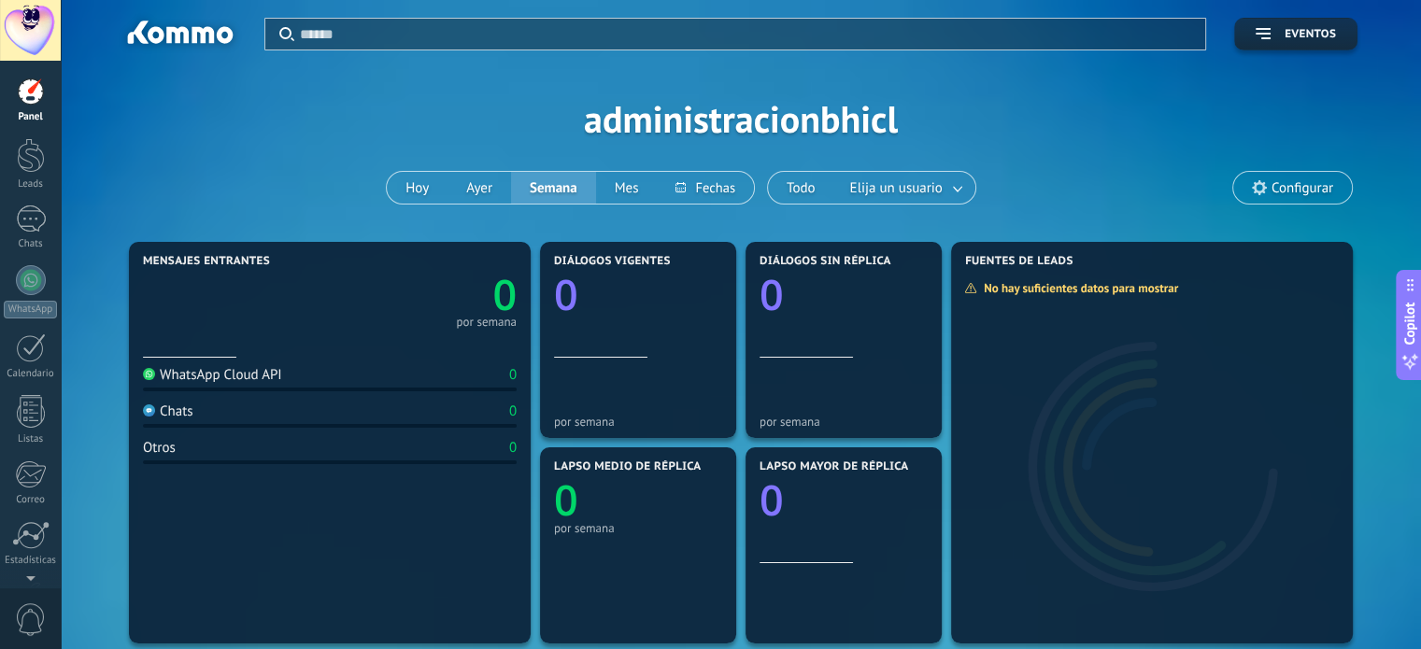
click at [36, 37] on div at bounding box center [30, 30] width 61 height 61
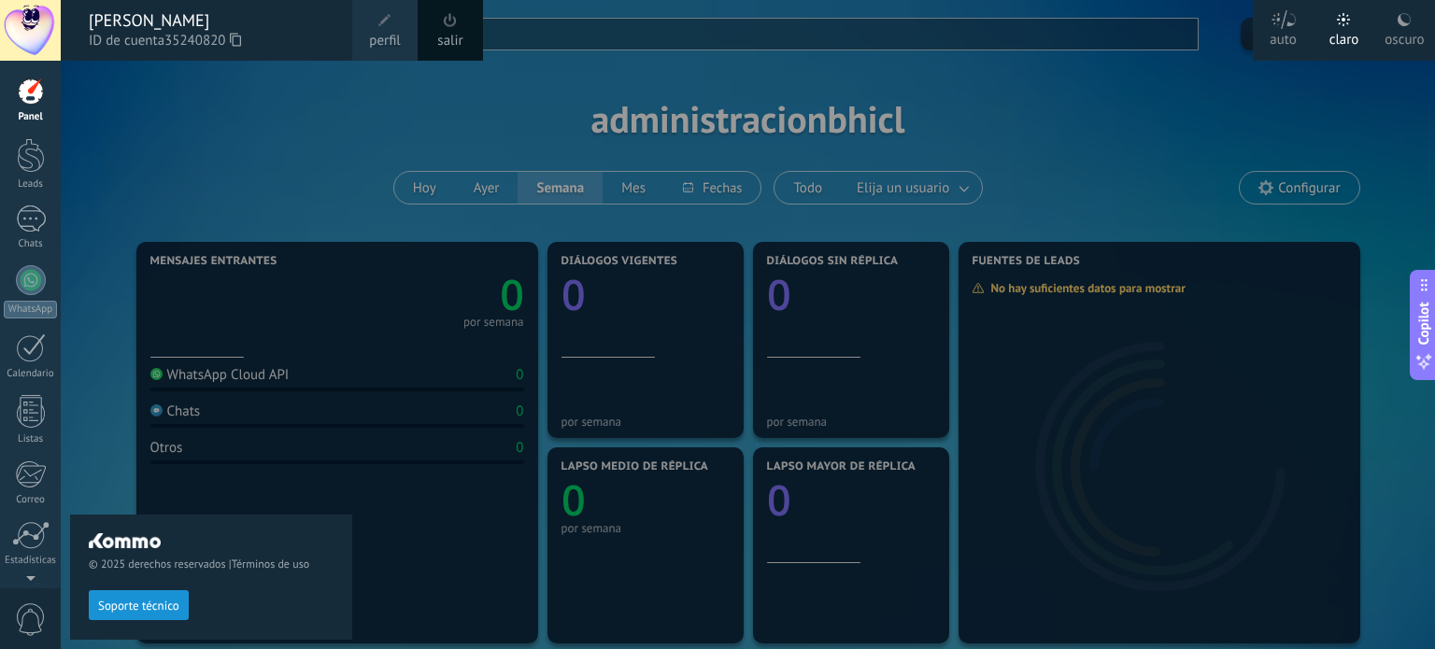
click at [260, 109] on div "© 2025 derechos reservados | Términos de uso Soporte técnico" at bounding box center [211, 355] width 282 height 589
click at [1257, 173] on div at bounding box center [778, 324] width 1435 height 649
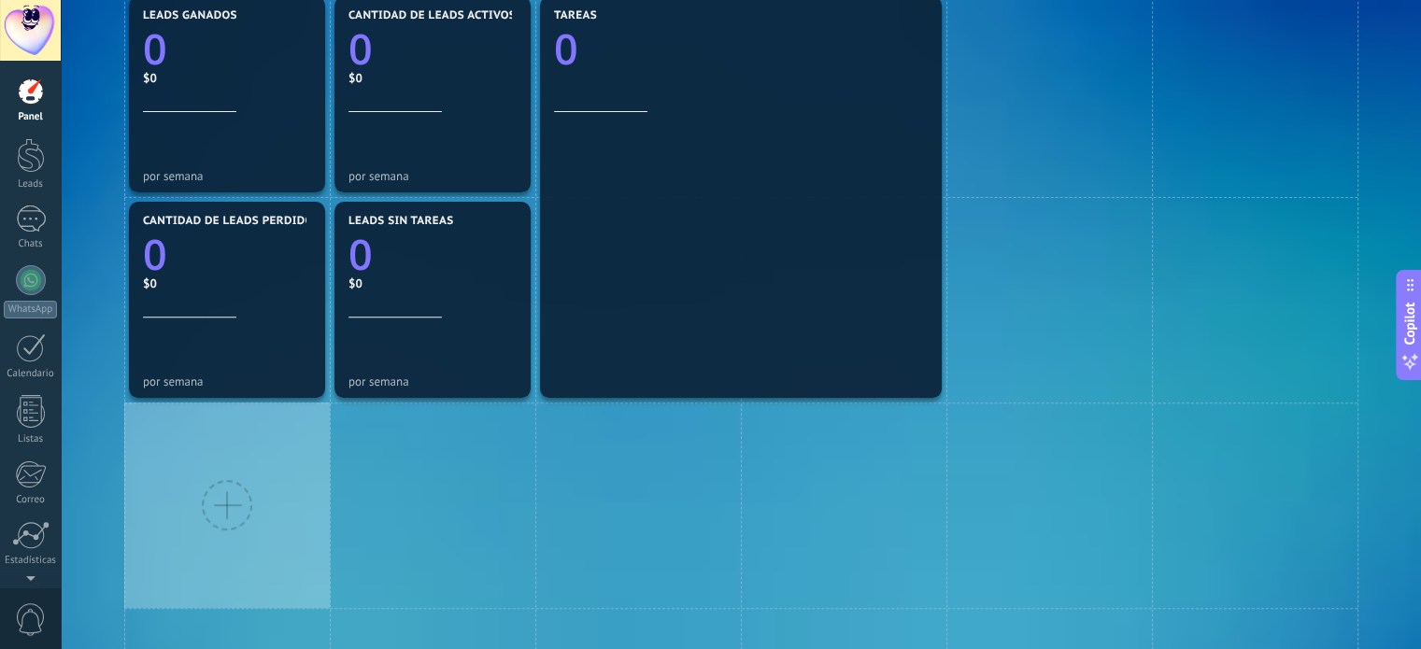
click at [28, 34] on div at bounding box center [30, 30] width 61 height 61
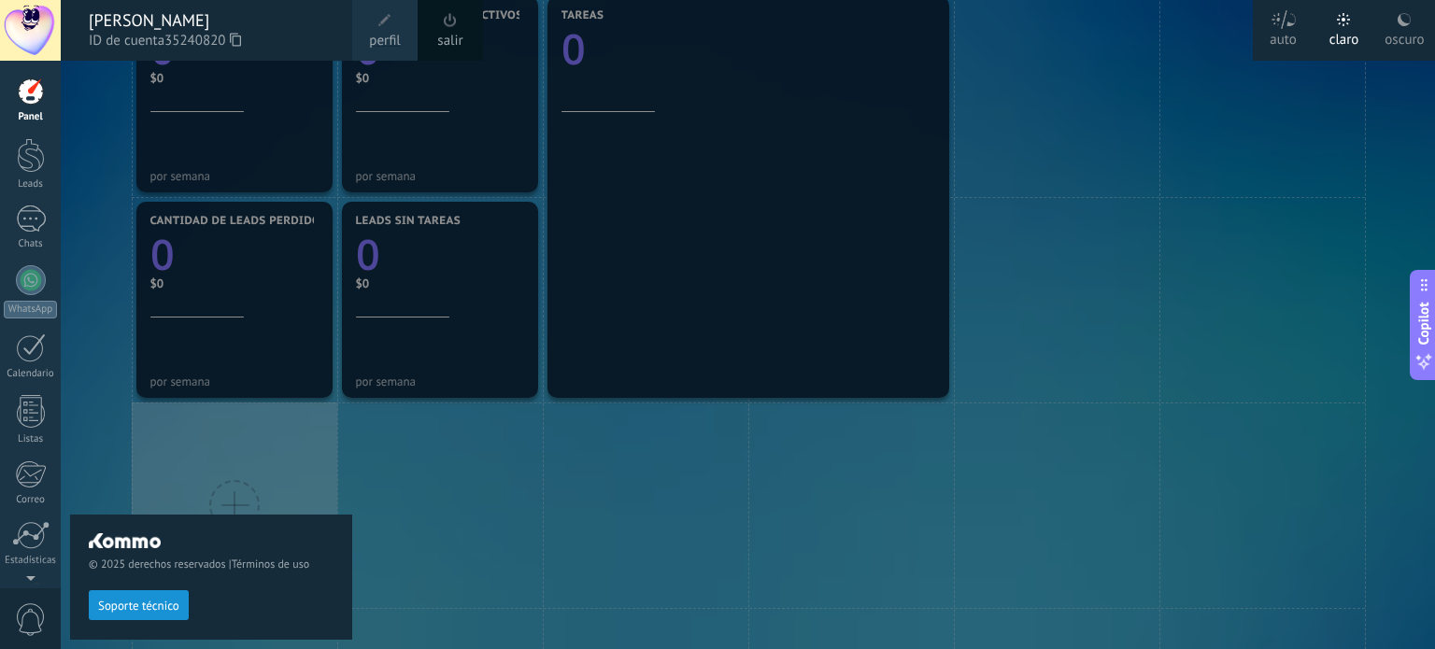
click at [1168, 86] on div at bounding box center [778, 324] width 1435 height 649
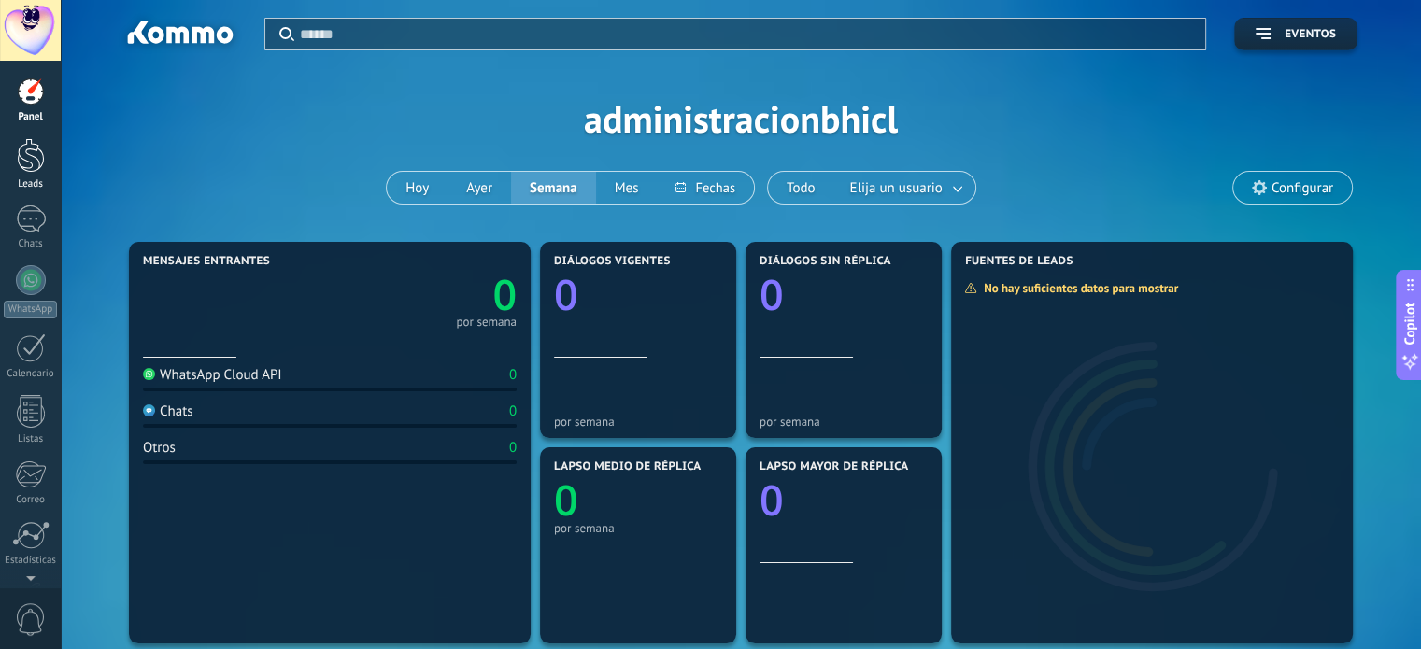
click at [34, 166] on div at bounding box center [31, 155] width 28 height 35
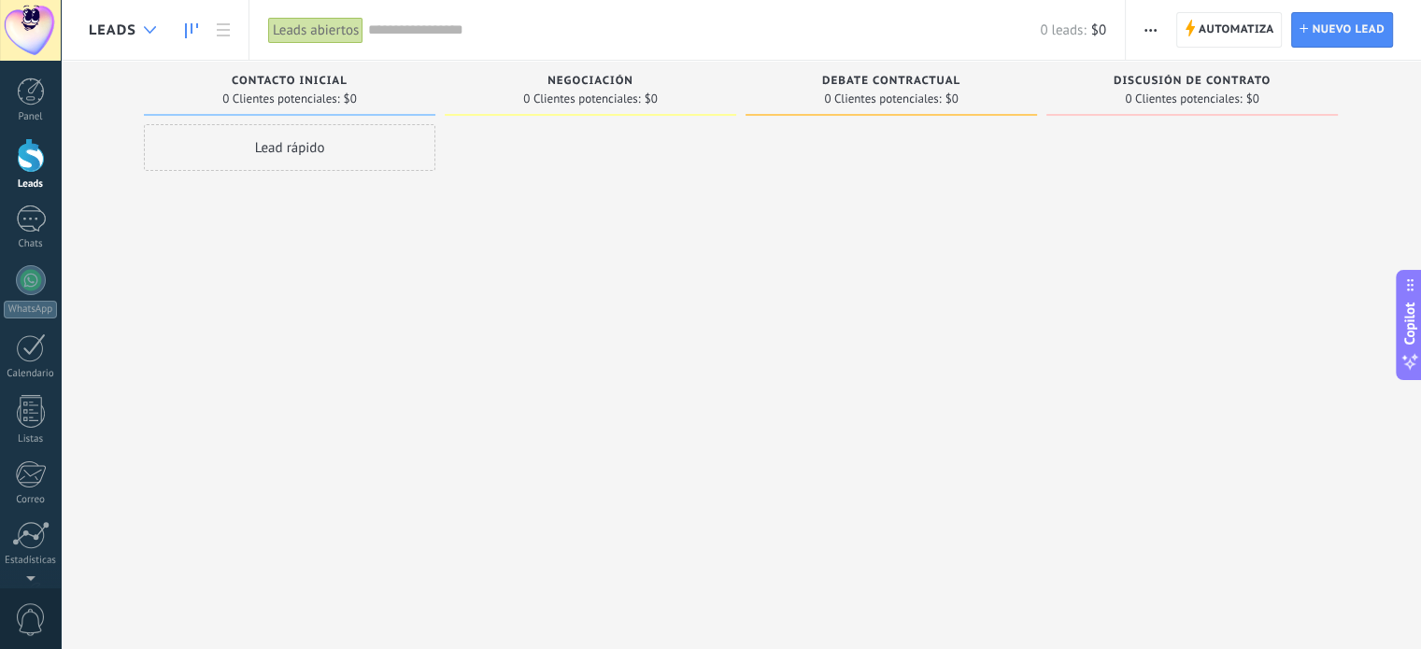
click at [144, 36] on div at bounding box center [150, 30] width 31 height 36
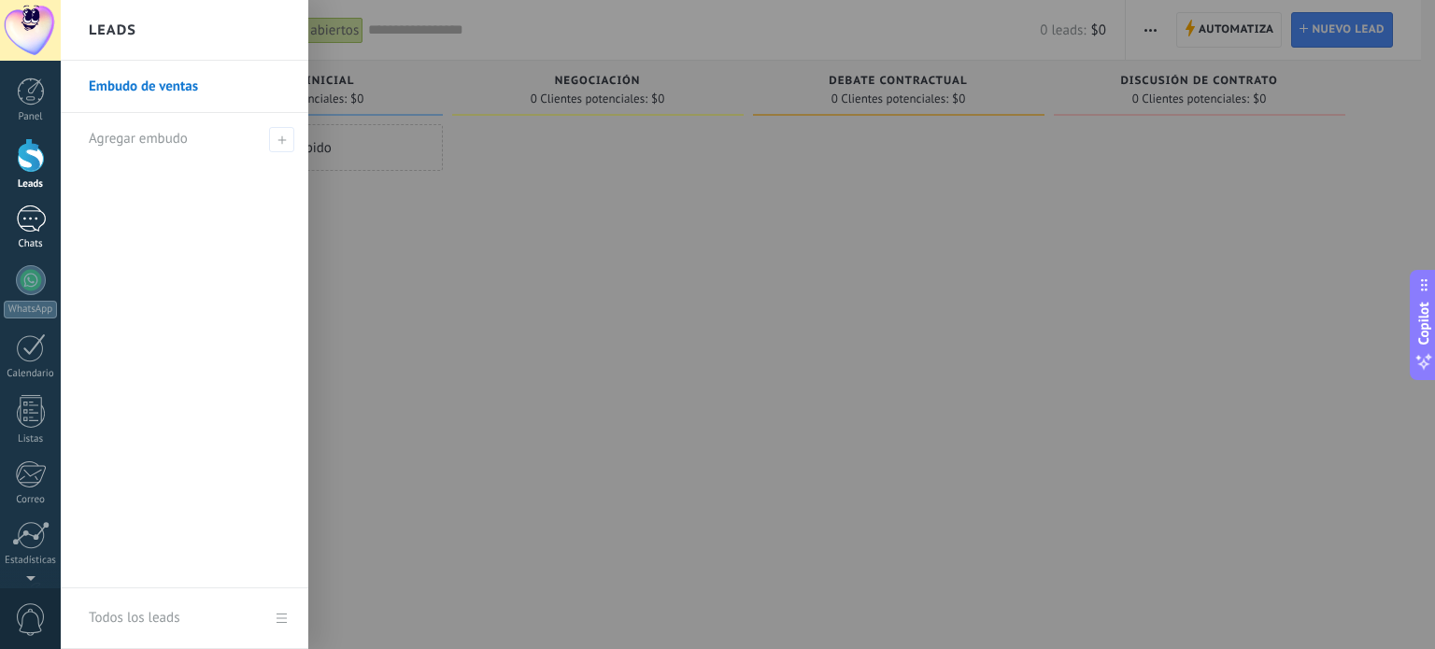
click at [22, 233] on link "Chats" at bounding box center [30, 228] width 61 height 45
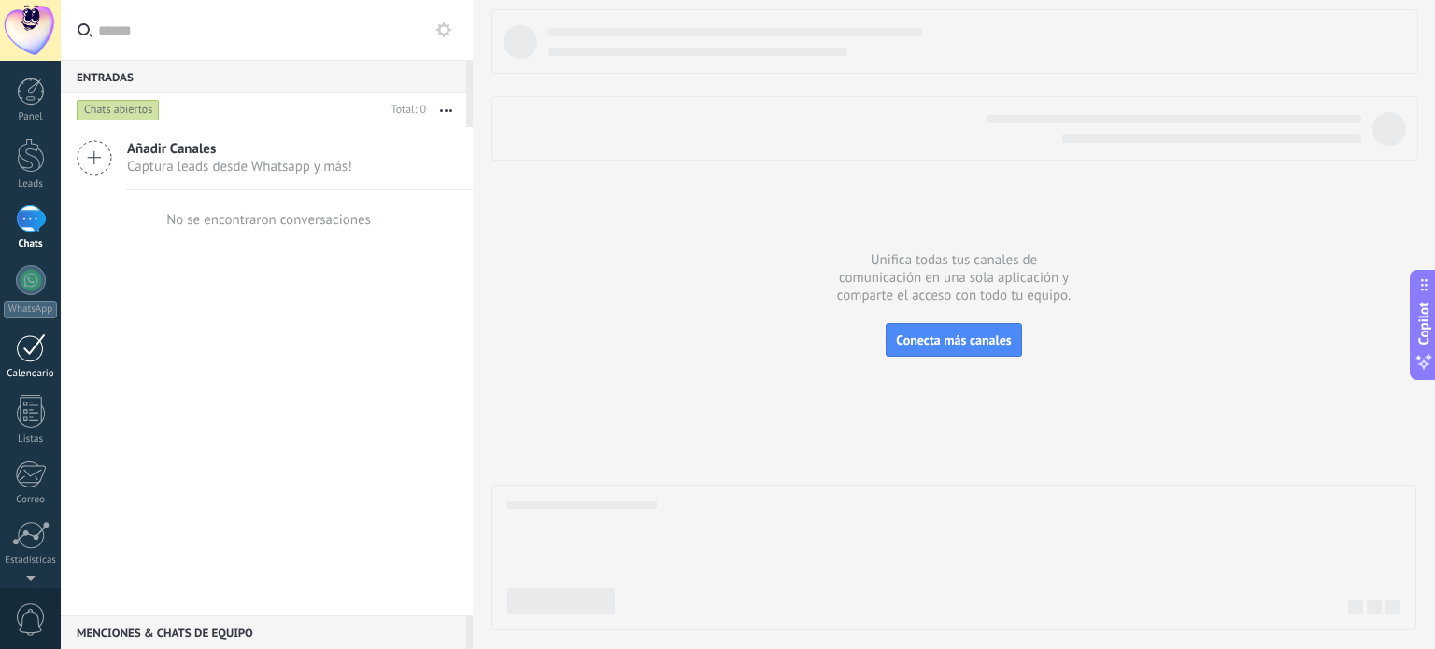
click at [30, 350] on div at bounding box center [31, 348] width 30 height 29
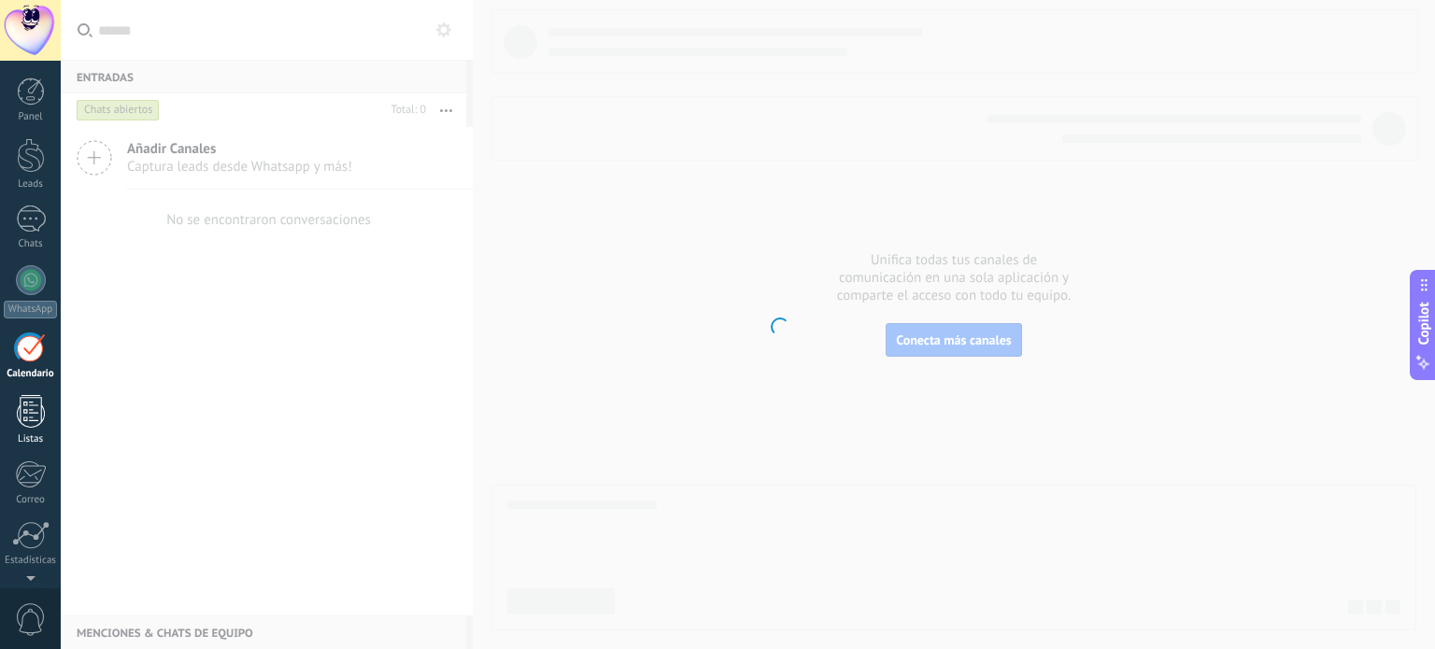
click at [25, 441] on div "Listas" at bounding box center [31, 439] width 54 height 12
click at [34, 488] on link "Correo" at bounding box center [30, 484] width 61 height 46
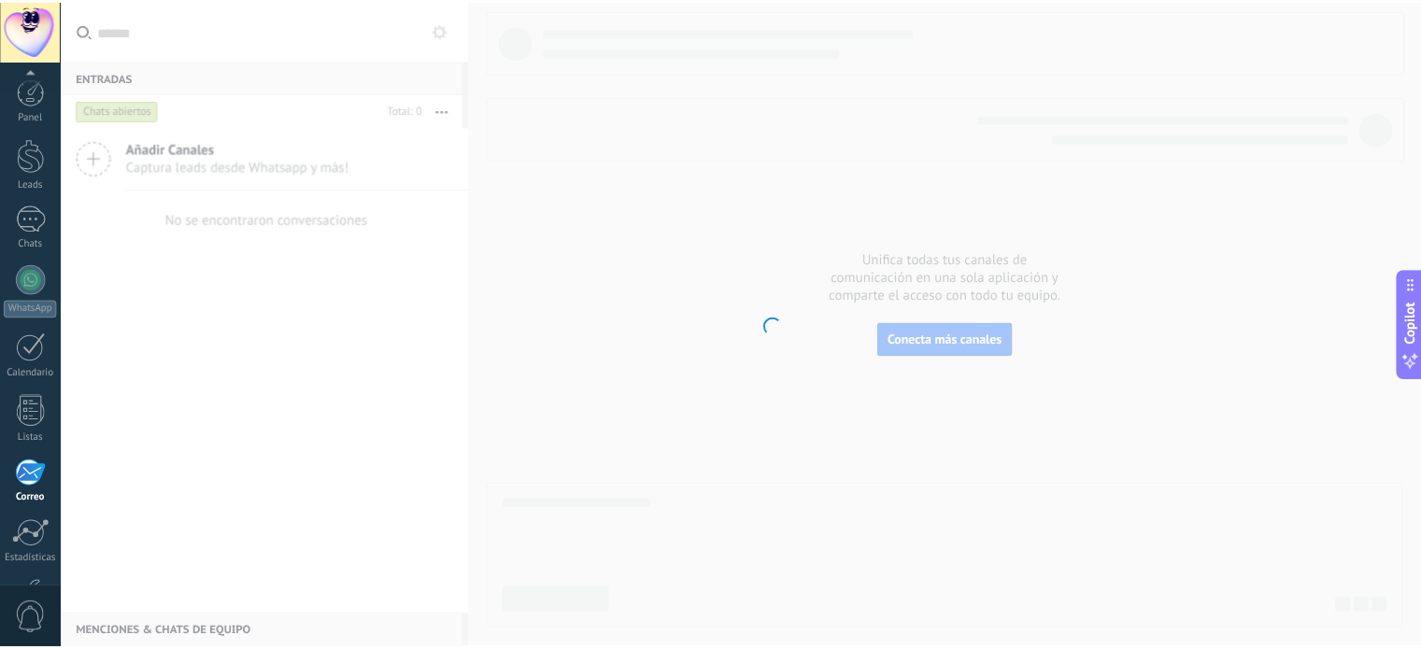
scroll to position [127, 0]
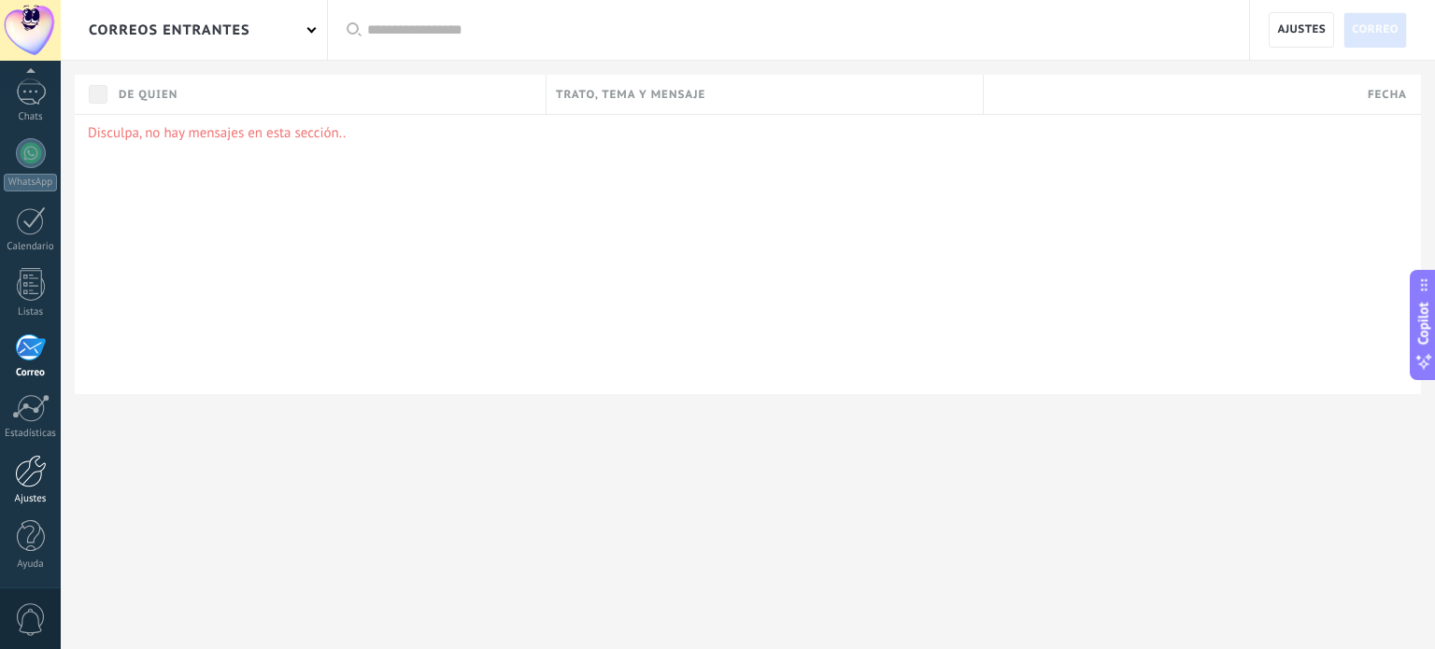
click at [38, 472] on div at bounding box center [31, 471] width 32 height 33
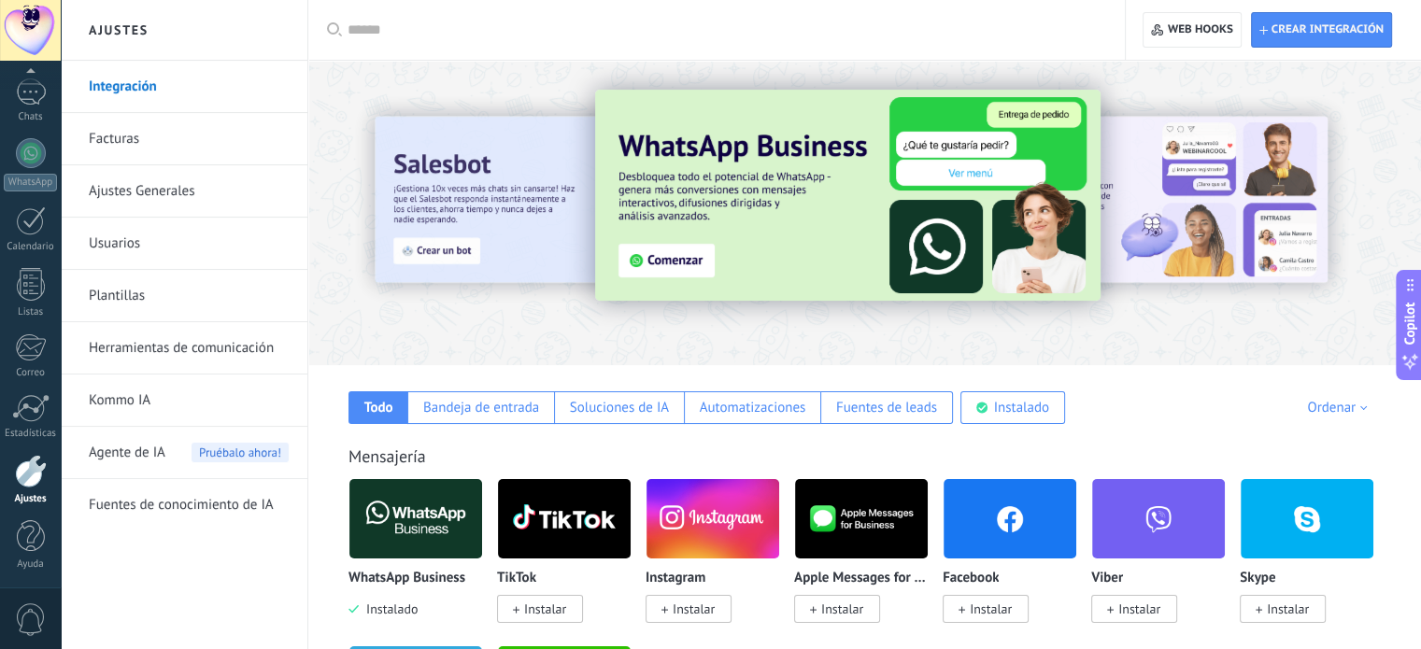
click at [158, 246] on link "Usuarios" at bounding box center [189, 244] width 200 height 52
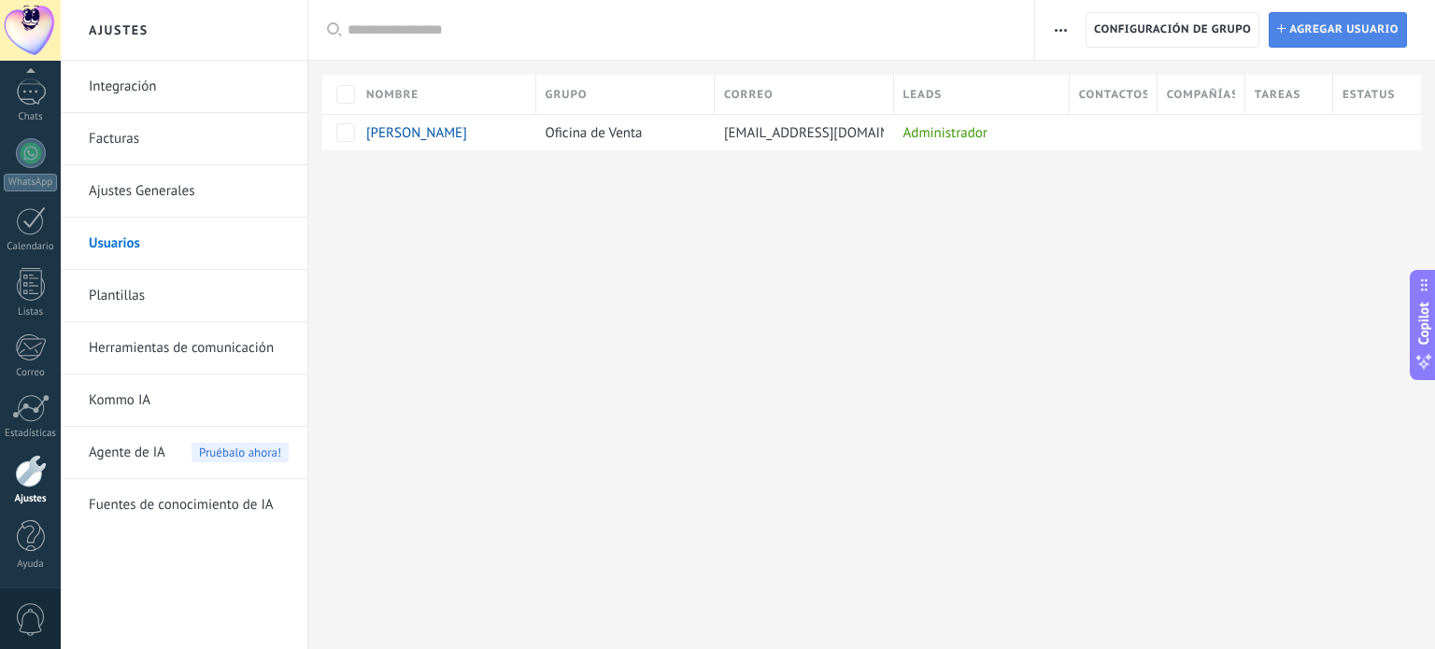
click at [1310, 36] on span "Agregar usuario" at bounding box center [1343, 30] width 109 height 34
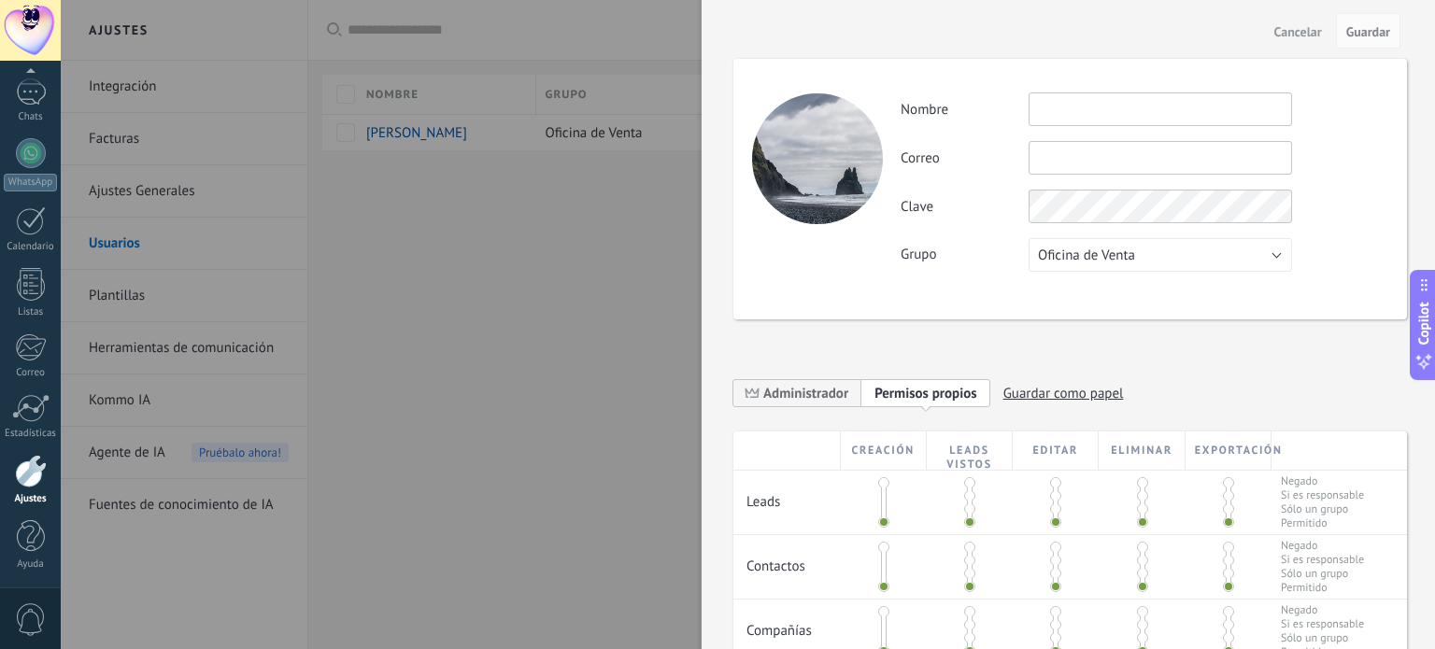
click at [1084, 111] on input "text" at bounding box center [1160, 109] width 263 height 34
type input "**********"
click at [1065, 160] on input "text" at bounding box center [1160, 158] width 263 height 34
type input "**********"
click at [1053, 187] on div "**********" at bounding box center [1144, 181] width 487 height 179
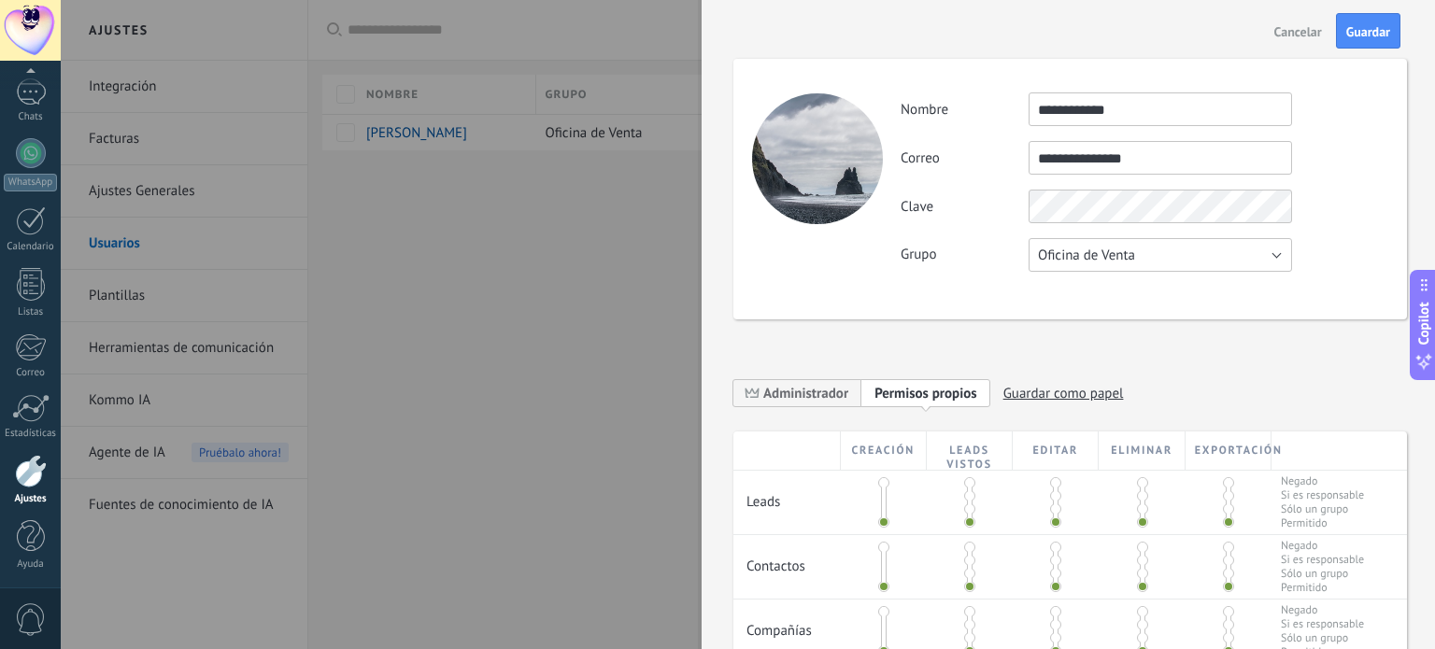
click at [1135, 263] on button "Oficina de Venta" at bounding box center [1160, 255] width 263 height 34
click at [1135, 263] on span "Oficina de Venta" at bounding box center [1151, 256] width 268 height 18
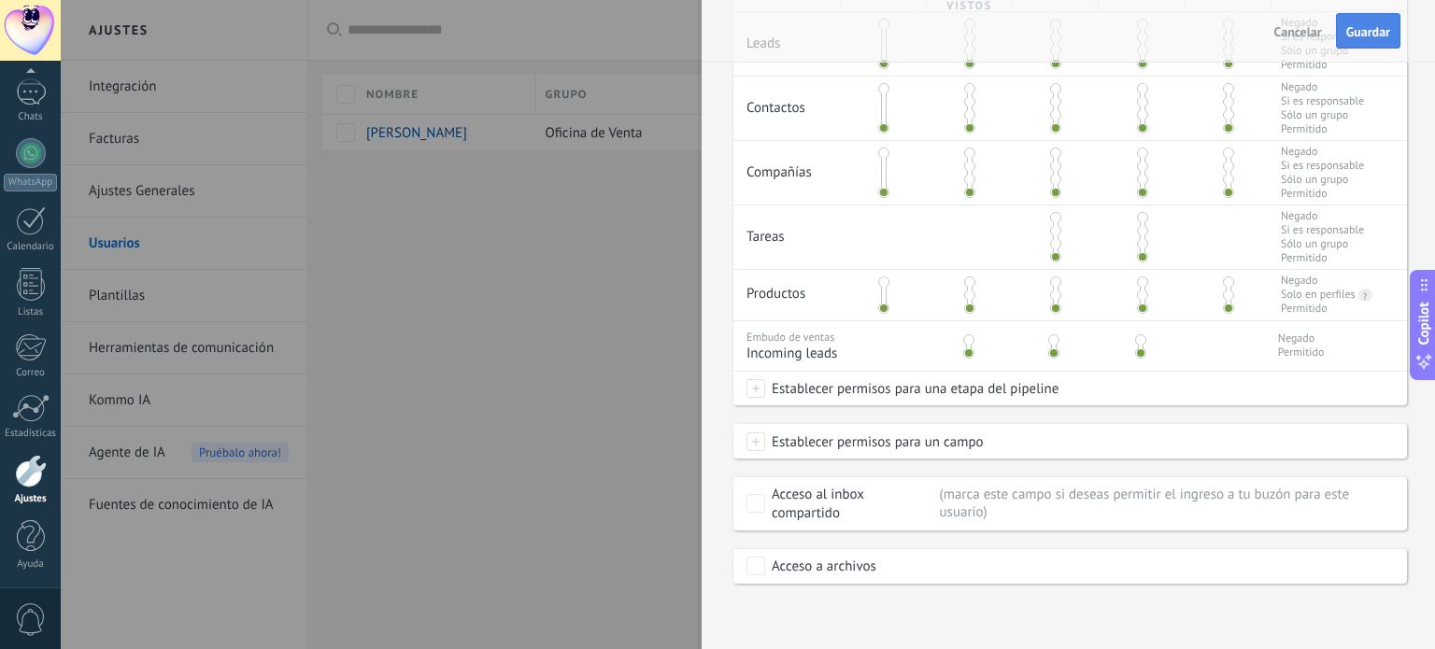
click at [1368, 25] on span "Guardar" at bounding box center [1368, 31] width 44 height 13
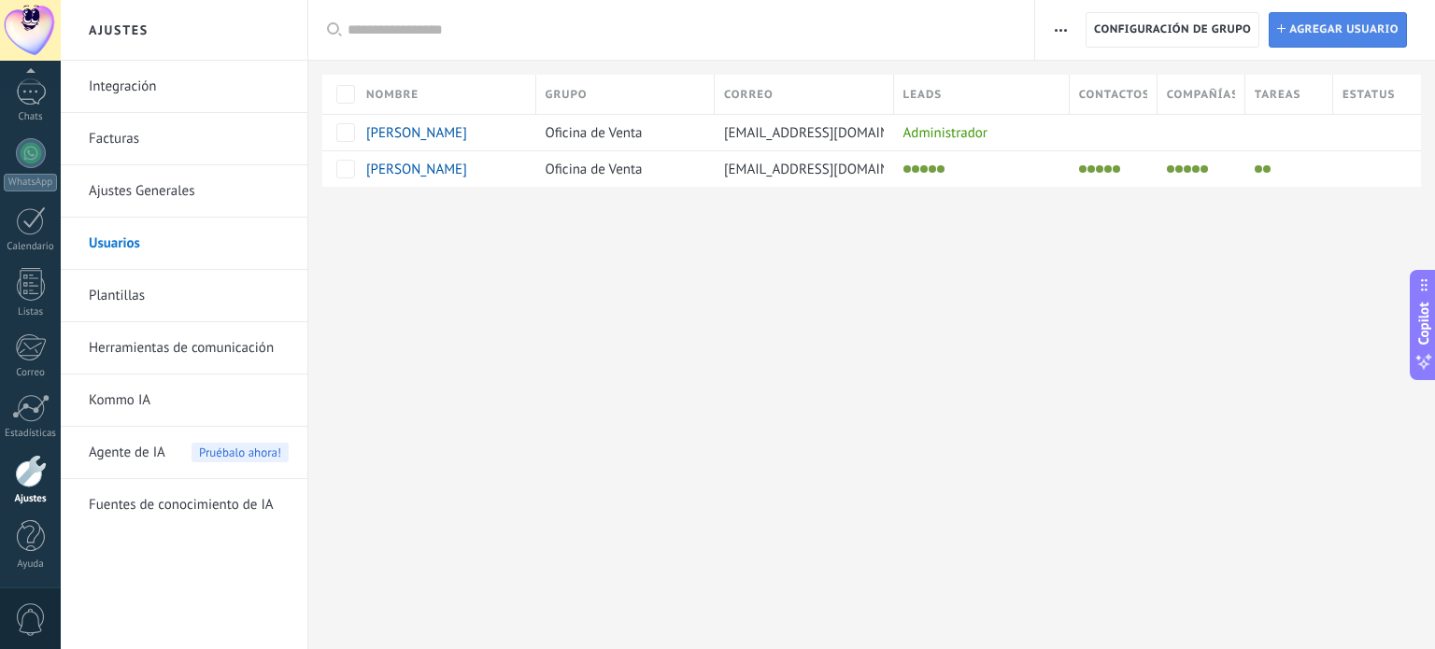
click at [1330, 27] on span "Agregar usuario" at bounding box center [1343, 30] width 109 height 34
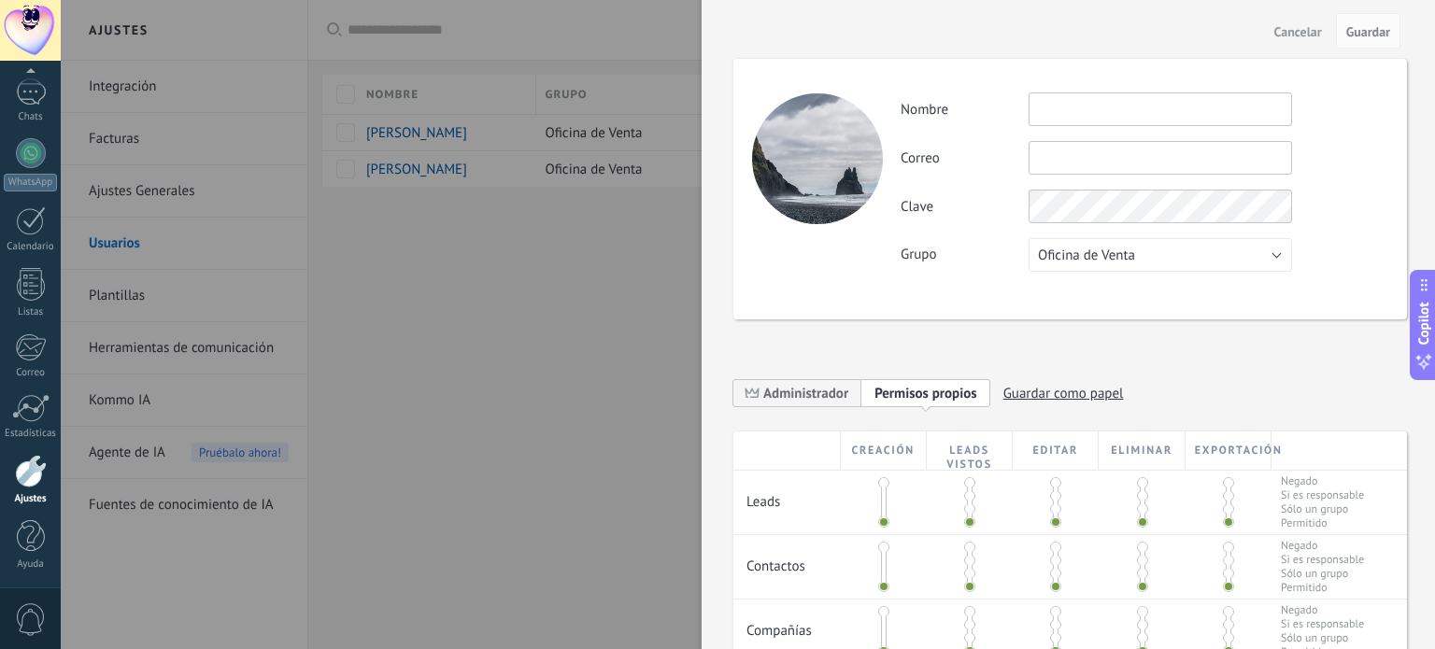
click at [1062, 115] on input "text" at bounding box center [1160, 109] width 263 height 34
type input "**********"
click at [1079, 149] on input "text" at bounding box center [1160, 158] width 263 height 34
type input "**********"
click at [1383, 25] on span "Guardar" at bounding box center [1368, 31] width 44 height 13
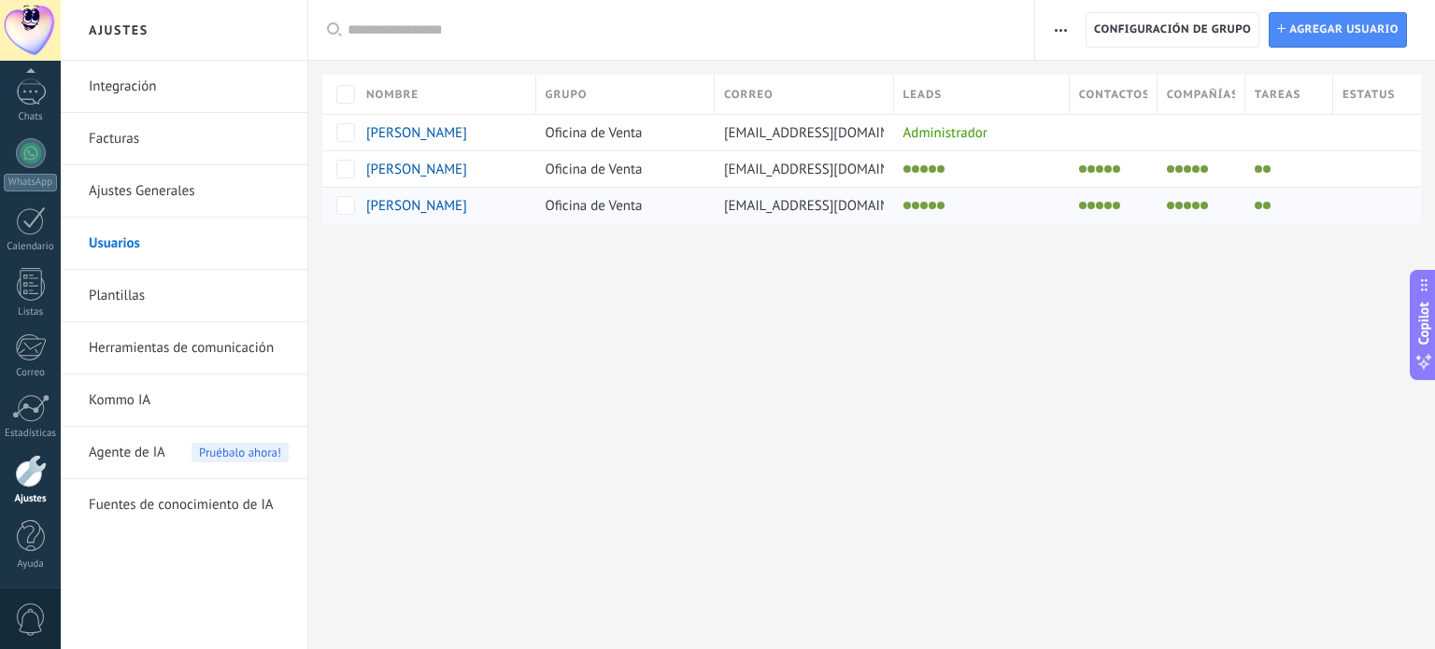
click at [472, 208] on div "[PERSON_NAME]" at bounding box center [435, 205] width 139 height 17
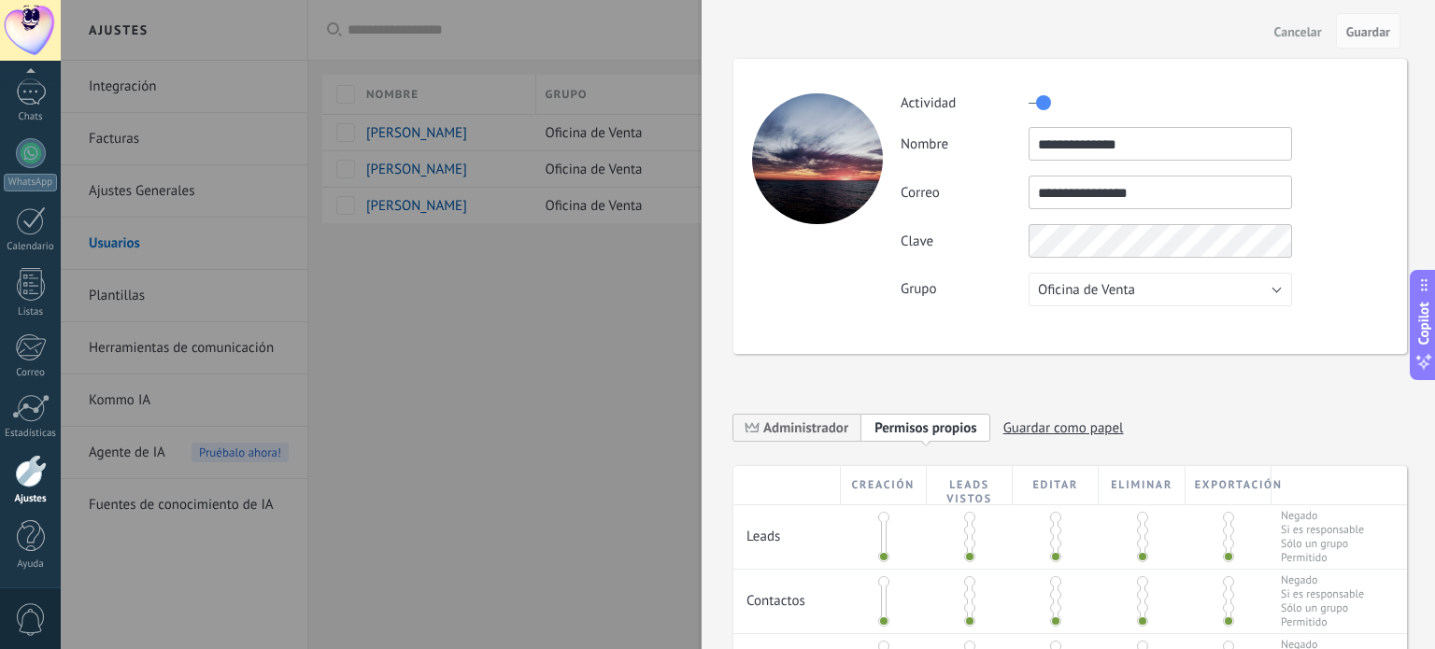
click at [593, 226] on div at bounding box center [717, 324] width 1435 height 649
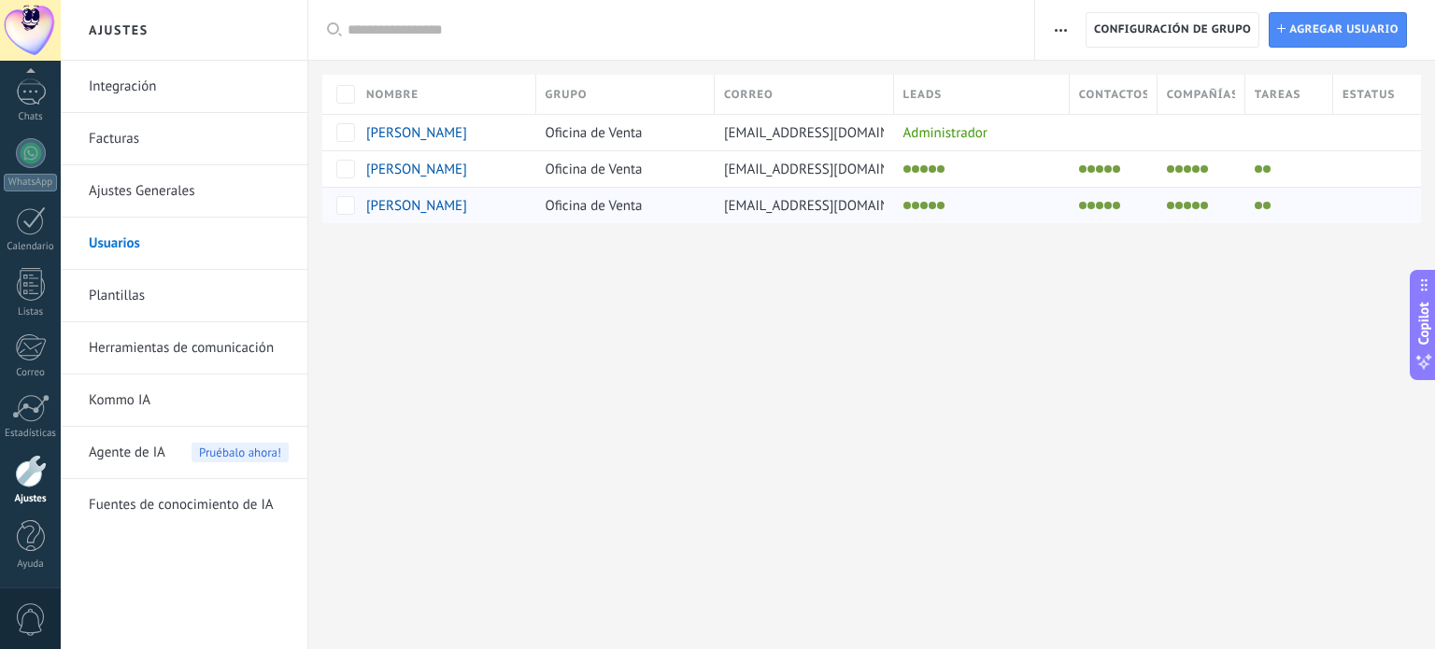
click at [433, 205] on span "[PERSON_NAME]" at bounding box center [416, 206] width 101 height 18
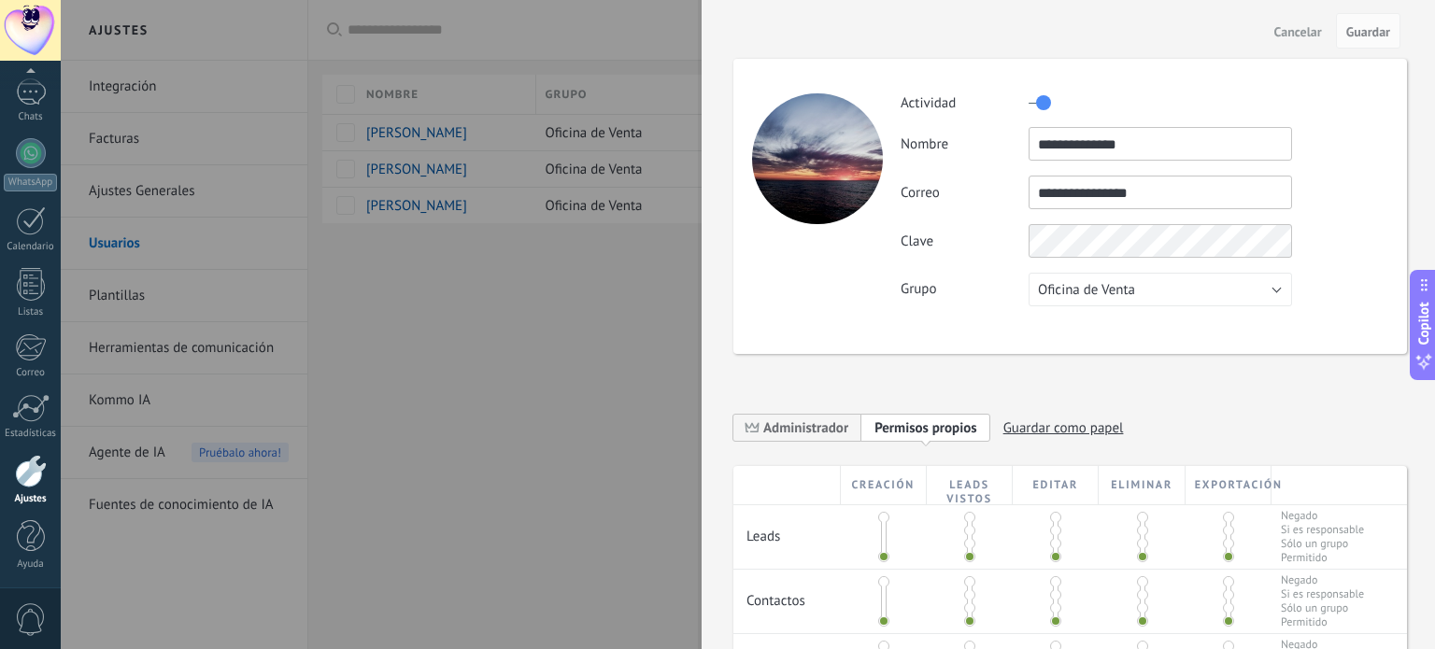
click at [1305, 34] on span "Cancelar" at bounding box center [1298, 31] width 48 height 13
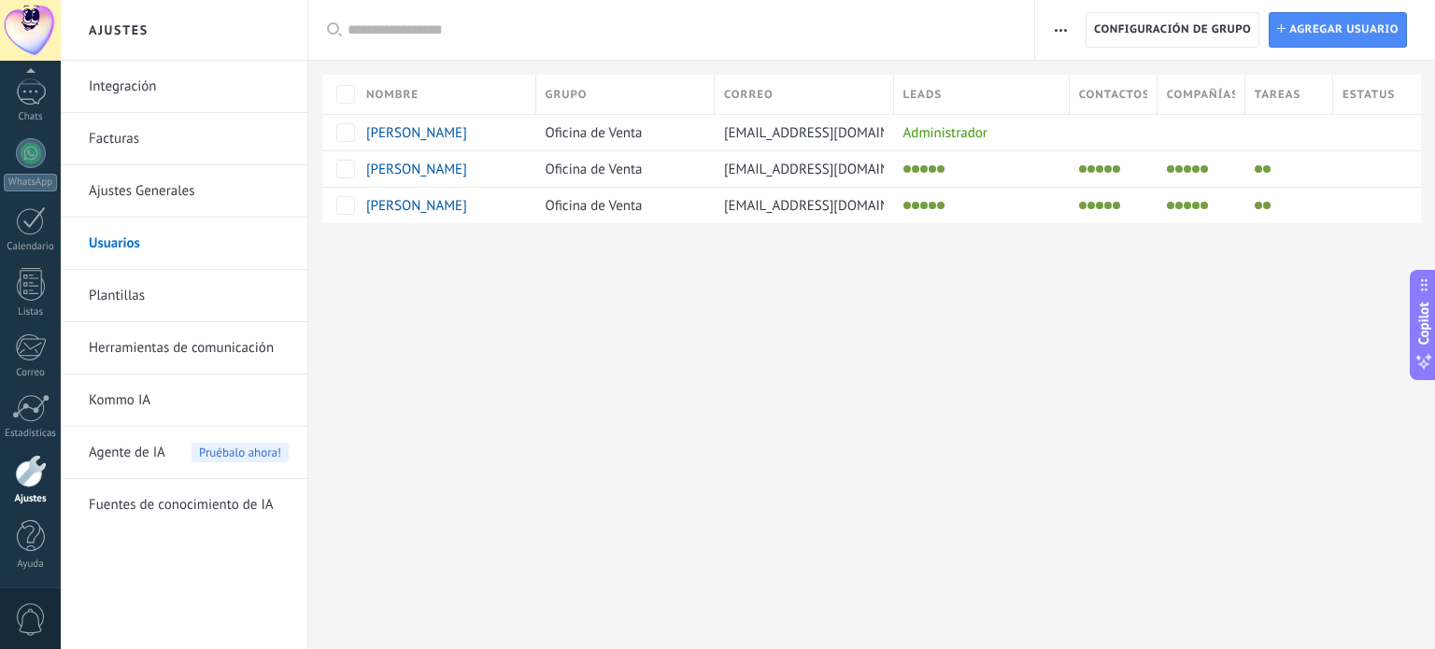
click at [1053, 26] on button "button" at bounding box center [1060, 30] width 27 height 36
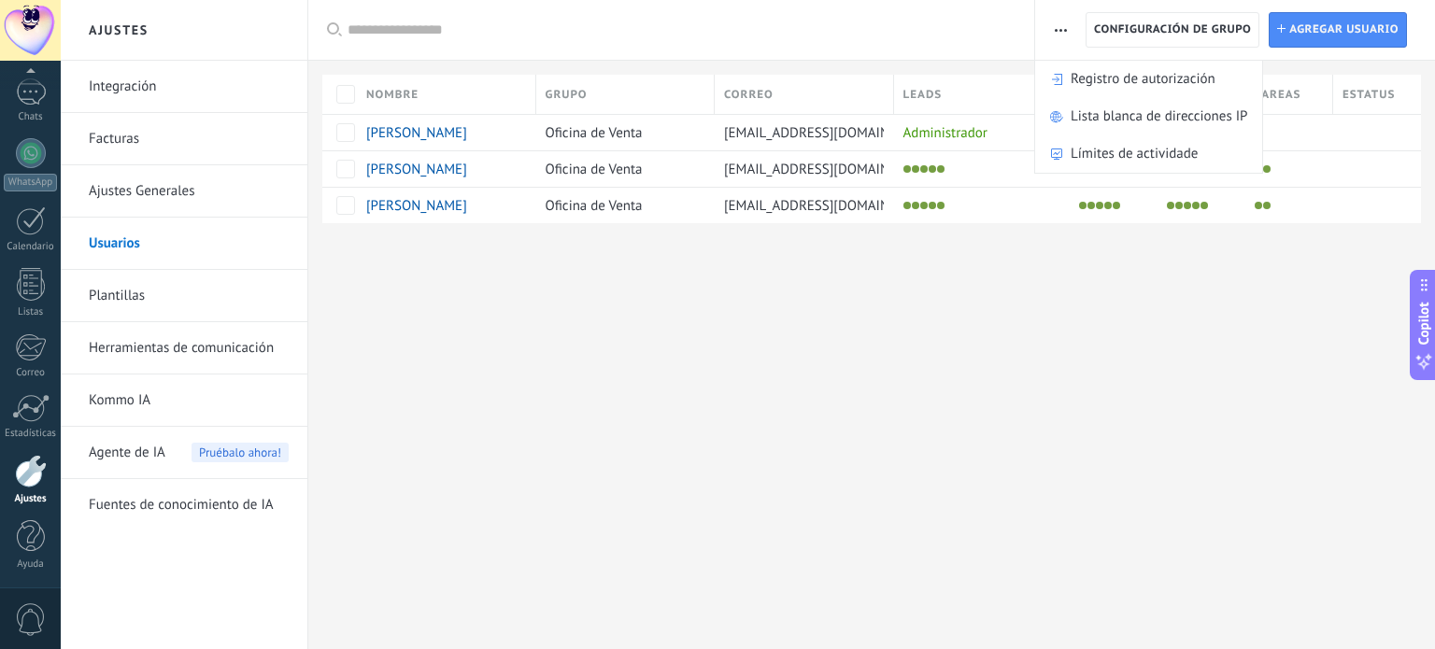
click at [737, 407] on div "Ajustes Integración Facturas Ajustes Generales Usuarios Plantillas Herramientas…" at bounding box center [748, 324] width 1374 height 649
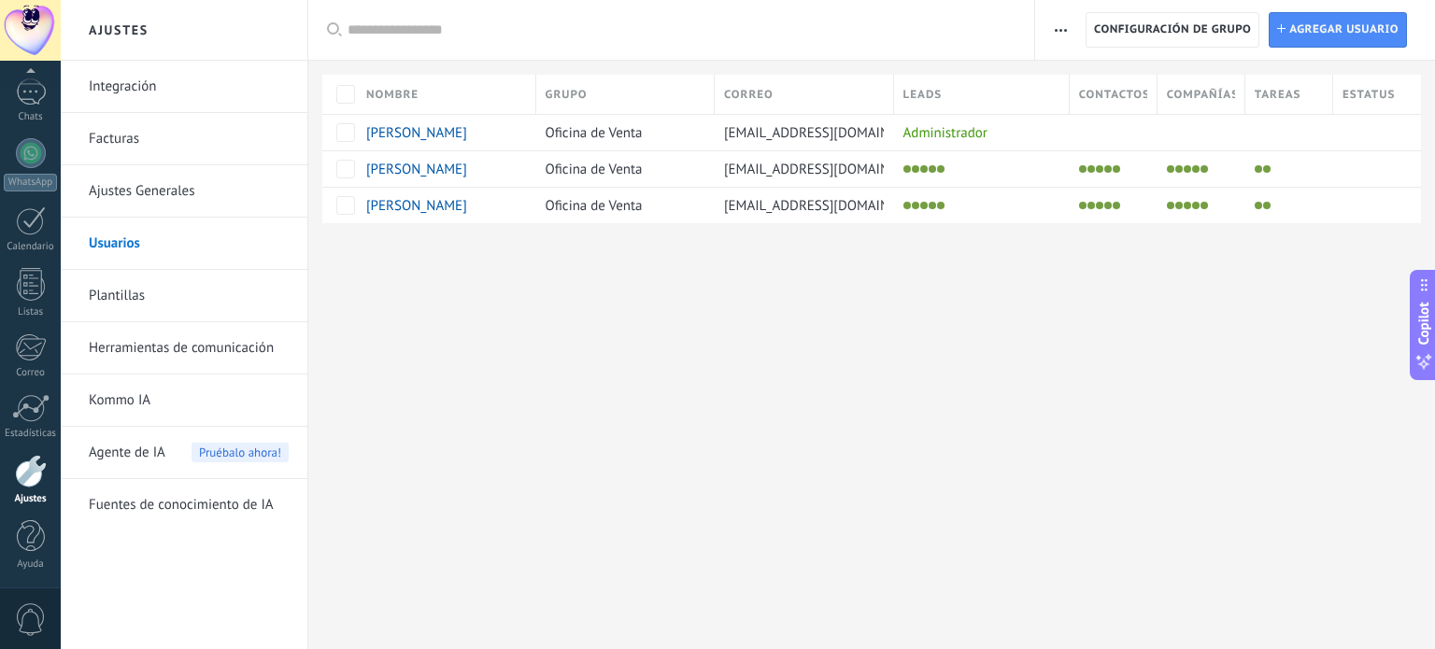
click at [456, 358] on div "Ajustes Integración Facturas Ajustes Generales Usuarios Plantillas Herramientas…" at bounding box center [748, 324] width 1374 height 649
click at [376, 406] on div "Ajustes Integración Facturas Ajustes Generales Usuarios Plantillas Herramientas…" at bounding box center [748, 324] width 1374 height 649
drag, startPoint x: 886, startPoint y: 315, endPoint x: 833, endPoint y: 284, distance: 60.7
click at [833, 284] on div "Ajustes Integración Facturas Ajustes Generales Usuarios Plantillas Herramientas…" at bounding box center [748, 324] width 1374 height 649
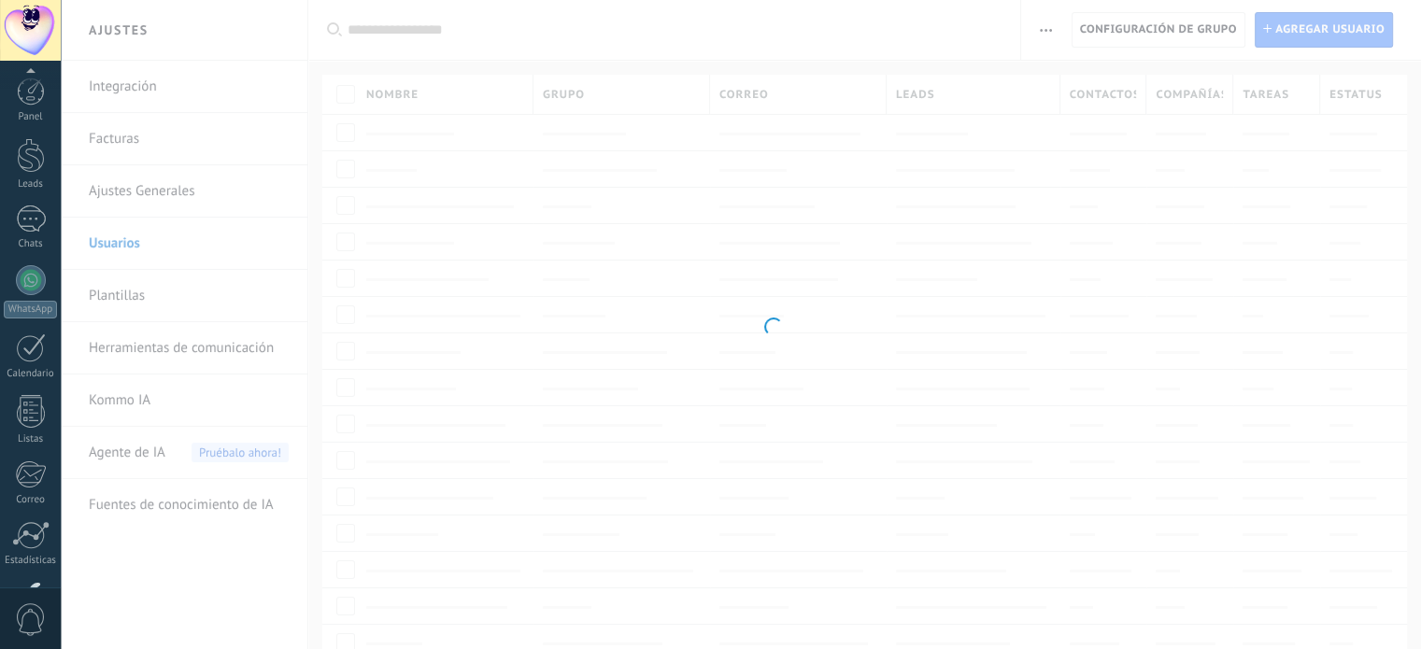
scroll to position [127, 0]
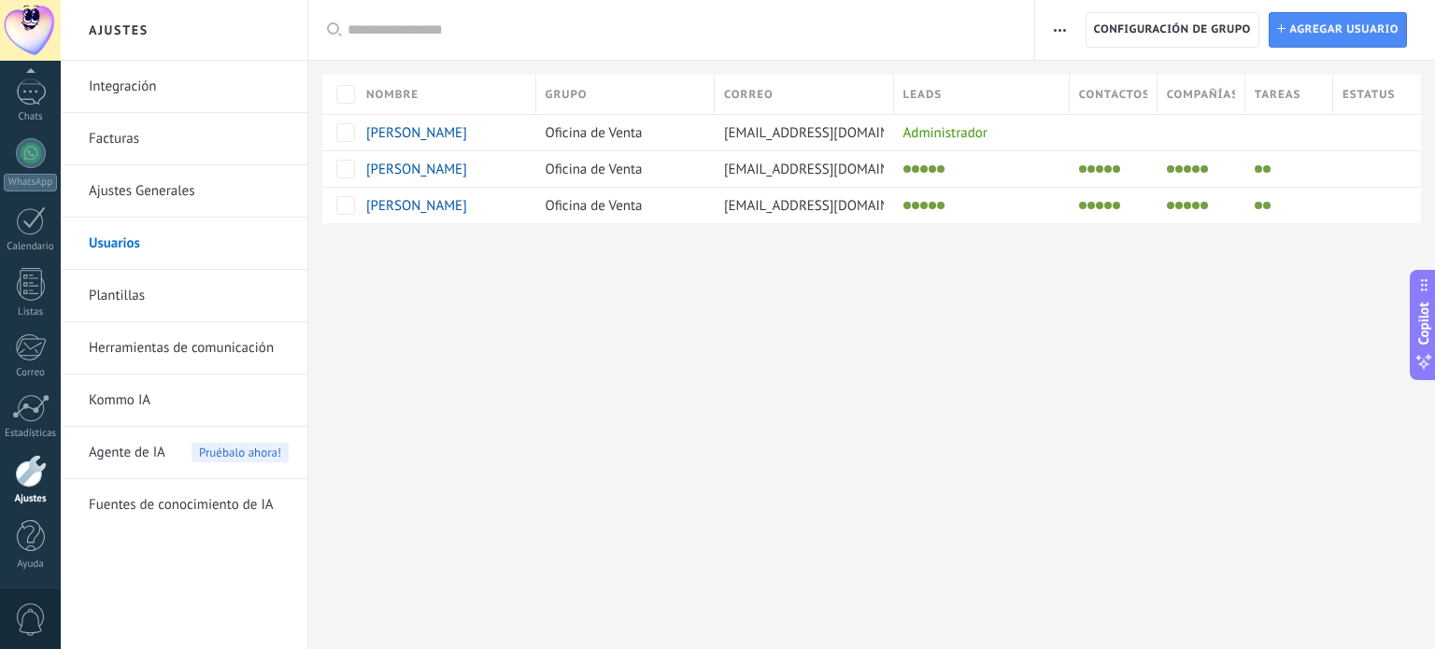
click at [142, 182] on link "Ajustes Generales" at bounding box center [189, 191] width 200 height 52
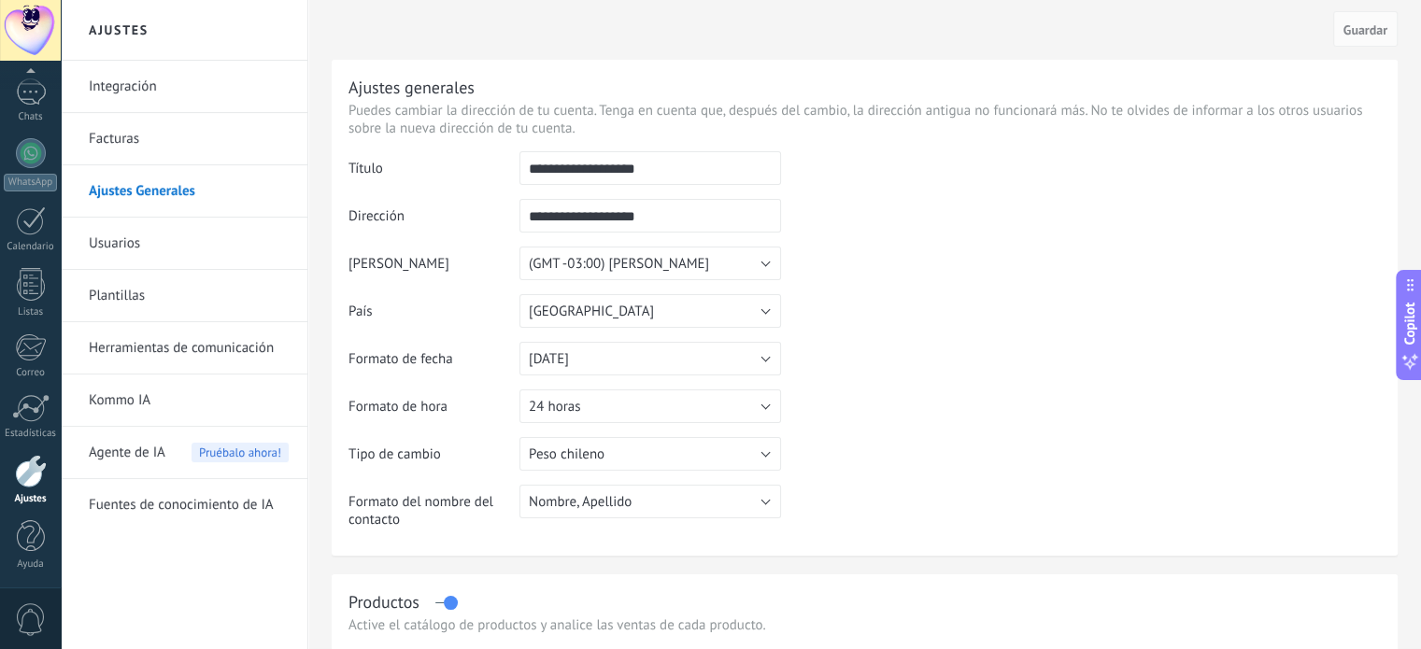
click at [602, 163] on input "**********" at bounding box center [650, 168] width 262 height 34
click at [602, 208] on input "**********" at bounding box center [650, 216] width 262 height 34
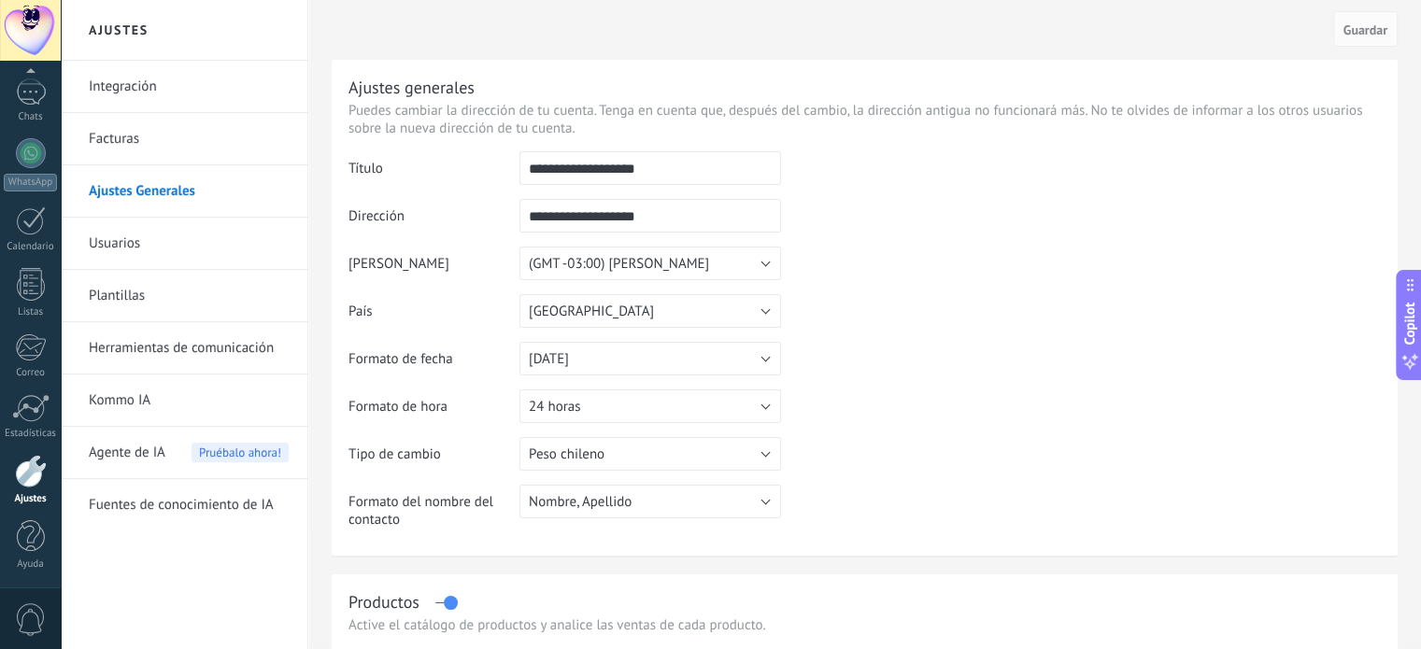
click at [602, 208] on input "**********" at bounding box center [650, 216] width 262 height 34
click at [601, 159] on input "**********" at bounding box center [650, 168] width 262 height 34
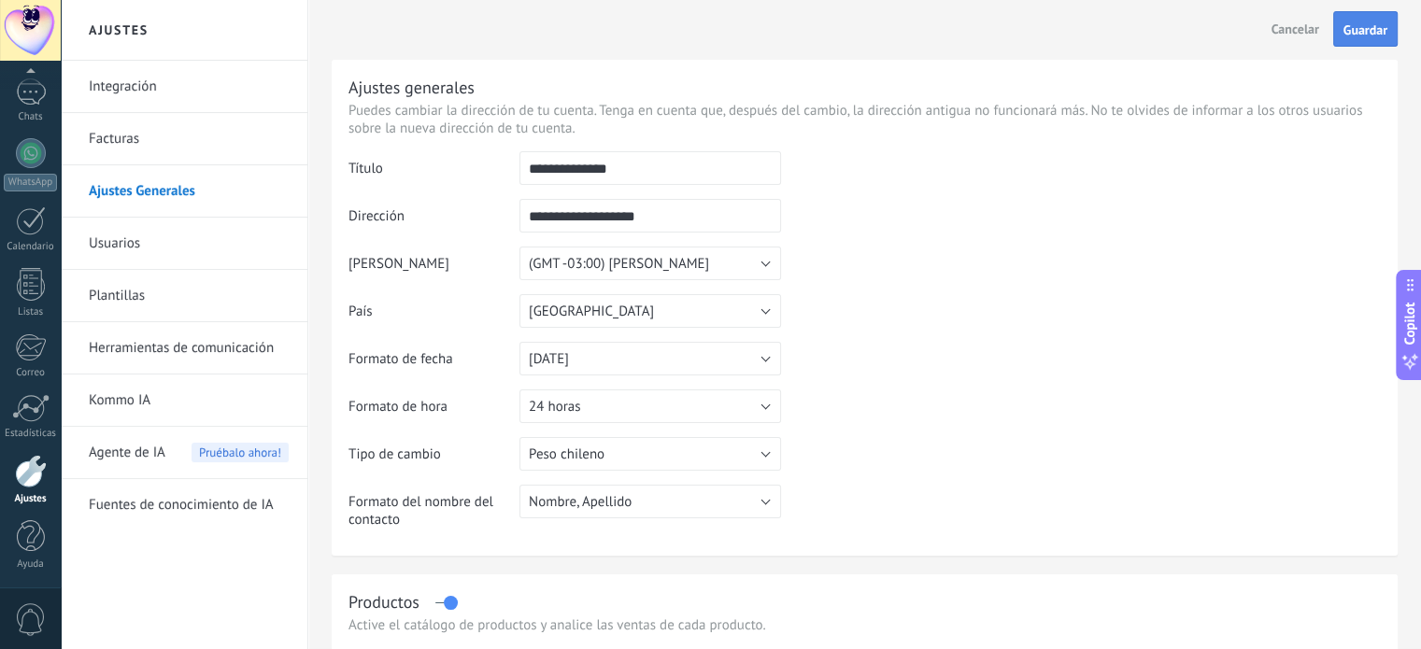
type input "**********"
click at [1357, 38] on button "Guardar" at bounding box center [1365, 29] width 64 height 36
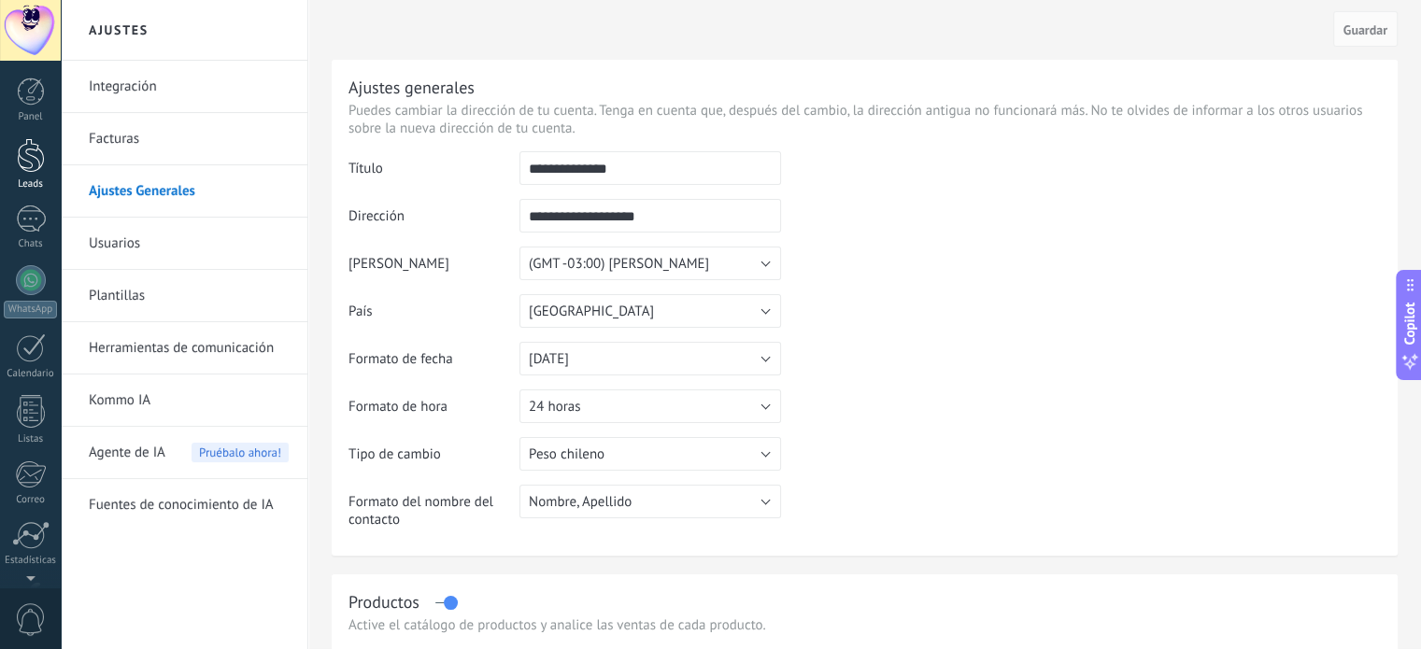
click at [36, 162] on div at bounding box center [31, 155] width 28 height 35
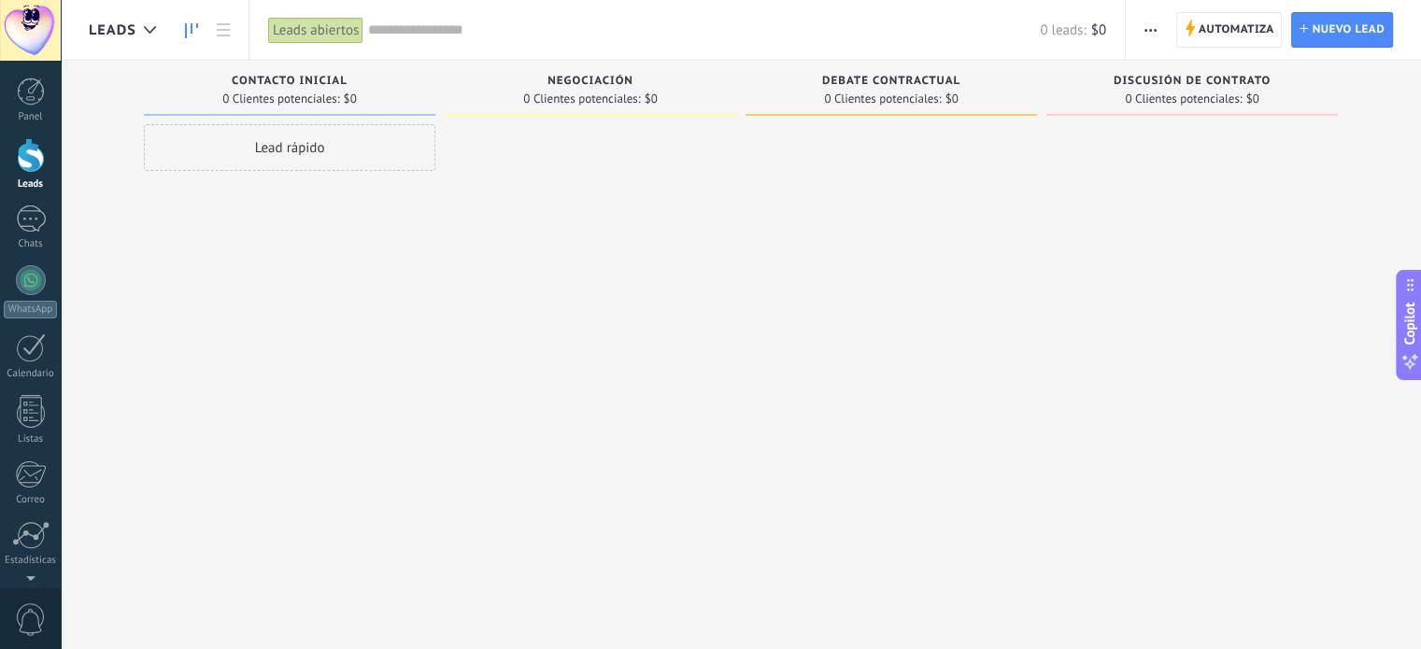
click at [206, 22] on link at bounding box center [192, 30] width 32 height 36
click at [29, 37] on div at bounding box center [30, 30] width 61 height 61
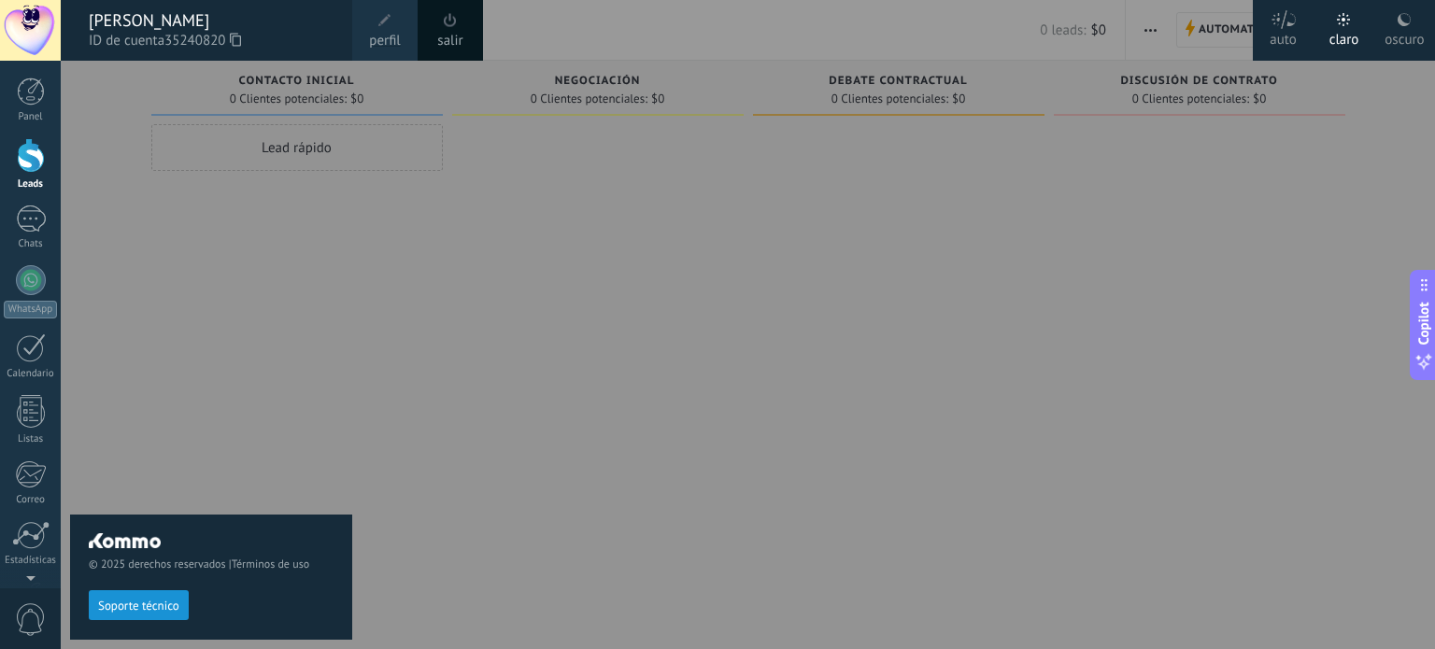
click at [202, 36] on span "35240820" at bounding box center [202, 41] width 77 height 21
click at [147, 603] on span "Soporte técnico" at bounding box center [138, 606] width 81 height 13
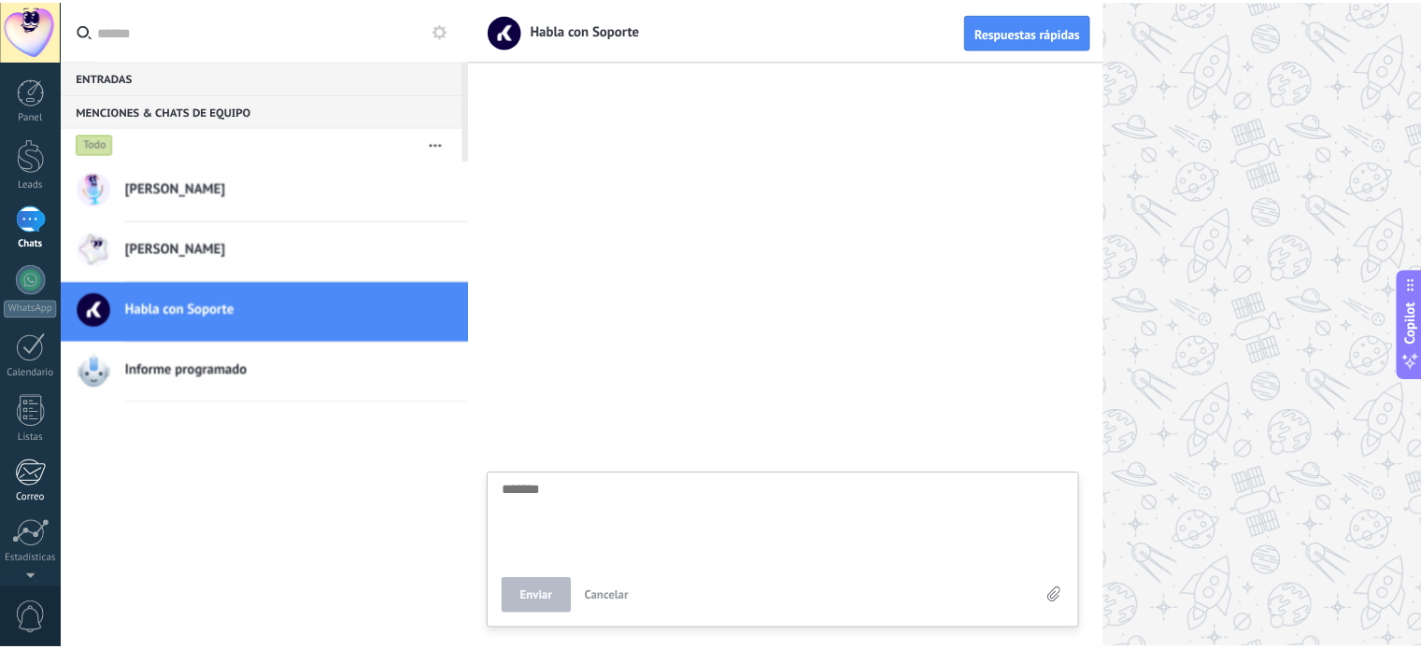
scroll to position [127, 0]
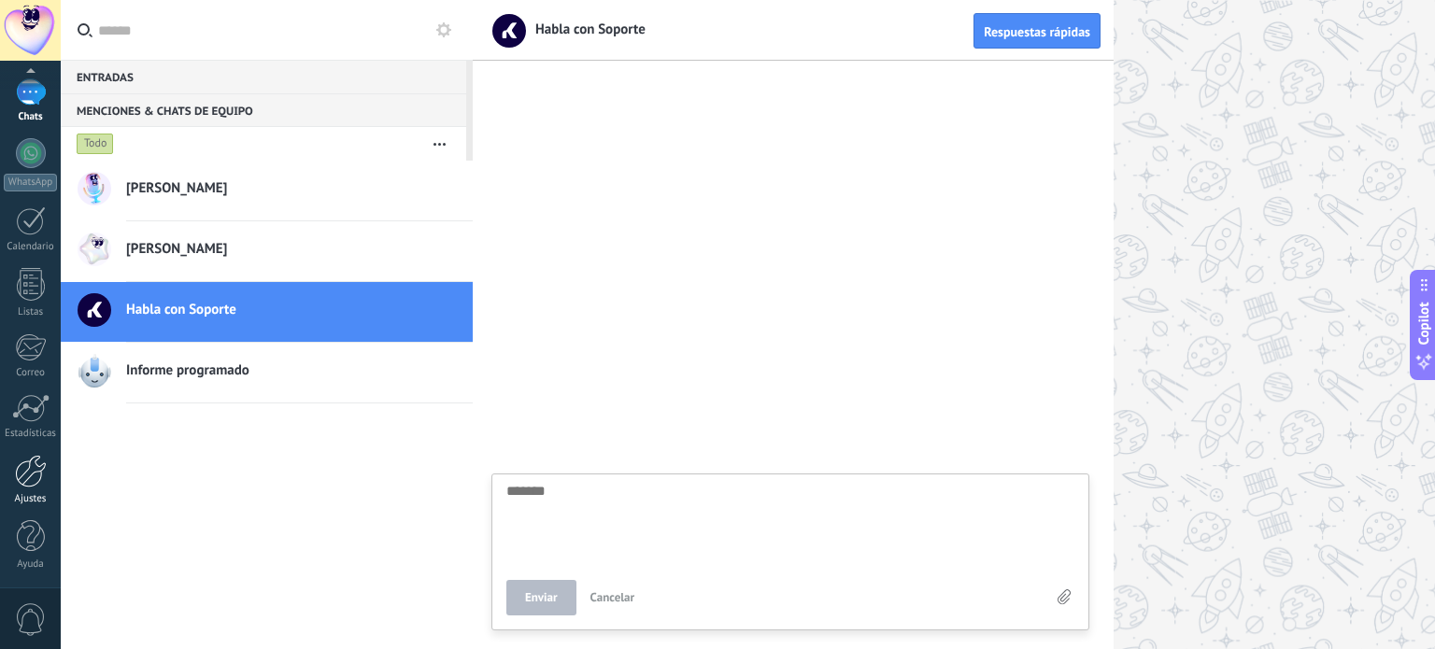
click at [23, 487] on link "Ajustes" at bounding box center [30, 480] width 61 height 50
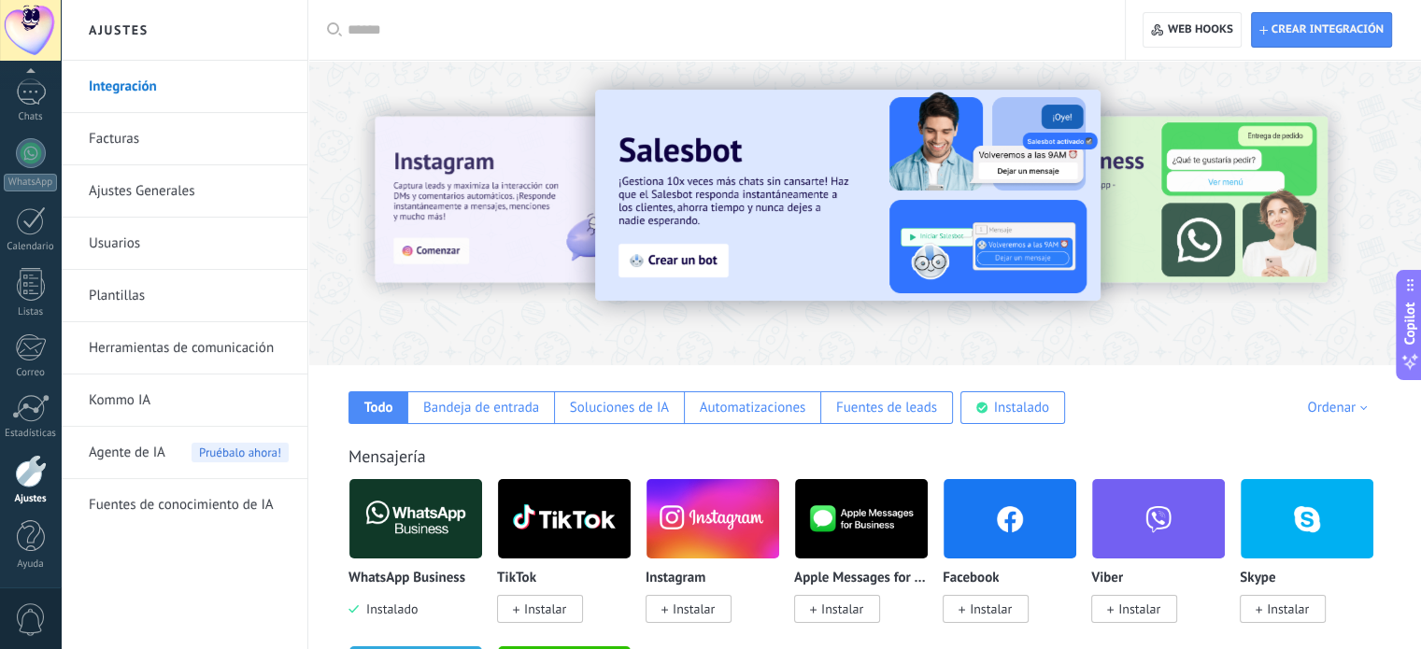
click at [469, 406] on div "Bandeja de entrada" at bounding box center [481, 408] width 116 height 18
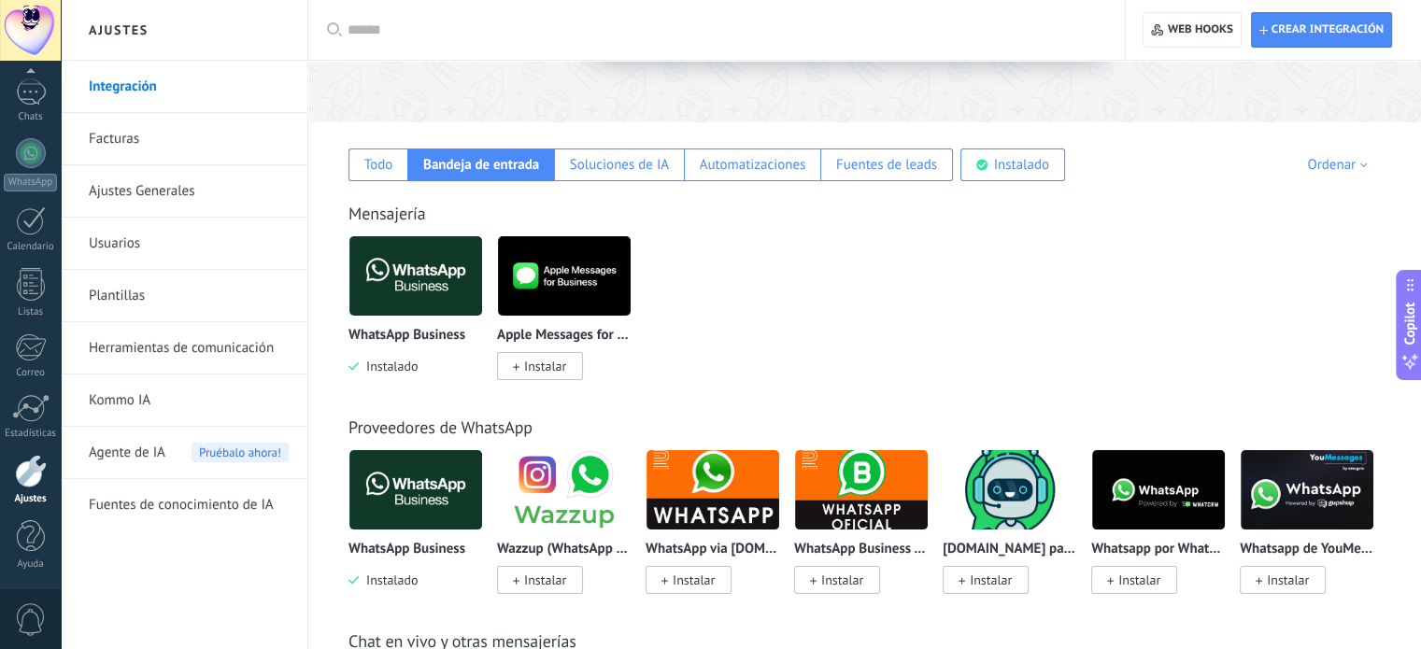
scroll to position [242, 0]
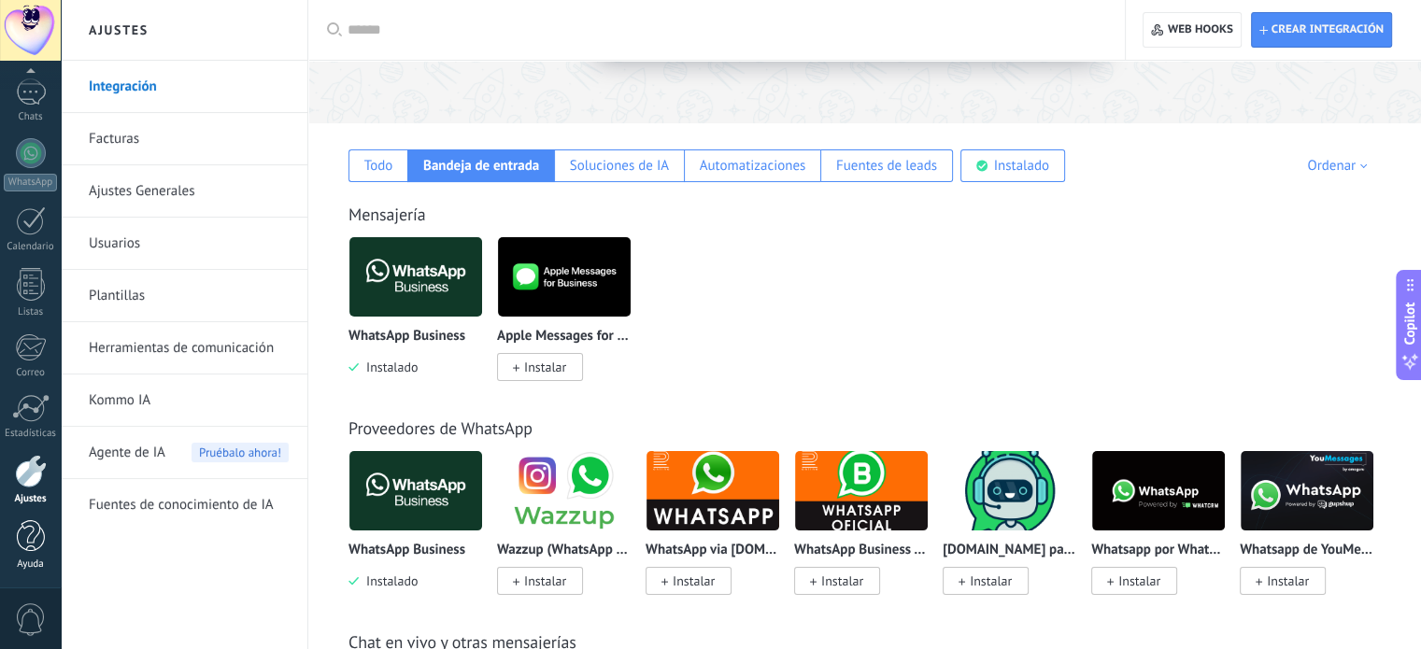
click at [26, 534] on div at bounding box center [31, 536] width 28 height 33
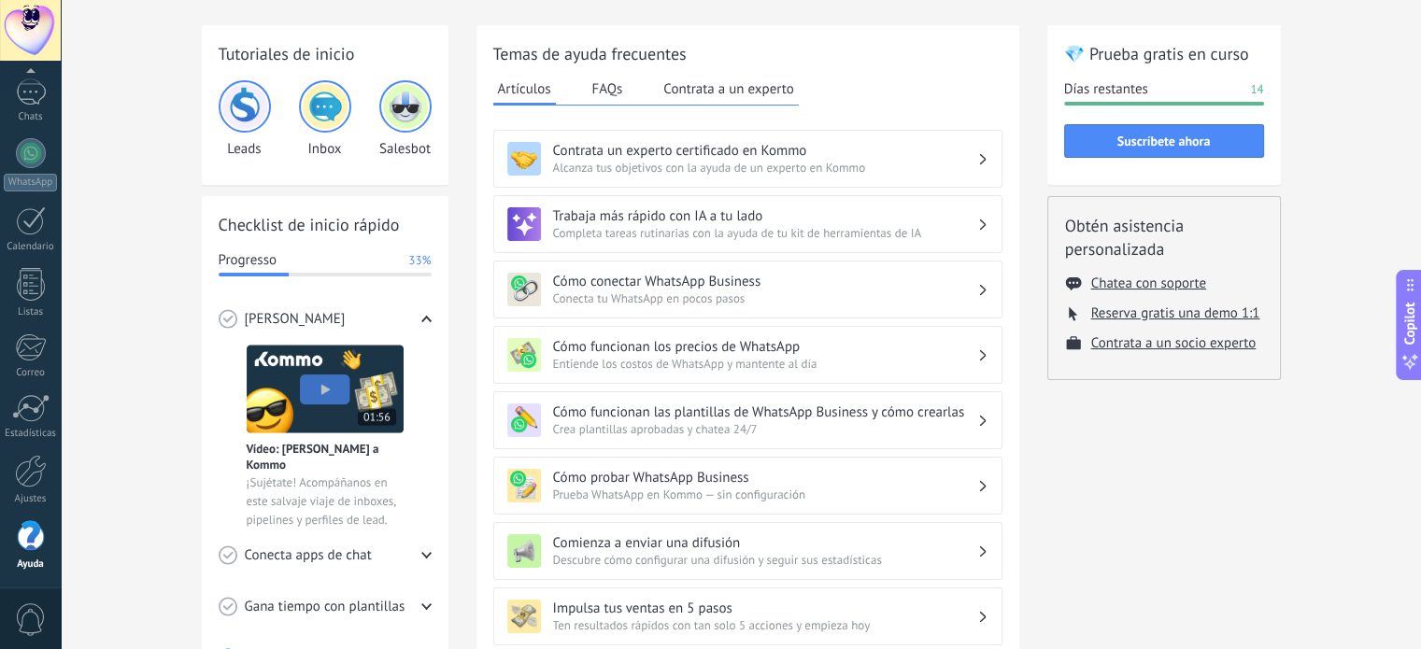
scroll to position [64, 0]
click at [598, 84] on button "FAQs" at bounding box center [608, 89] width 40 height 28
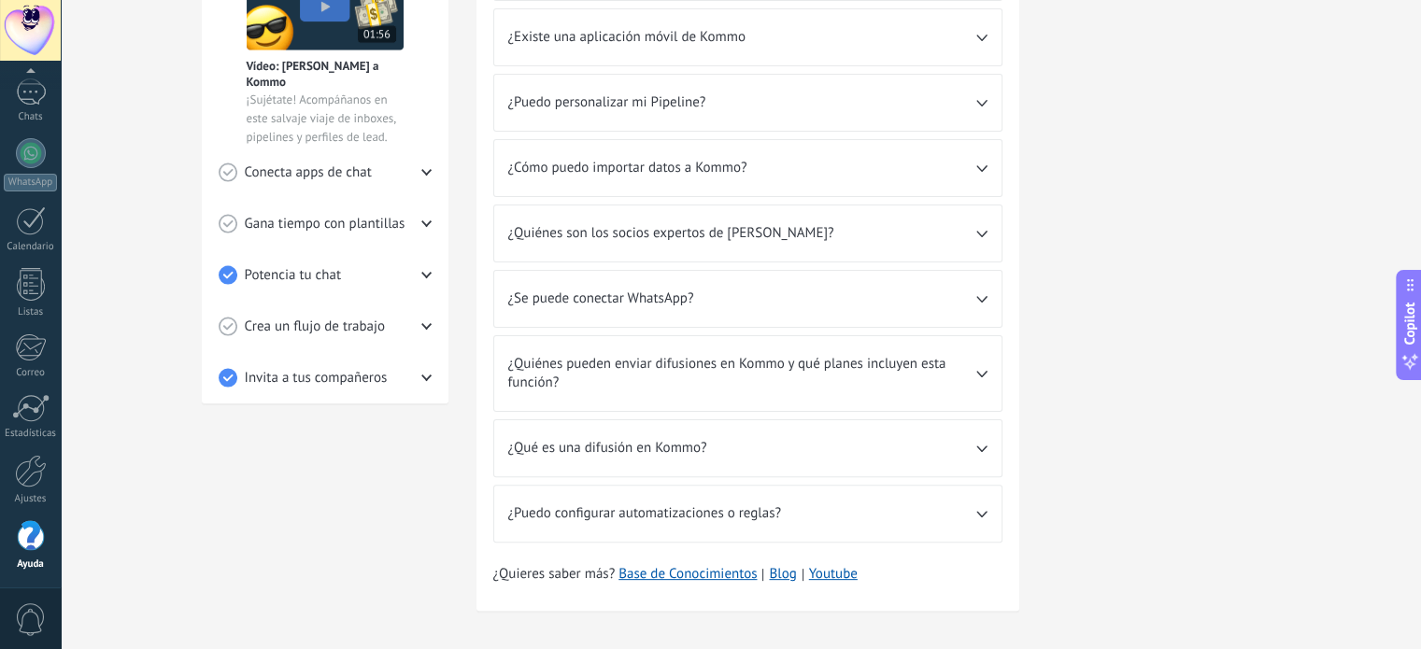
scroll to position [454, 0]
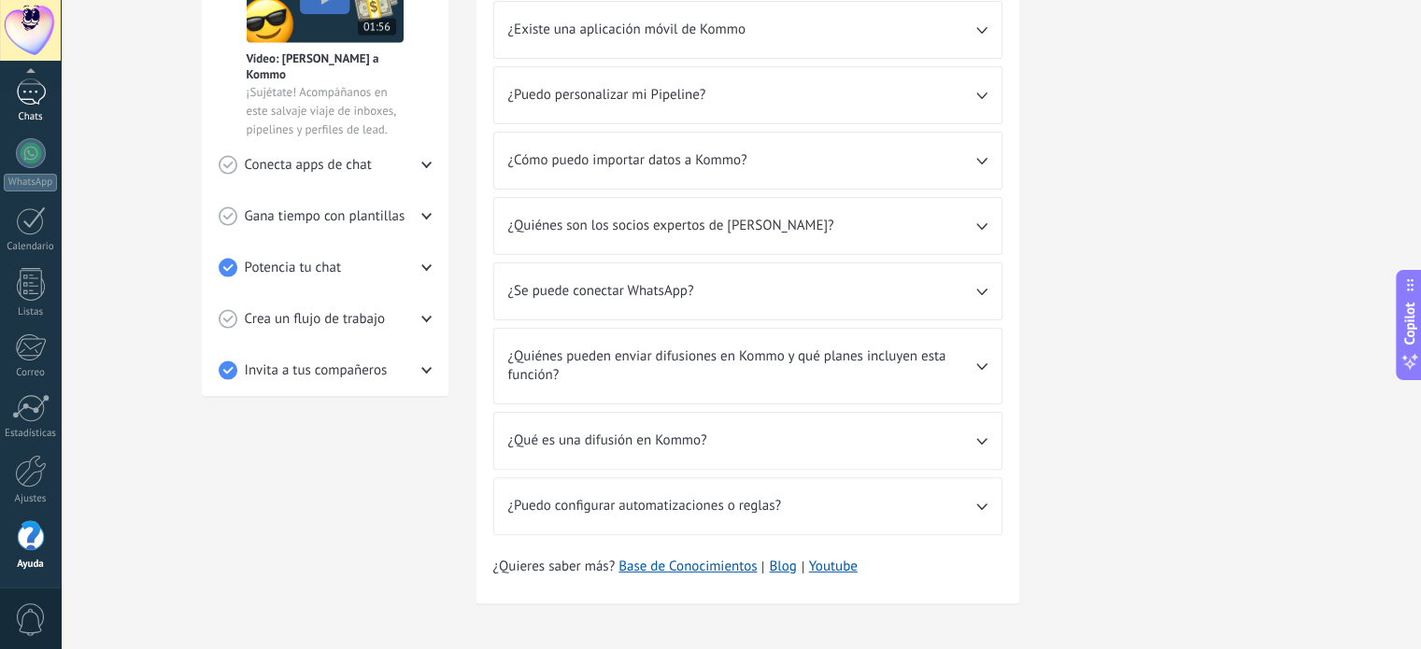
click at [33, 100] on div at bounding box center [31, 91] width 30 height 27
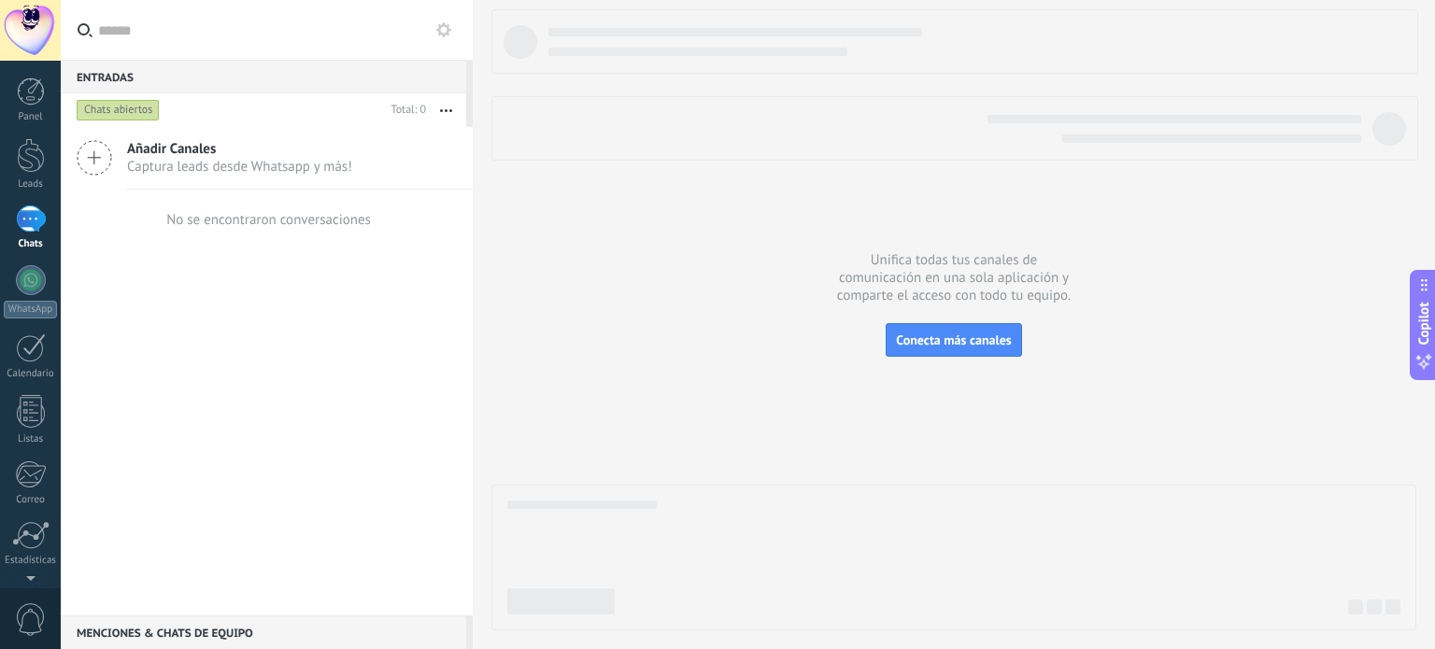
click at [22, 225] on div at bounding box center [31, 219] width 30 height 27
click at [37, 159] on div at bounding box center [31, 155] width 28 height 35
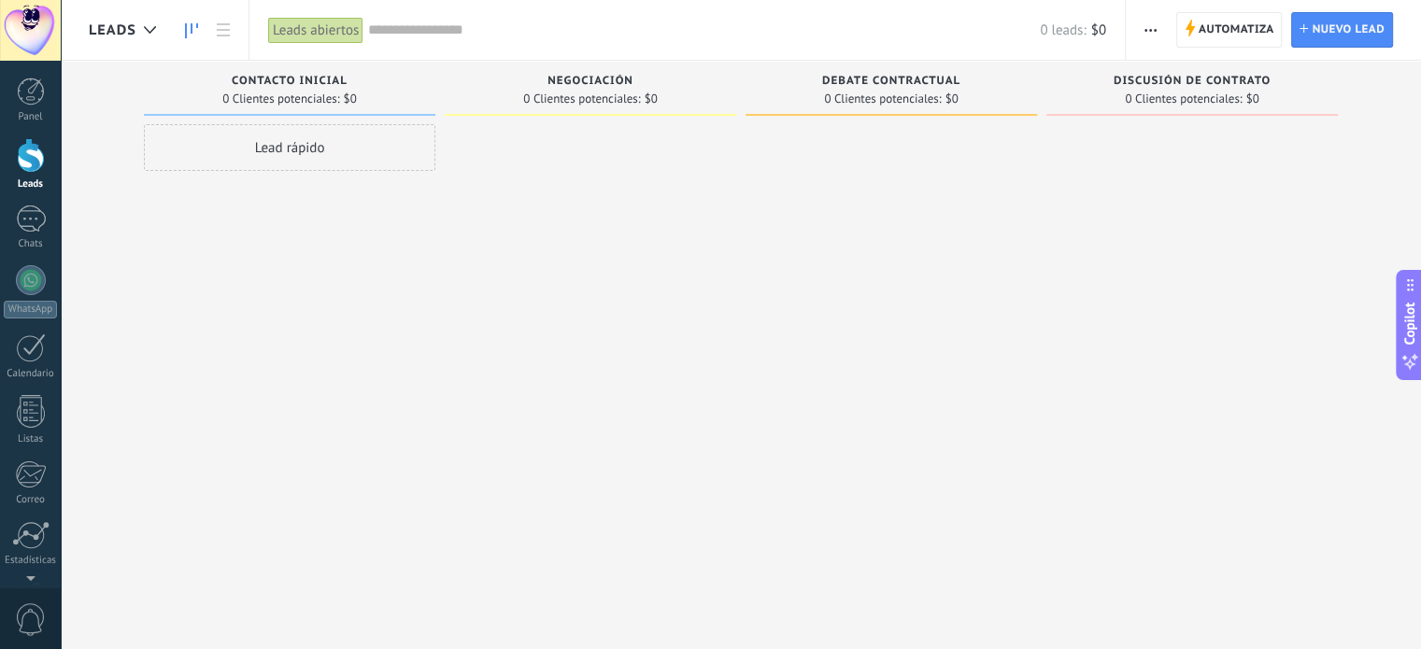
click at [402, 149] on div "Lead rápido" at bounding box center [289, 147] width 291 height 47
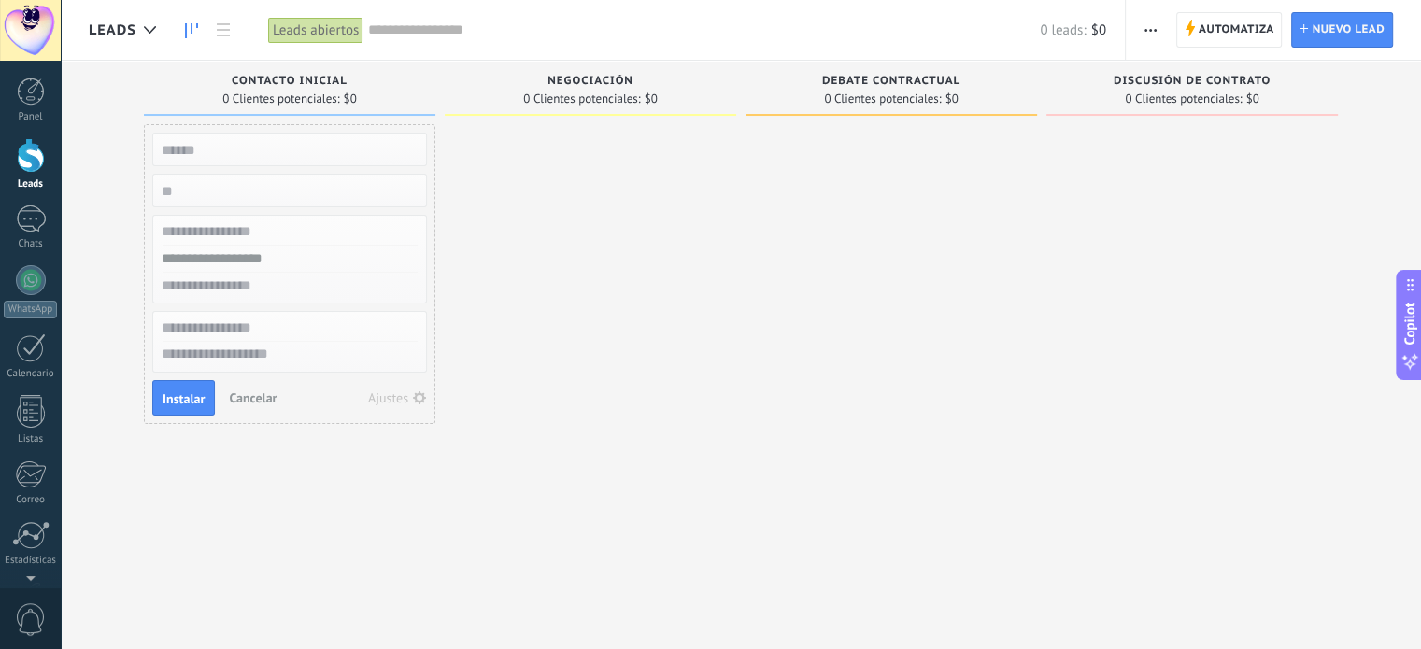
click at [261, 395] on span "Cancelar" at bounding box center [253, 398] width 48 height 17
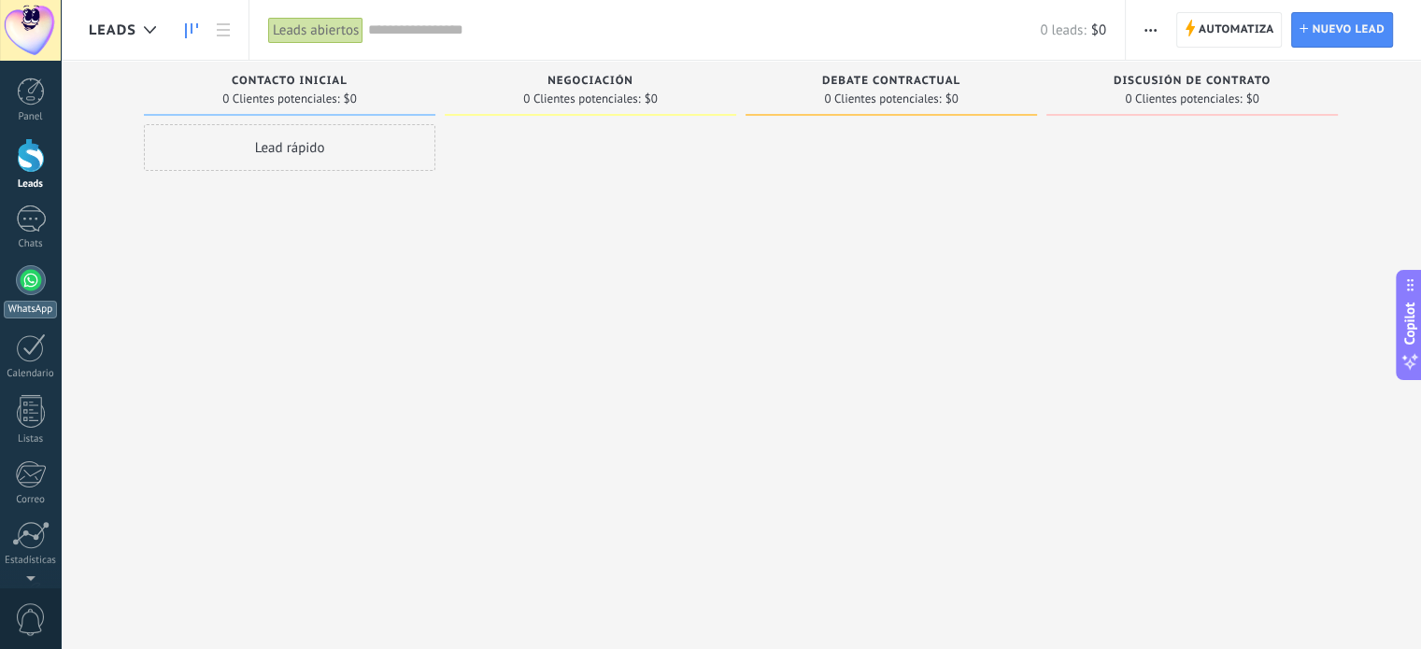
click at [36, 294] on link "WhatsApp" at bounding box center [30, 291] width 61 height 53
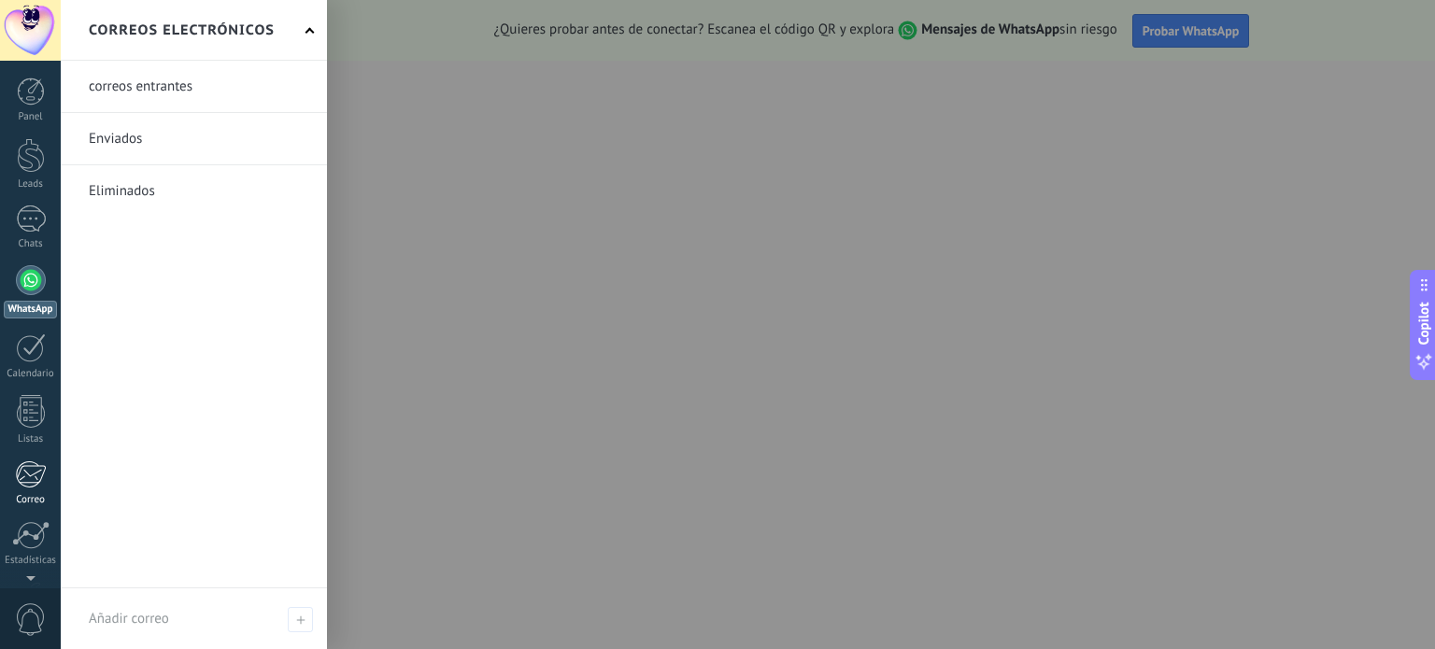
click at [30, 485] on div at bounding box center [30, 475] width 31 height 28
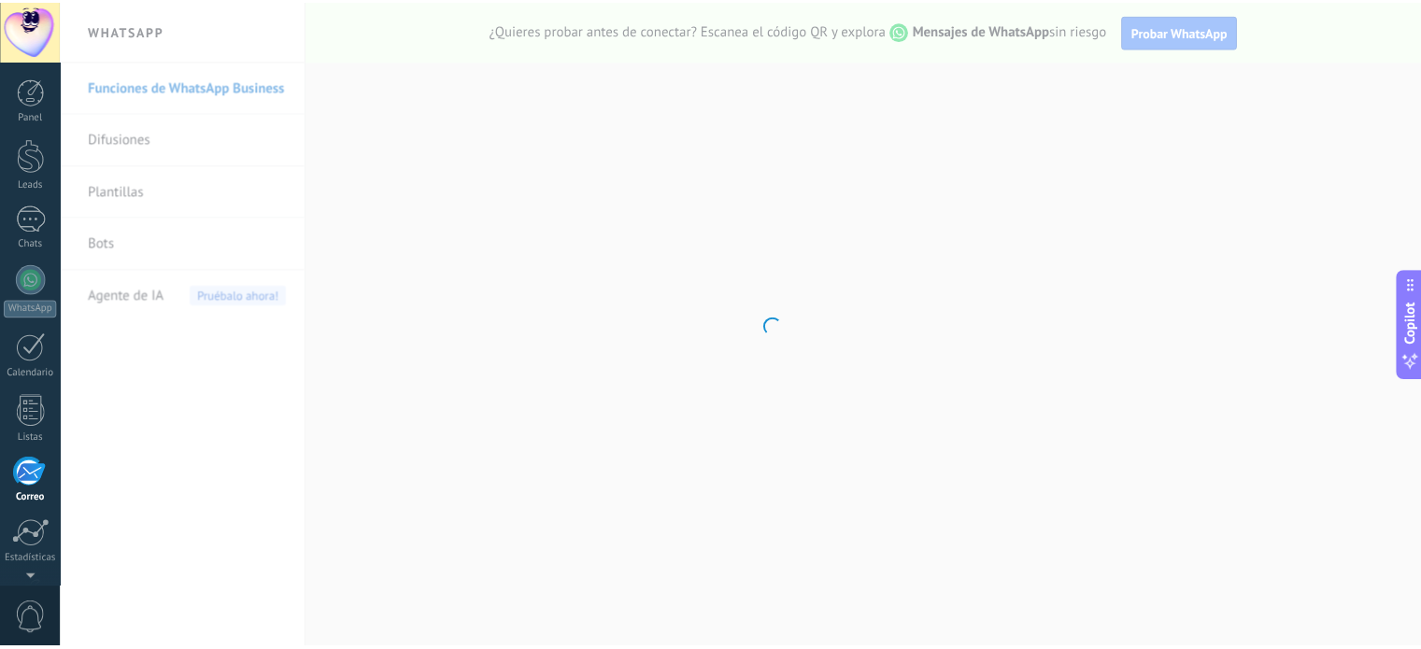
scroll to position [127, 0]
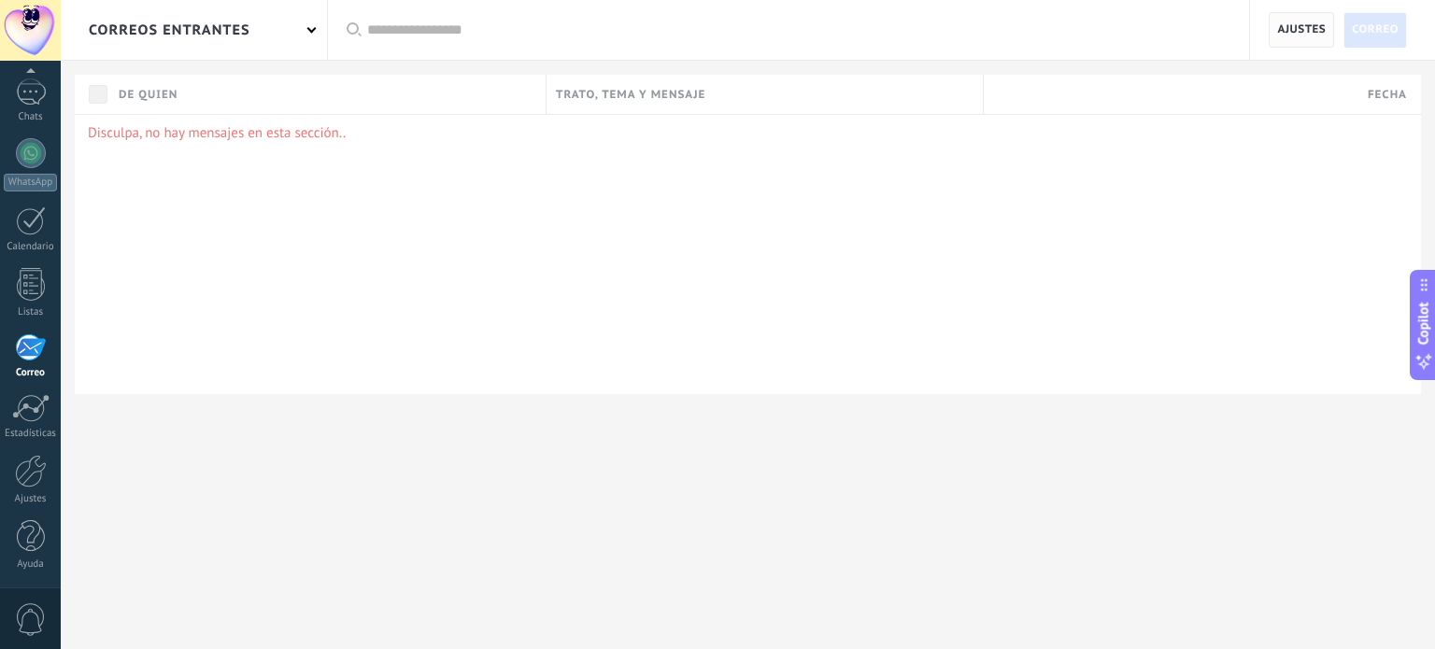
click at [1293, 33] on span "Ajustes" at bounding box center [1301, 30] width 49 height 34
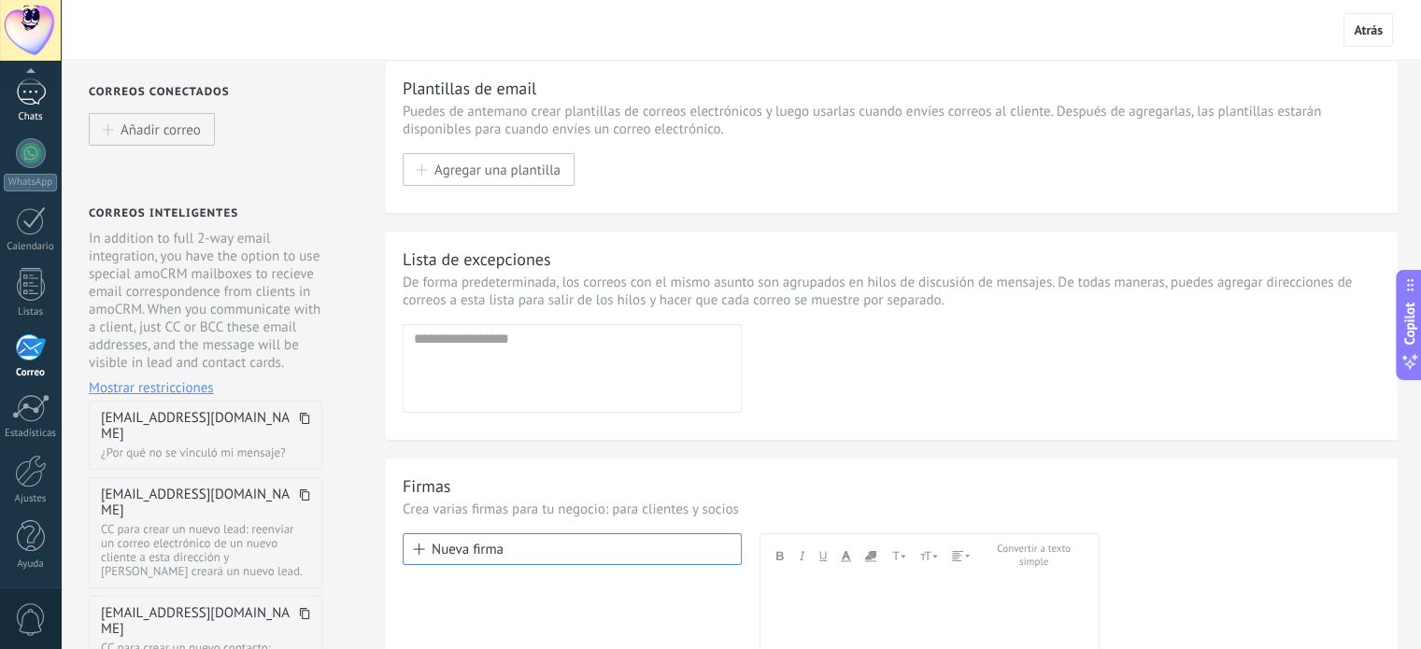
click at [37, 89] on div at bounding box center [31, 91] width 30 height 27
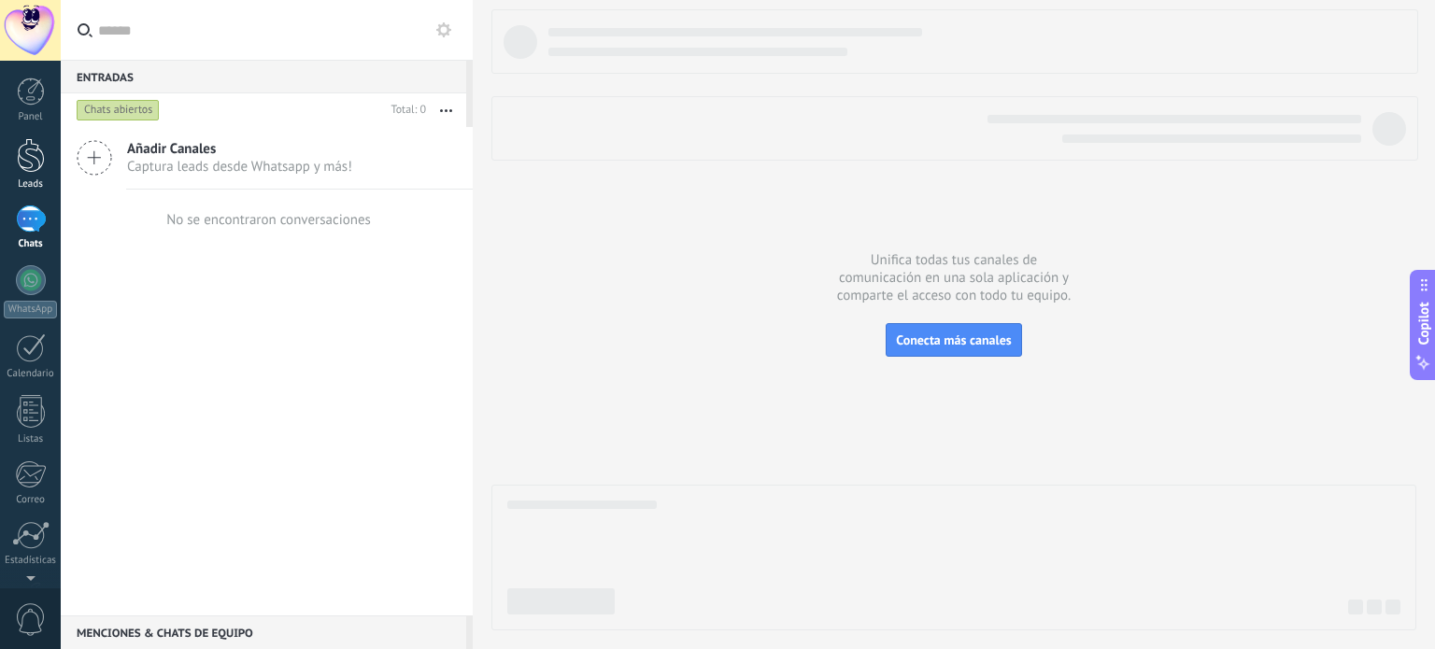
click at [30, 178] on div "Leads" at bounding box center [31, 184] width 54 height 12
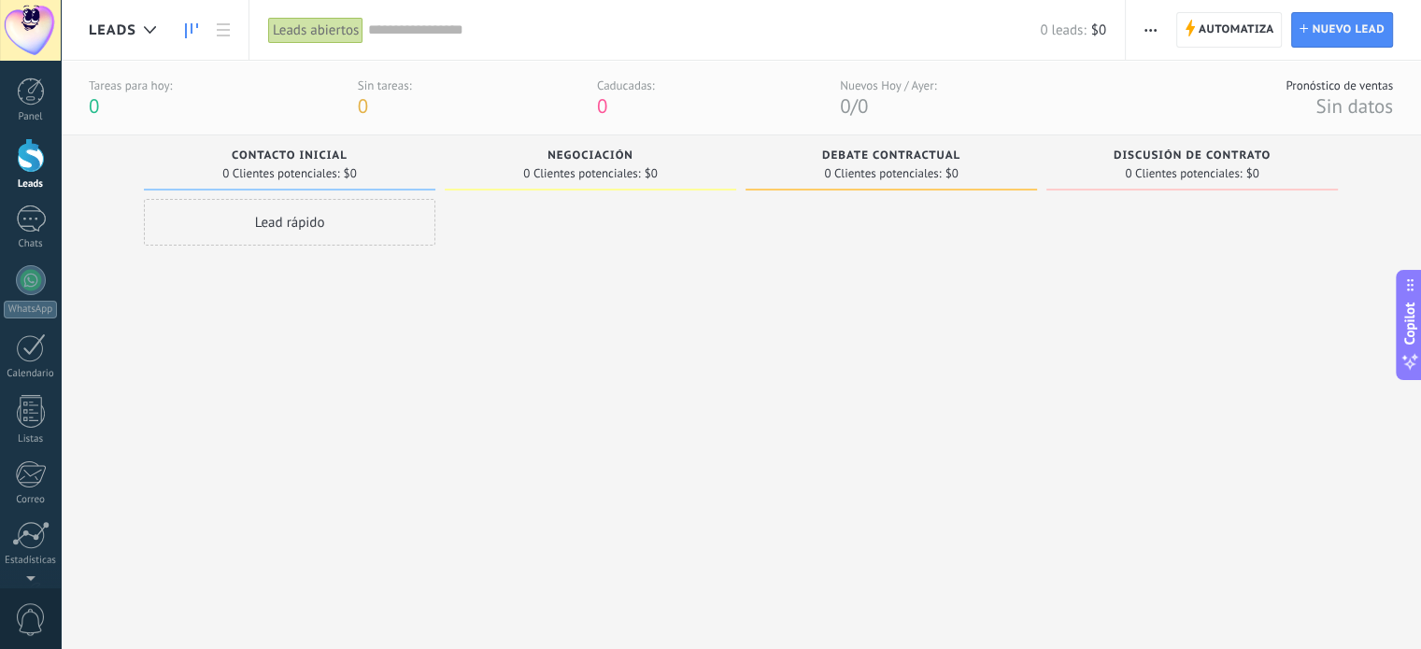
click at [357, 220] on div "Lead rápido" at bounding box center [289, 222] width 291 height 47
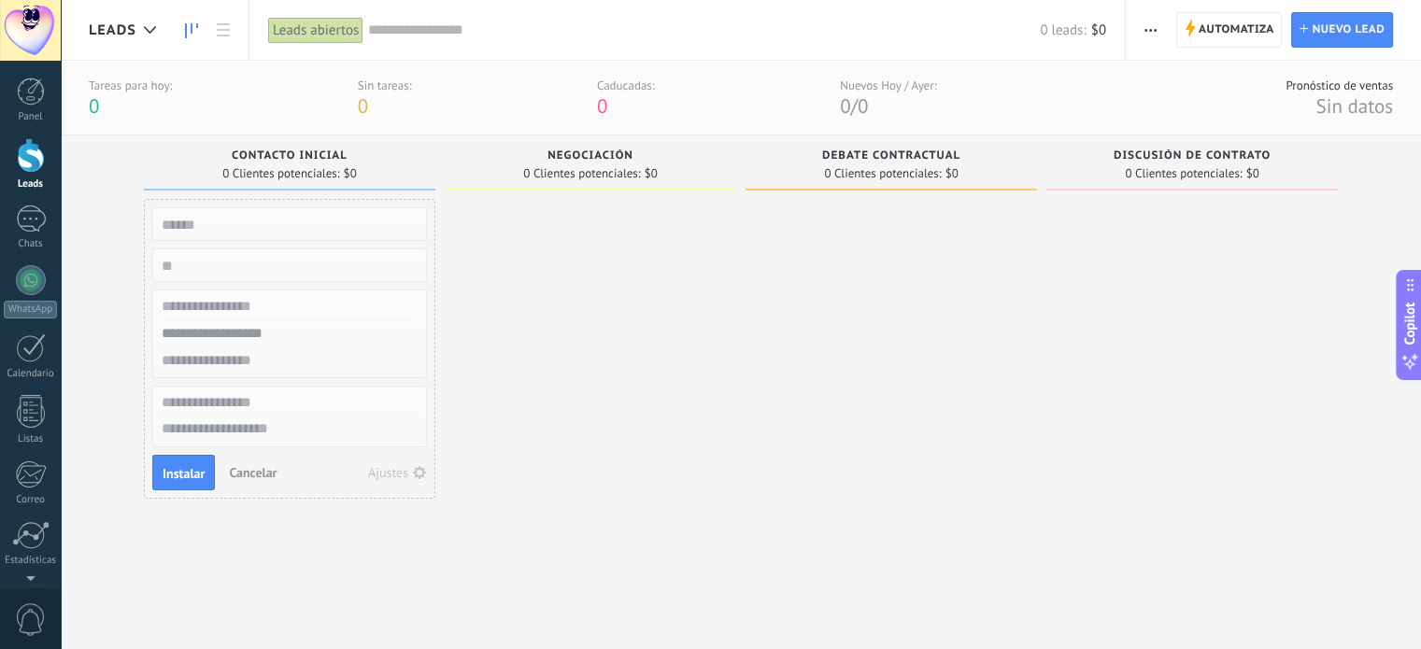
click at [523, 270] on div at bounding box center [590, 401] width 291 height 405
click at [246, 470] on span "Cancelar" at bounding box center [253, 472] width 48 height 17
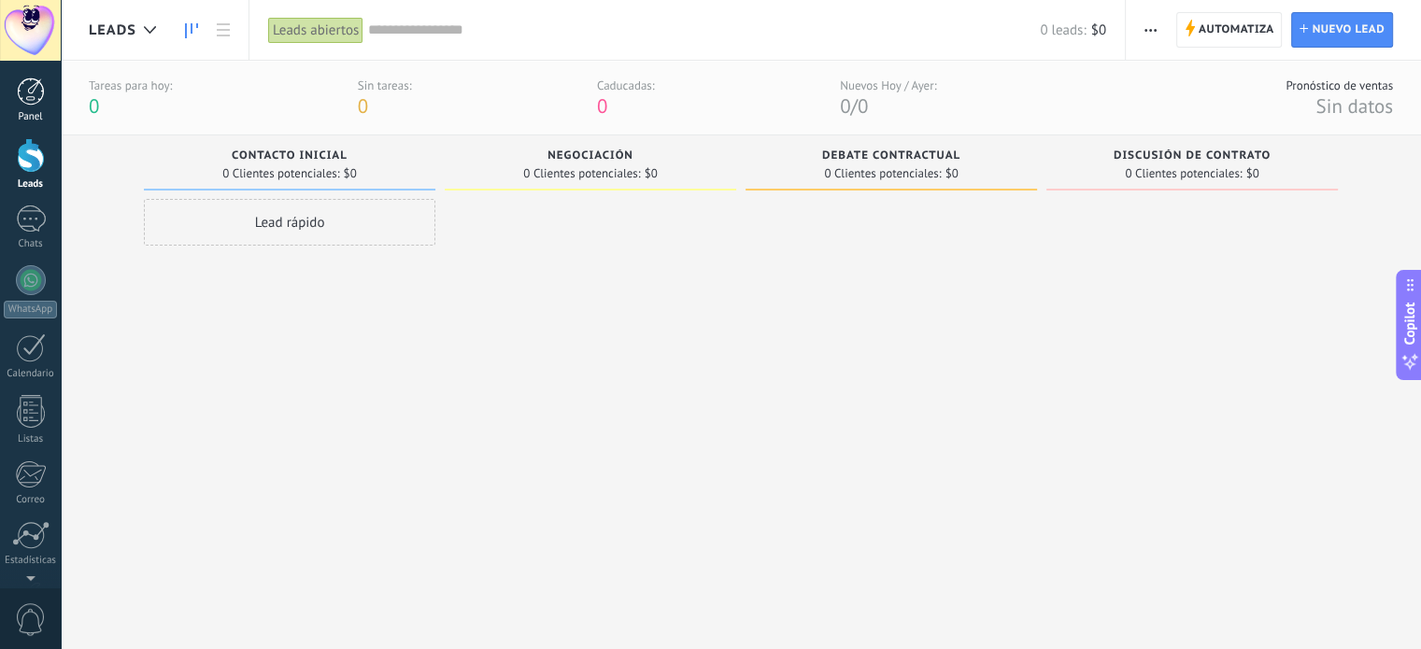
click at [22, 100] on div at bounding box center [31, 92] width 28 height 28
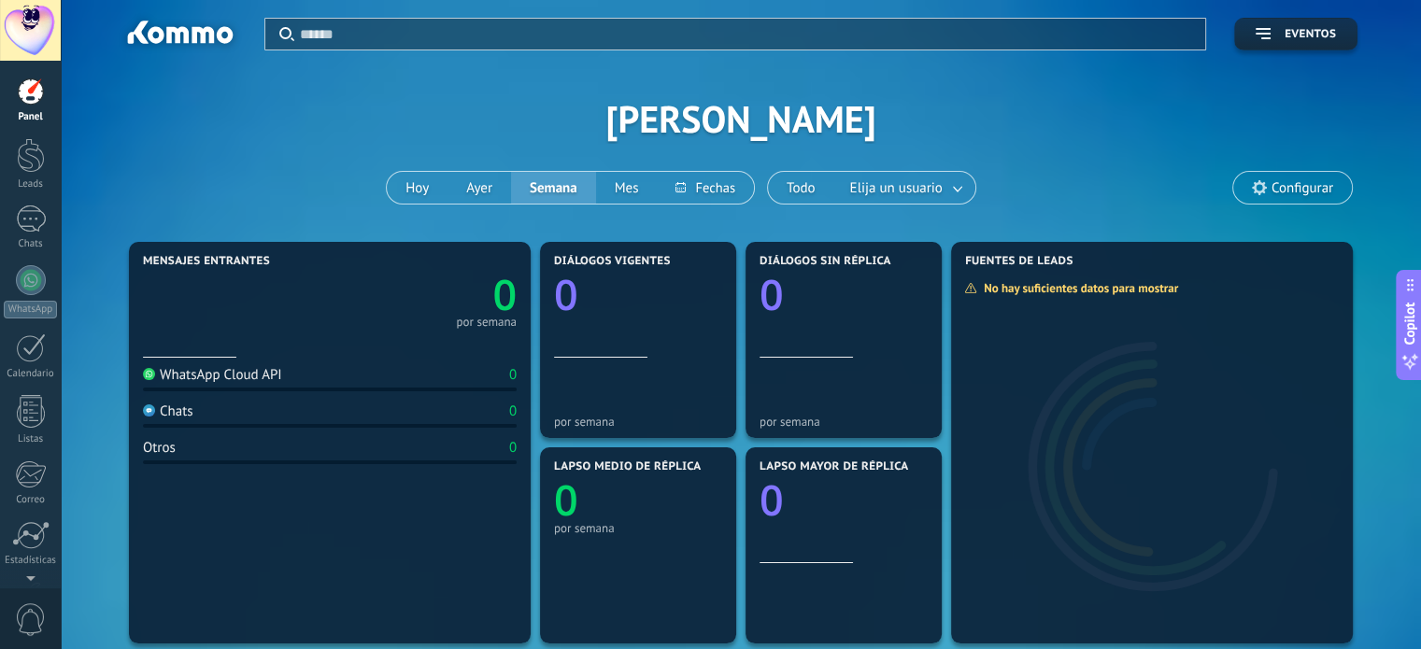
click at [1281, 188] on span "Configurar" at bounding box center [1303, 188] width 62 height 16
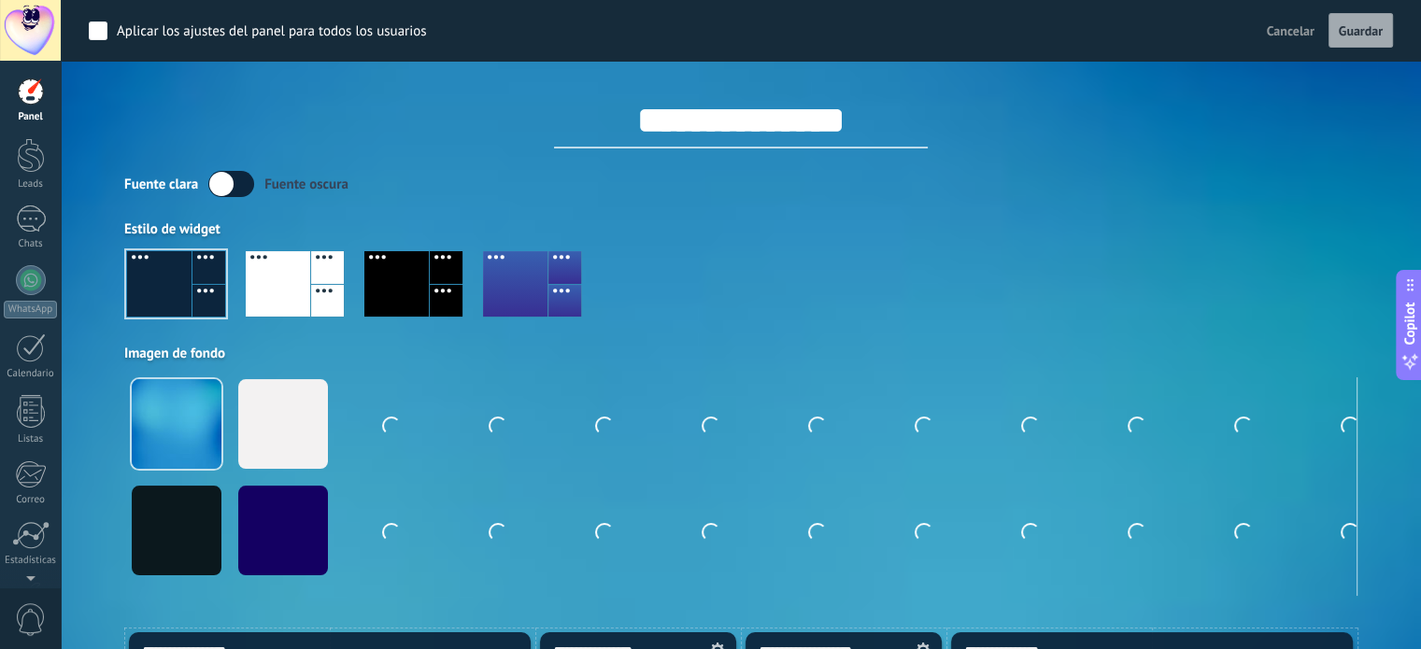
click at [17, 84] on div at bounding box center [31, 92] width 28 height 28
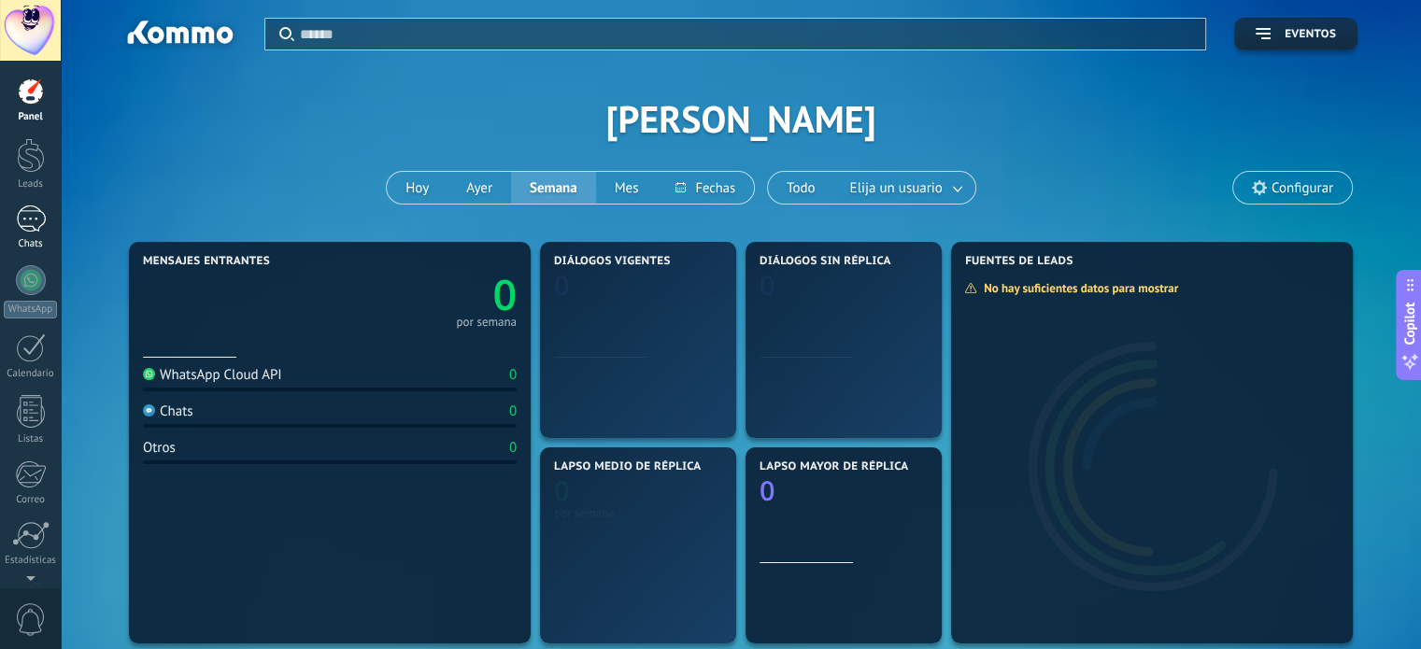
click at [28, 218] on div at bounding box center [31, 219] width 30 height 27
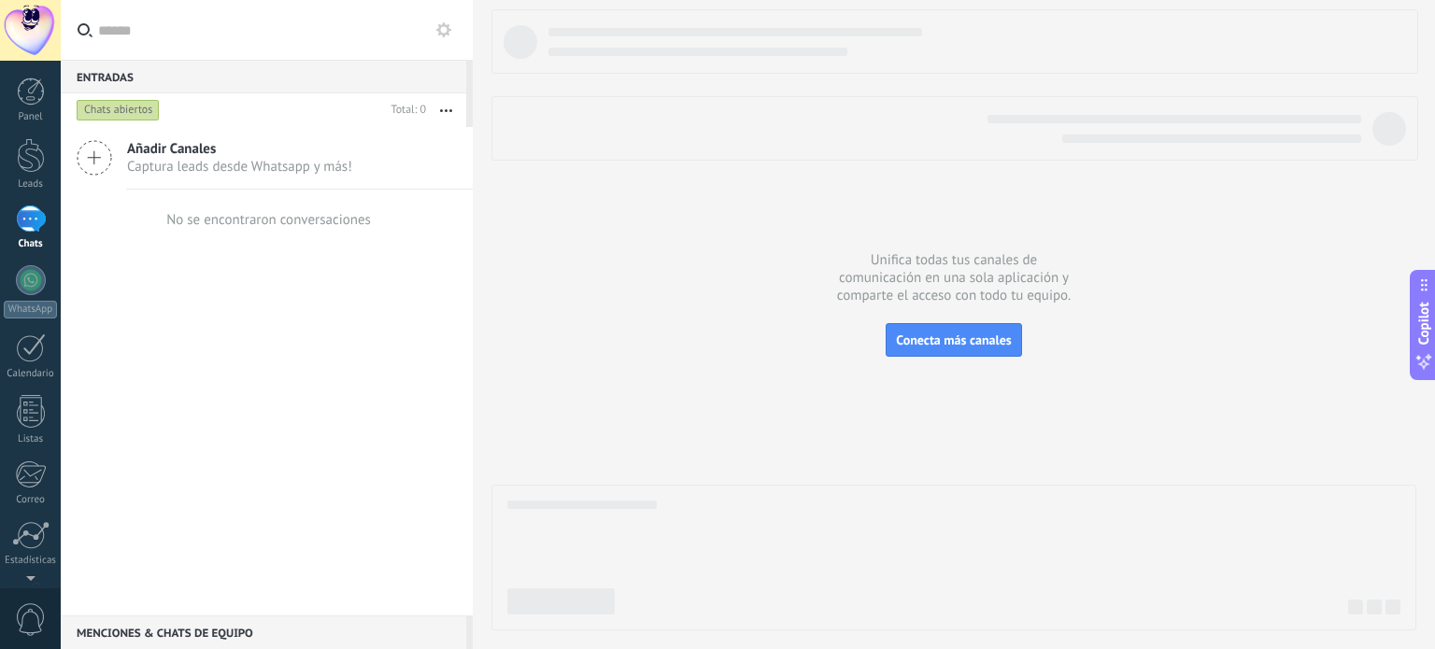
click at [87, 149] on icon at bounding box center [95, 158] width 36 height 36
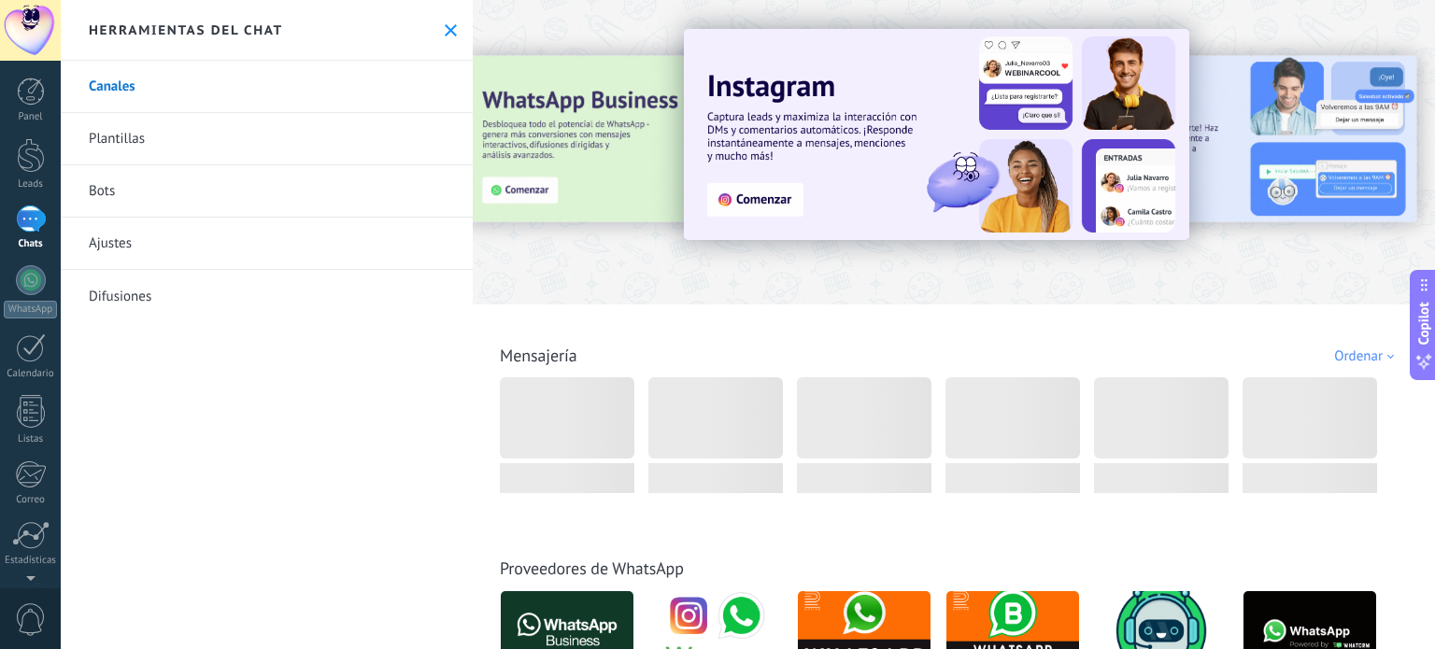
click at [448, 20] on div "Herramientas del chat" at bounding box center [267, 30] width 412 height 61
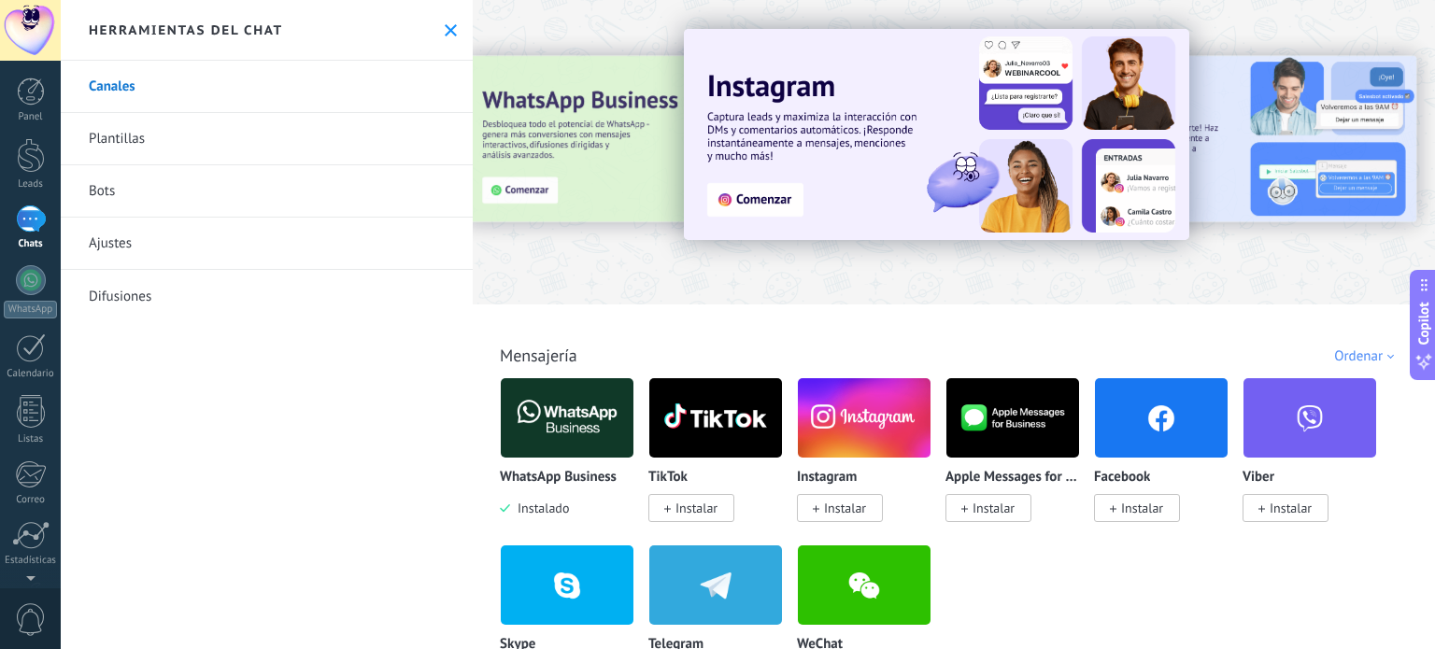
click at [446, 37] on div "Herramientas del chat" at bounding box center [267, 30] width 412 height 61
click at [446, 33] on use at bounding box center [451, 30] width 12 height 12
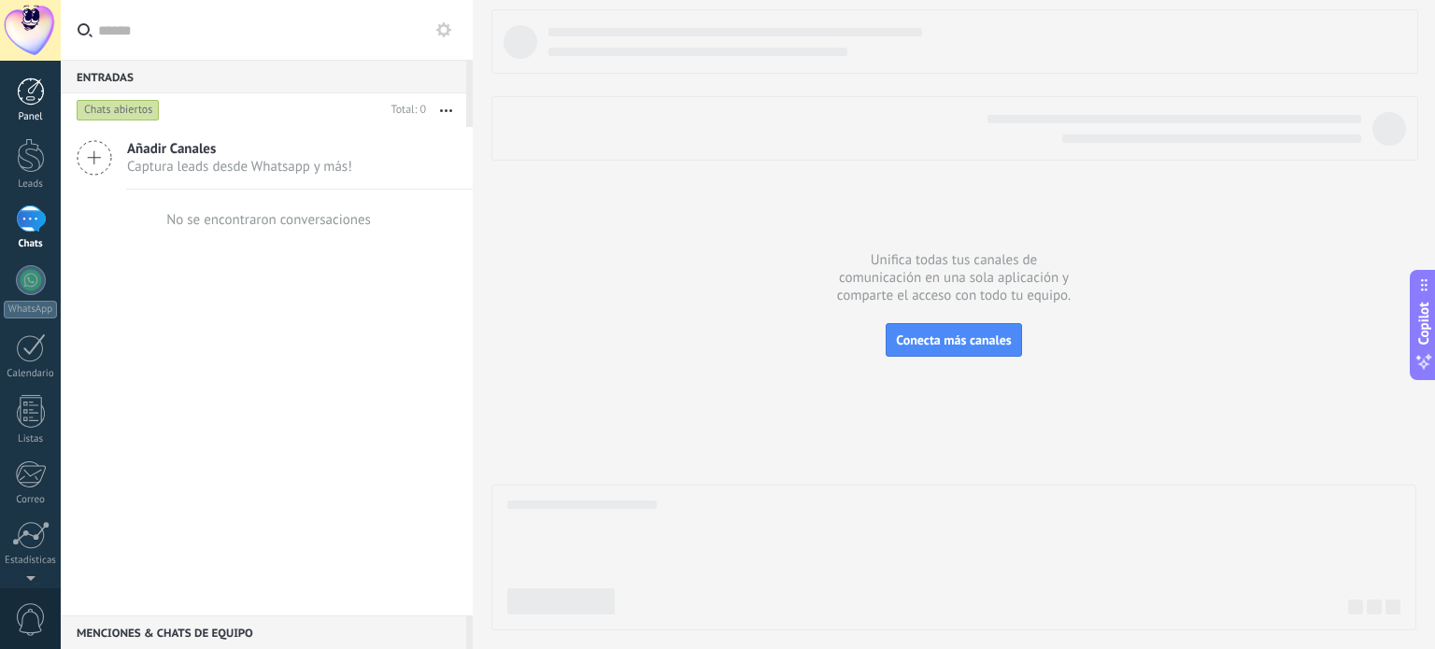
click at [32, 94] on div at bounding box center [31, 92] width 28 height 28
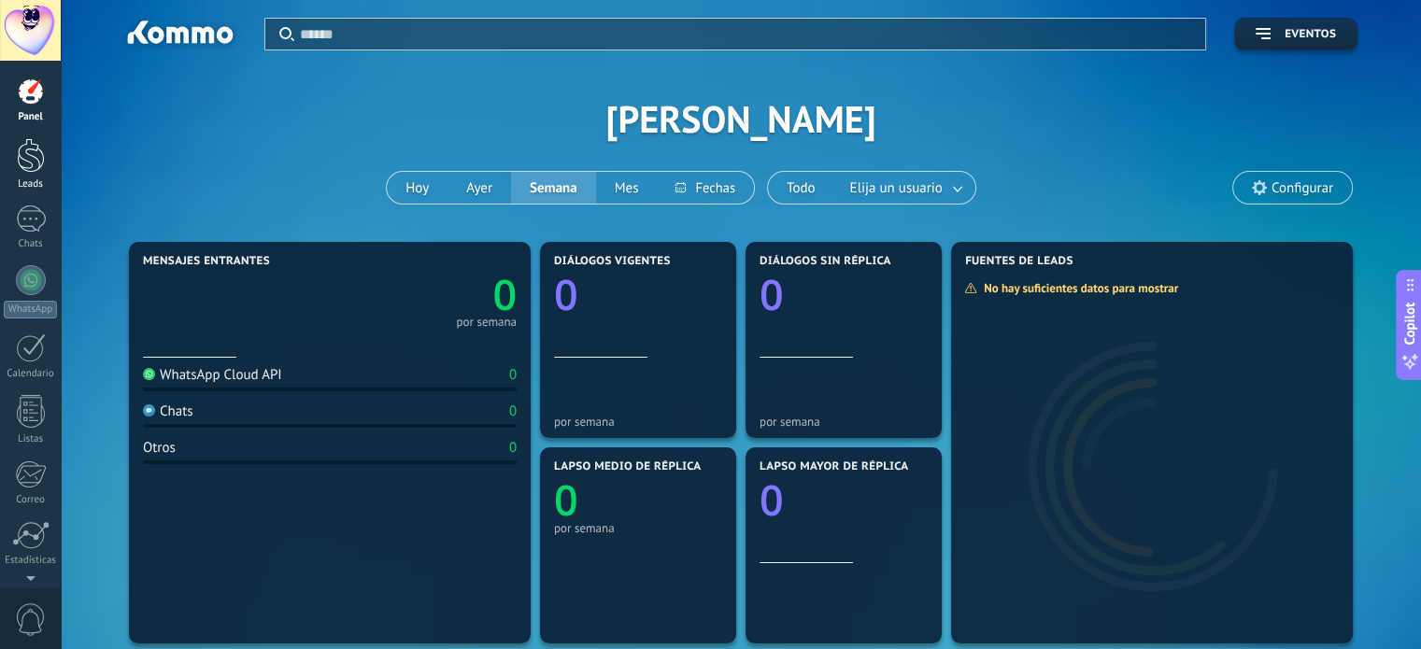
click at [27, 159] on div at bounding box center [31, 155] width 28 height 35
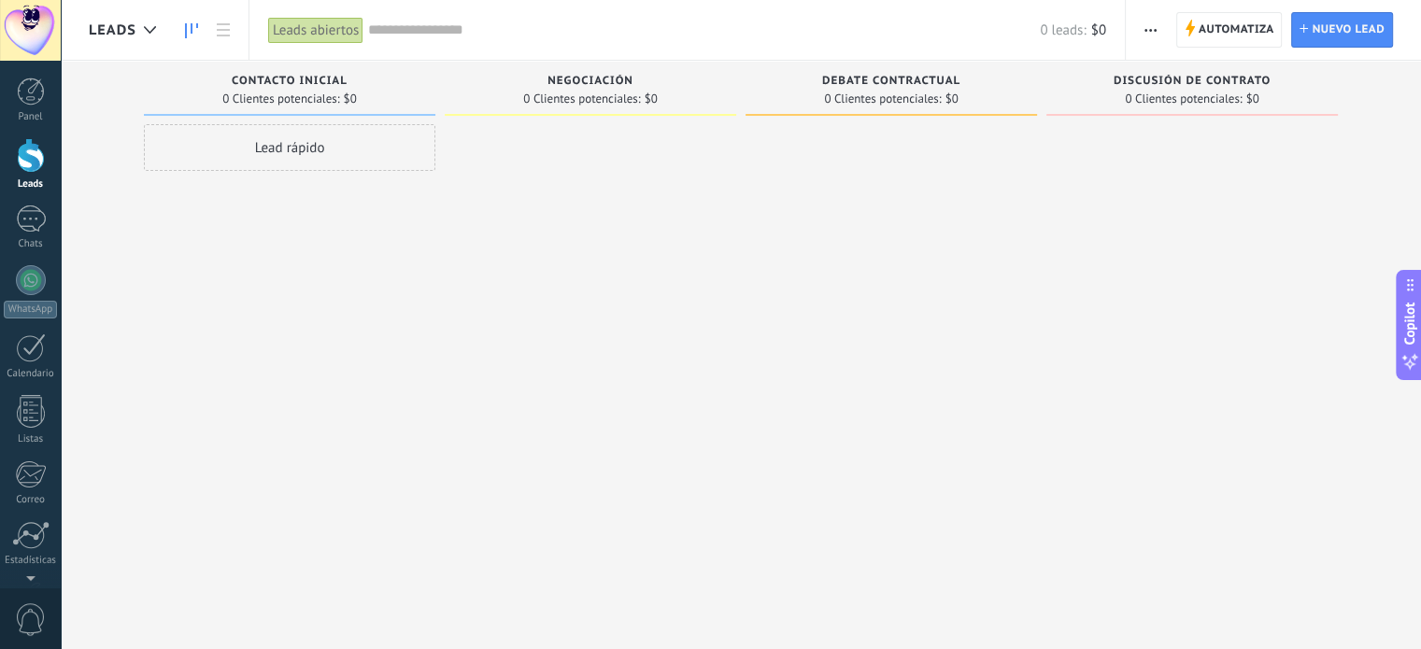
click at [1244, 216] on div at bounding box center [1191, 326] width 291 height 405
click at [26, 121] on div "Panel" at bounding box center [31, 117] width 54 height 12
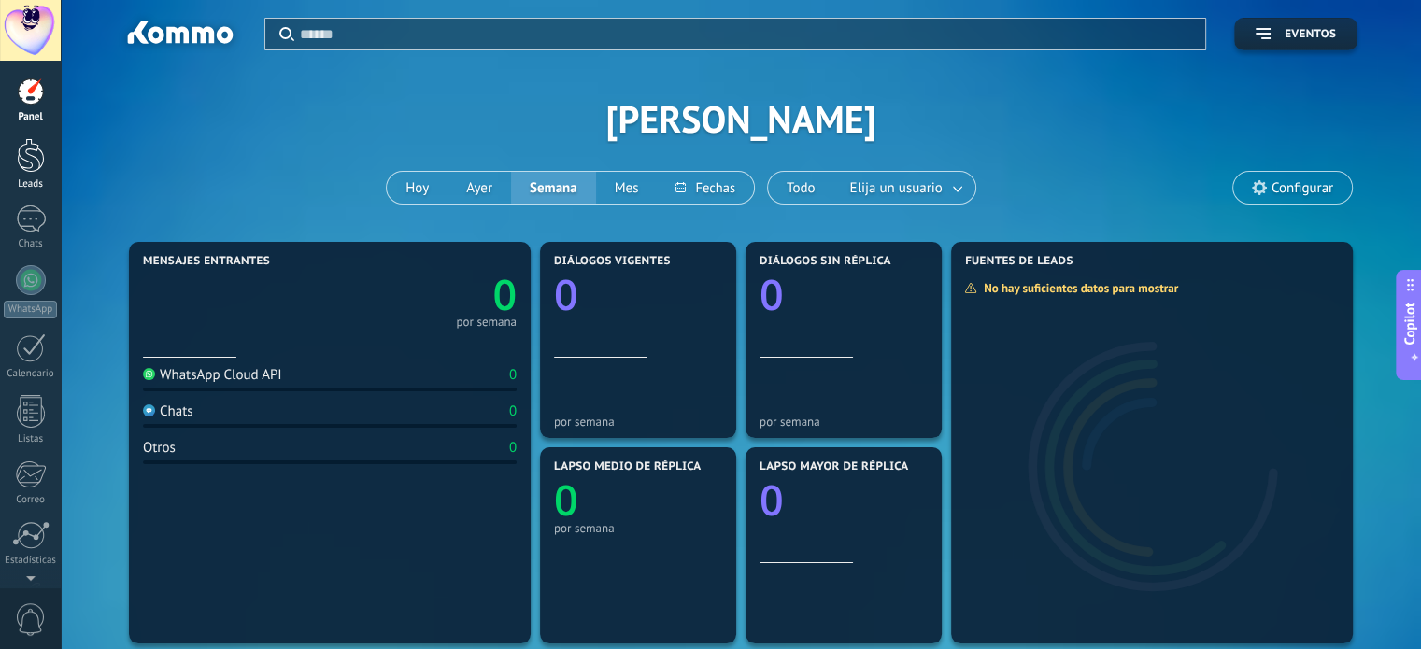
click at [34, 176] on link "Leads" at bounding box center [30, 164] width 61 height 52
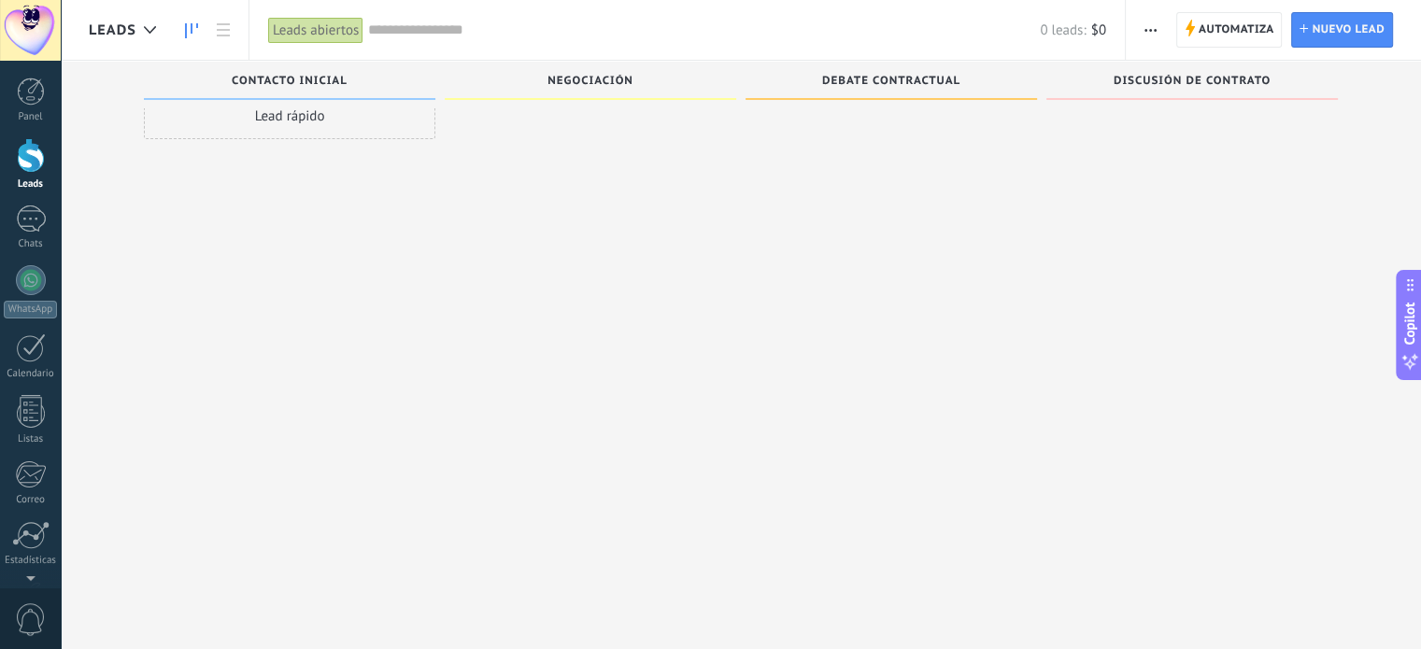
scroll to position [29, 0]
